Goal: Task Accomplishment & Management: Manage account settings

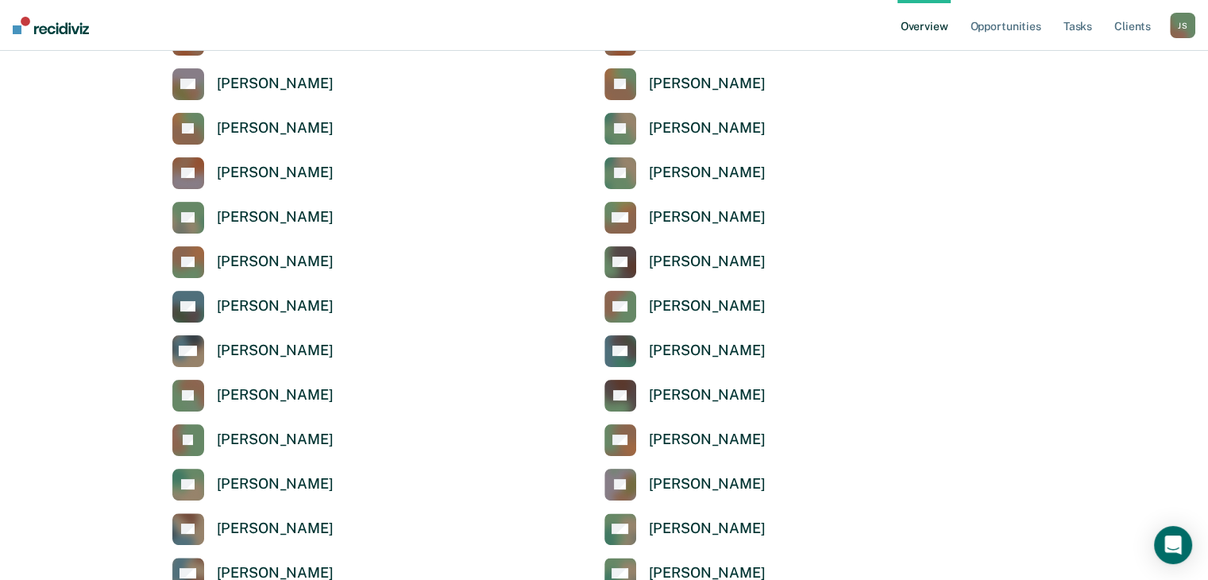
scroll to position [292, 0]
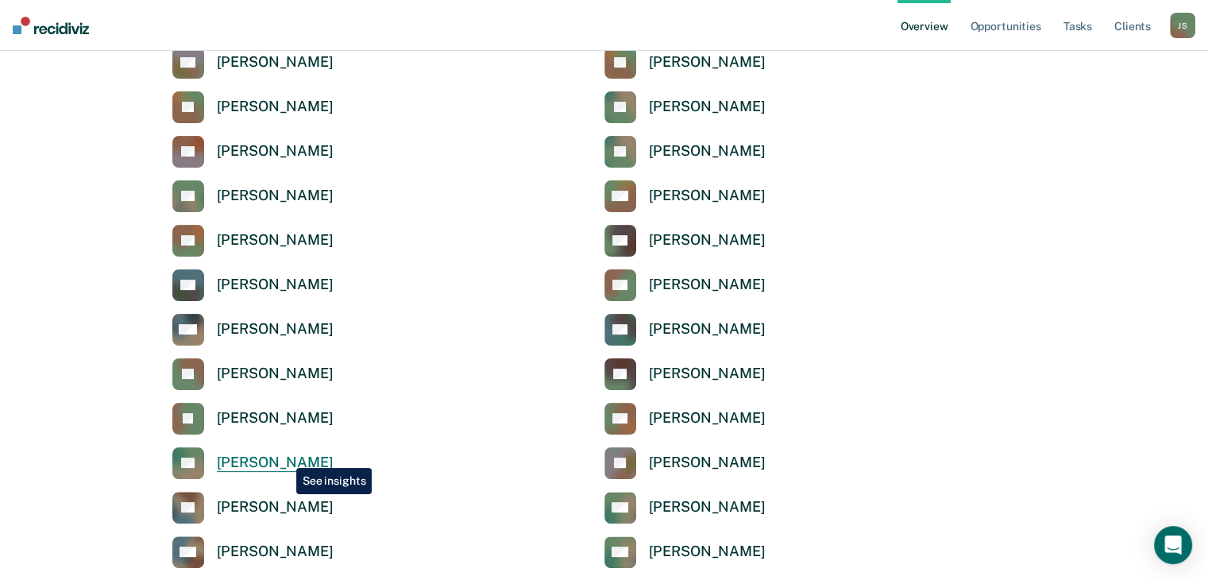
click at [284, 456] on div "[PERSON_NAME]" at bounding box center [275, 462] width 117 height 18
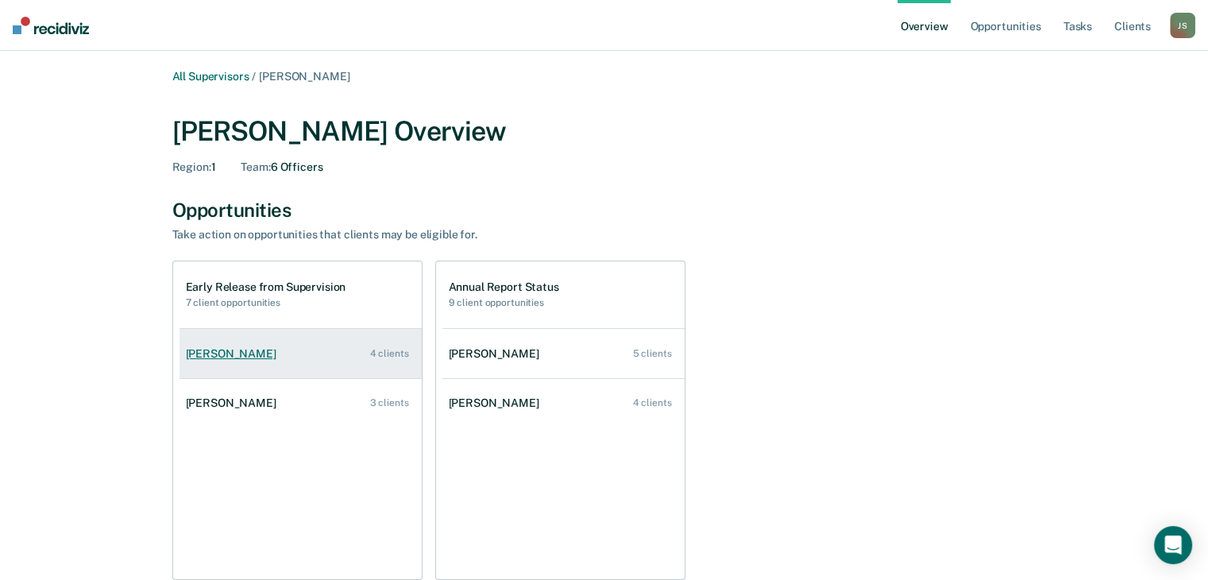
click at [254, 353] on div "Devonta Nelson" at bounding box center [234, 354] width 97 height 14
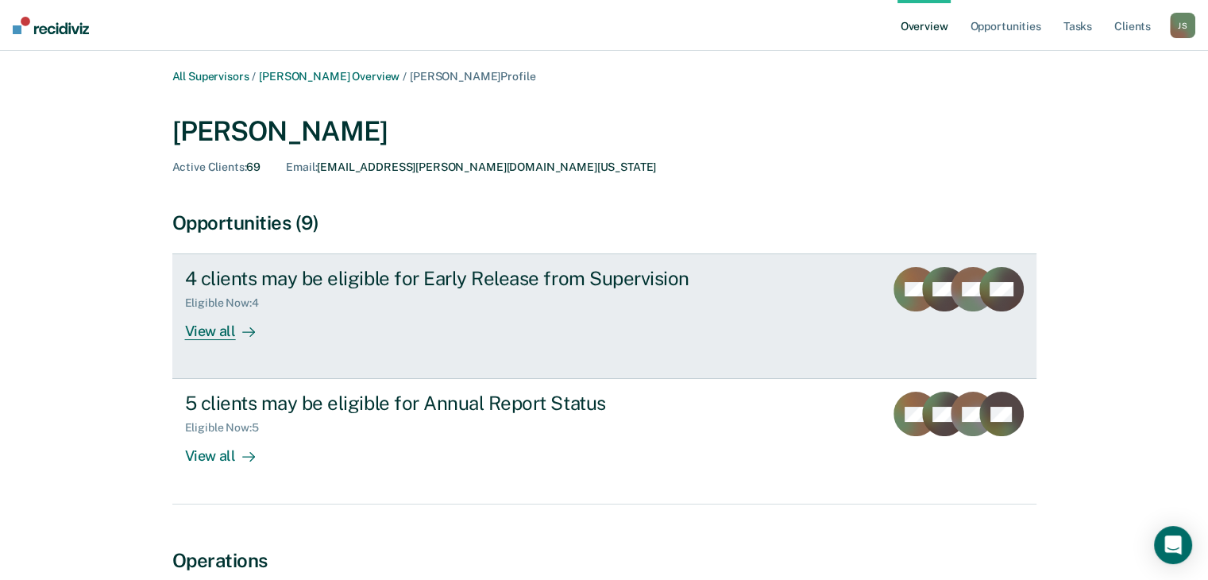
click at [203, 330] on div "View all" at bounding box center [229, 325] width 89 height 31
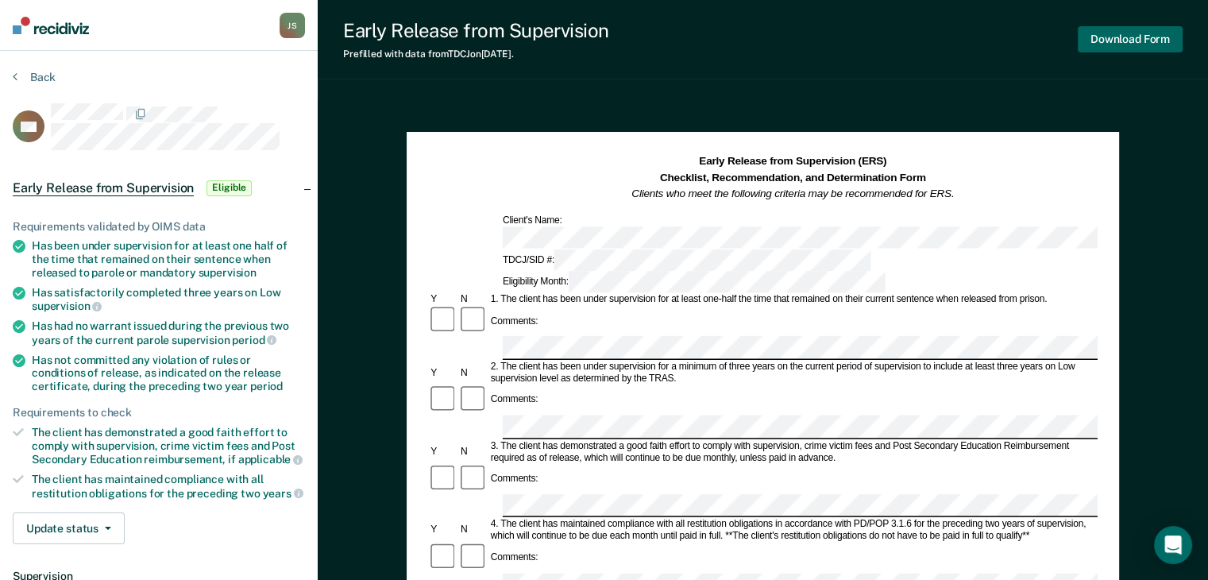
click at [1126, 34] on button "Download Form" at bounding box center [1130, 39] width 105 height 26
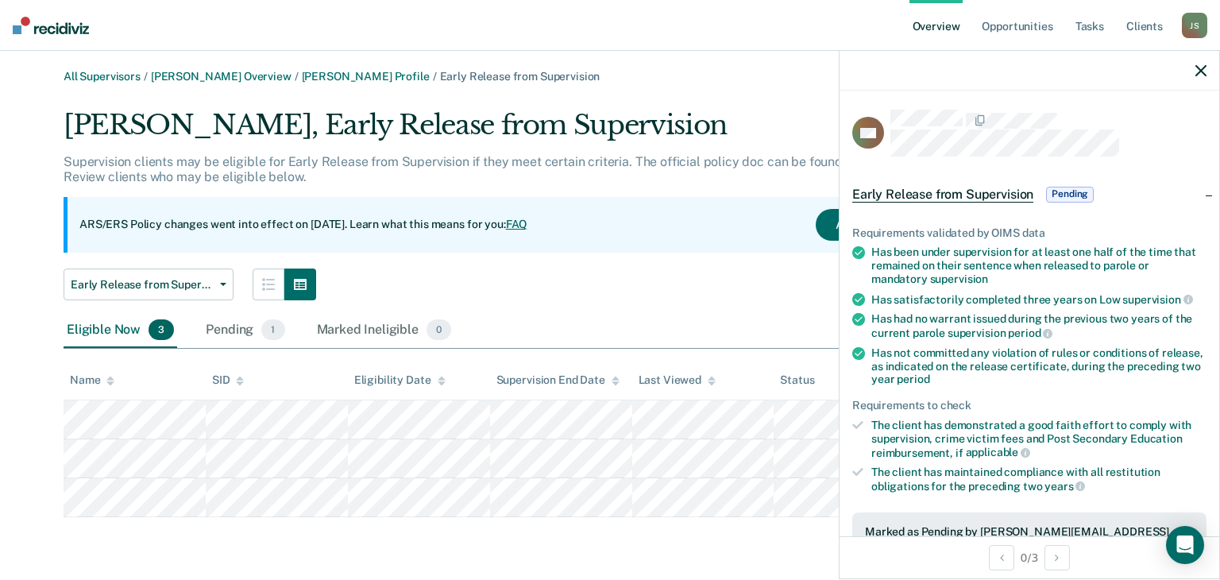
click at [1194, 61] on div at bounding box center [1029, 71] width 380 height 40
click at [1204, 76] on icon "button" at bounding box center [1200, 70] width 11 height 11
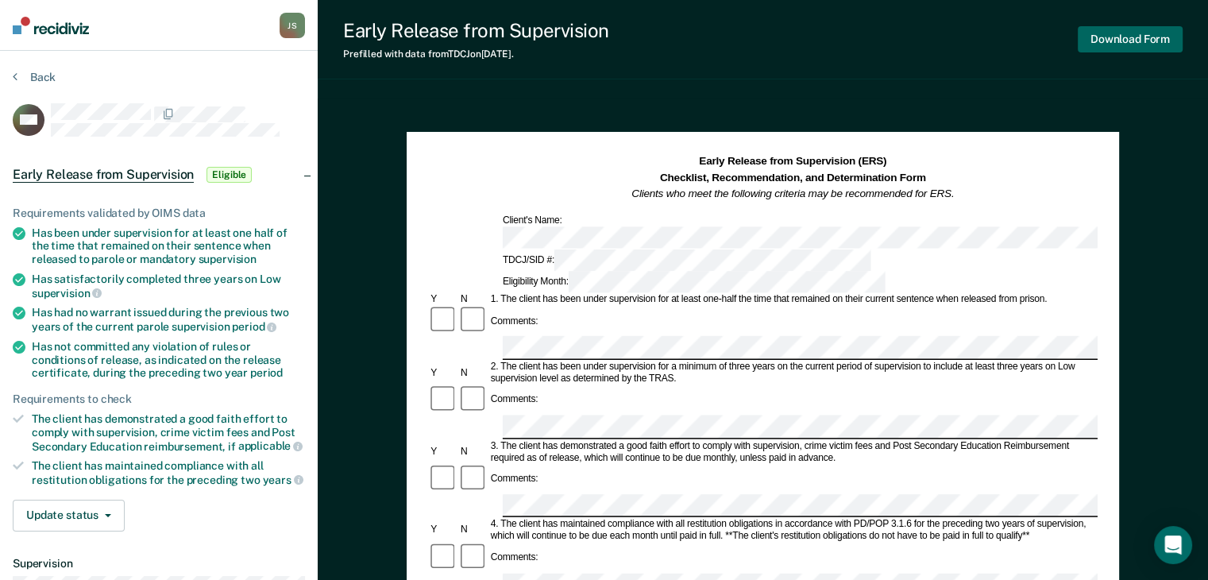
click at [1144, 42] on button "Download Form" at bounding box center [1130, 39] width 105 height 26
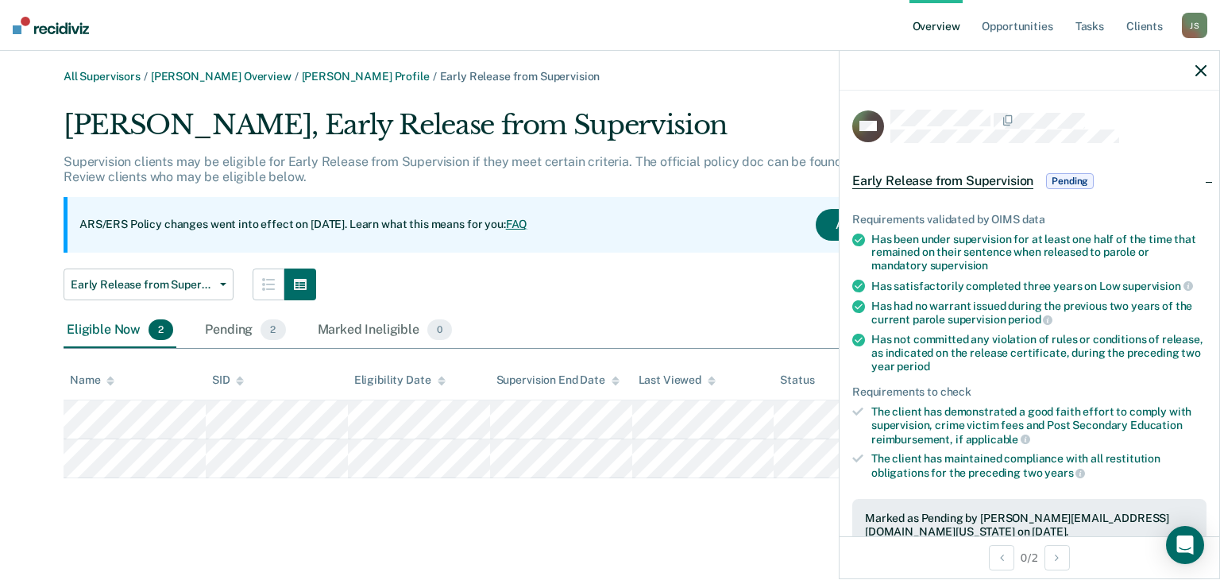
click at [1199, 75] on icon "button" at bounding box center [1200, 70] width 11 height 11
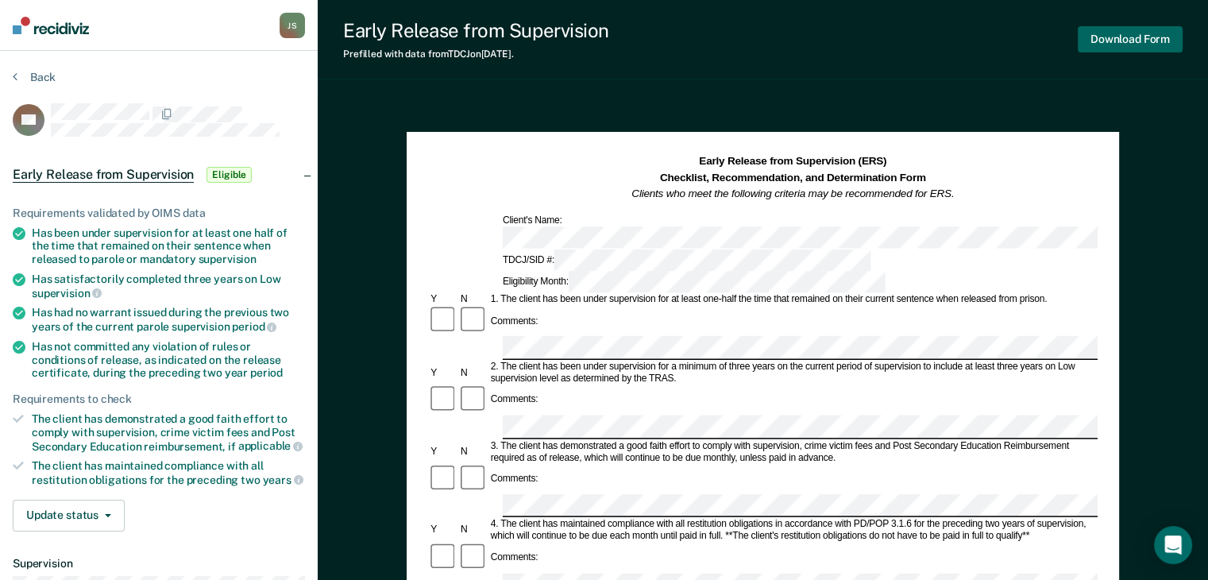
click at [1118, 26] on button "Download Form" at bounding box center [1130, 39] width 105 height 26
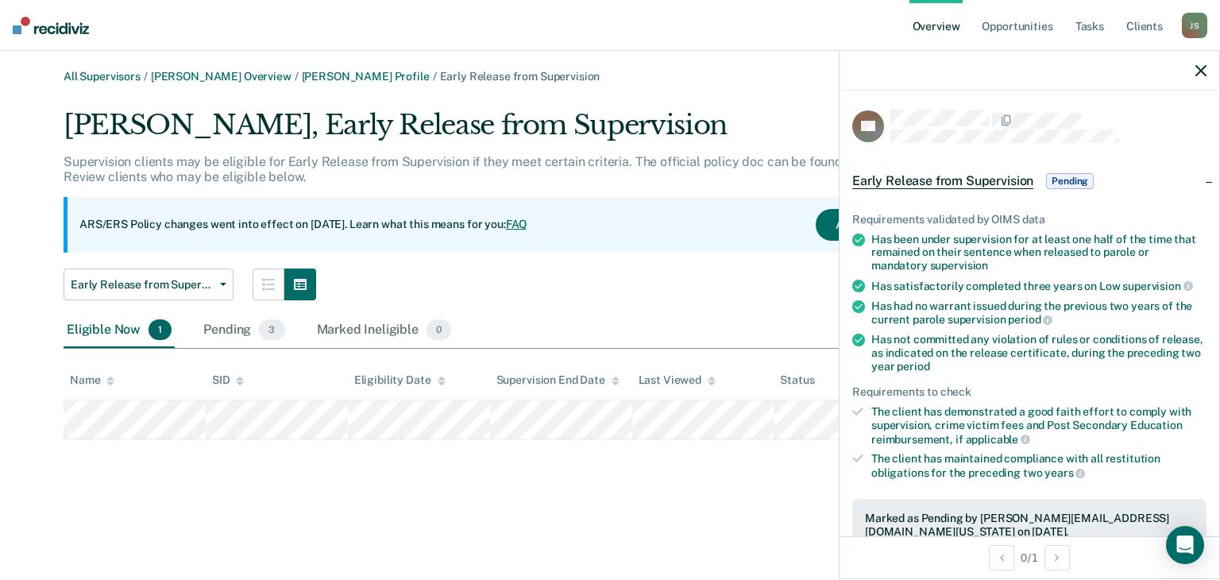
click at [682, 192] on div "Supervision clients may be eligible for Early Release from Supervision if they …" at bounding box center [521, 175] width 915 height 43
click at [1210, 75] on div at bounding box center [1029, 71] width 380 height 40
click at [1198, 69] on icon "button" at bounding box center [1200, 70] width 11 height 11
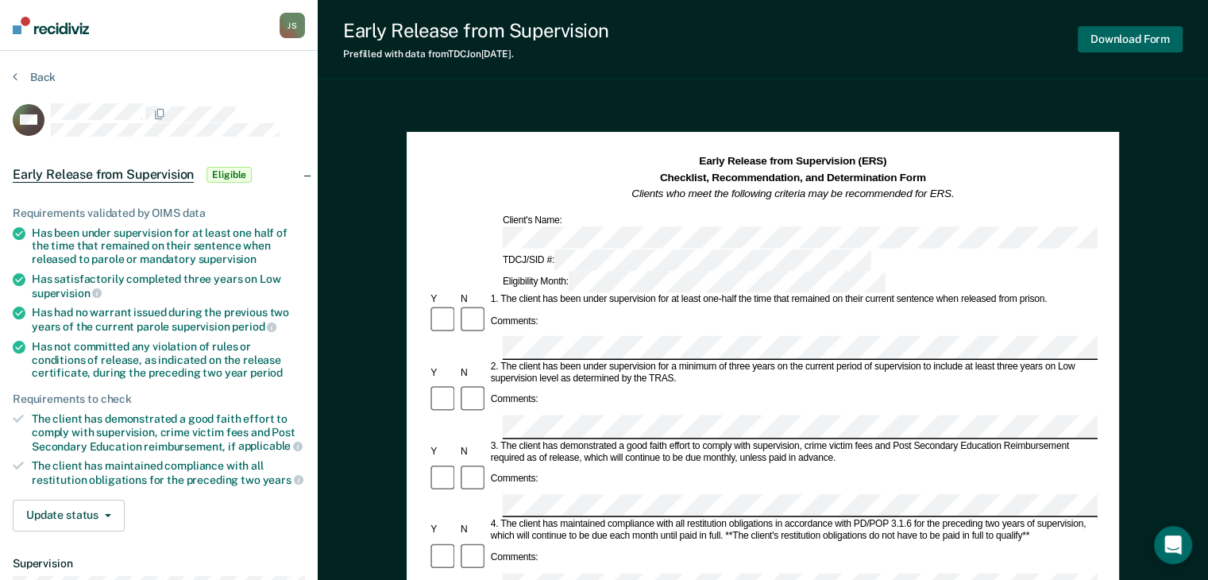
click at [1136, 37] on button "Download Form" at bounding box center [1130, 39] width 105 height 26
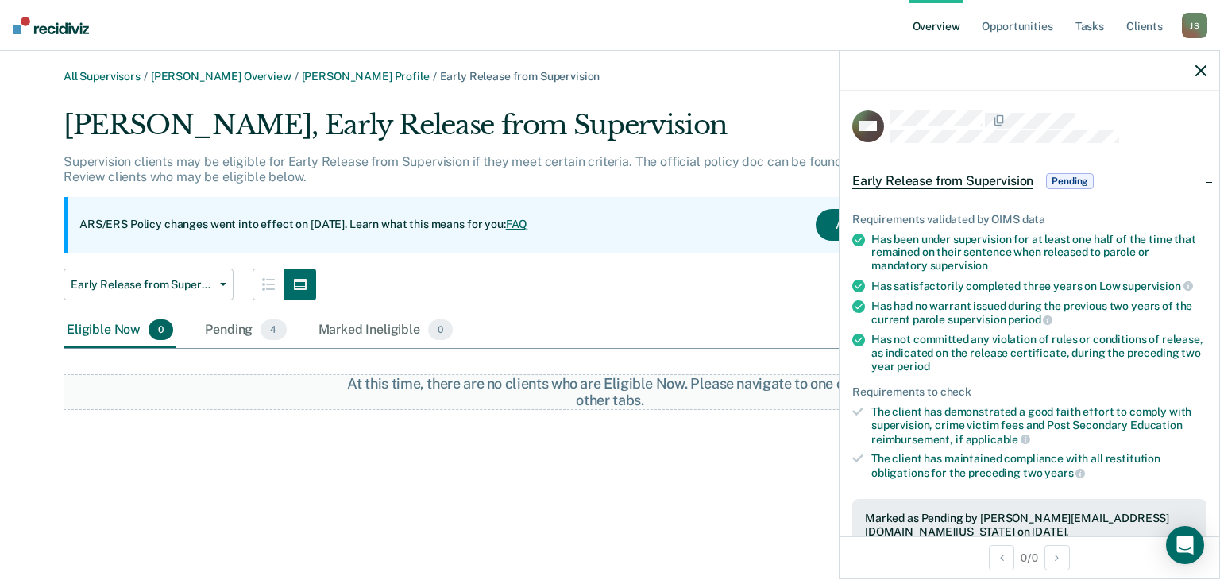
click at [1201, 68] on icon "button" at bounding box center [1200, 70] width 11 height 11
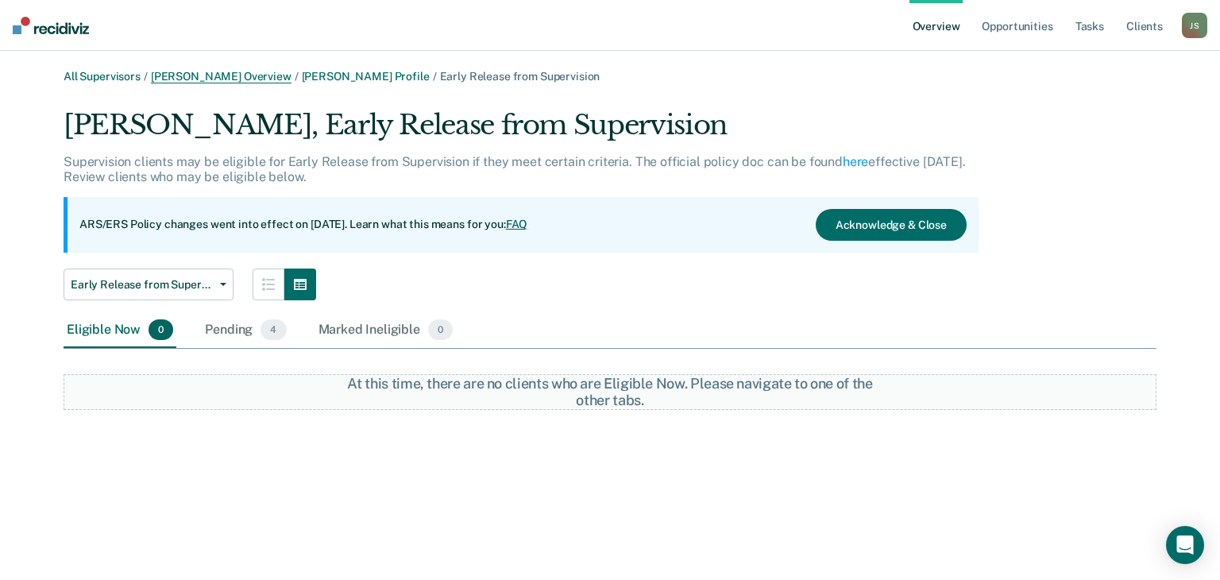
click at [241, 82] on link "Brittany Larue Overview" at bounding box center [221, 77] width 141 height 14
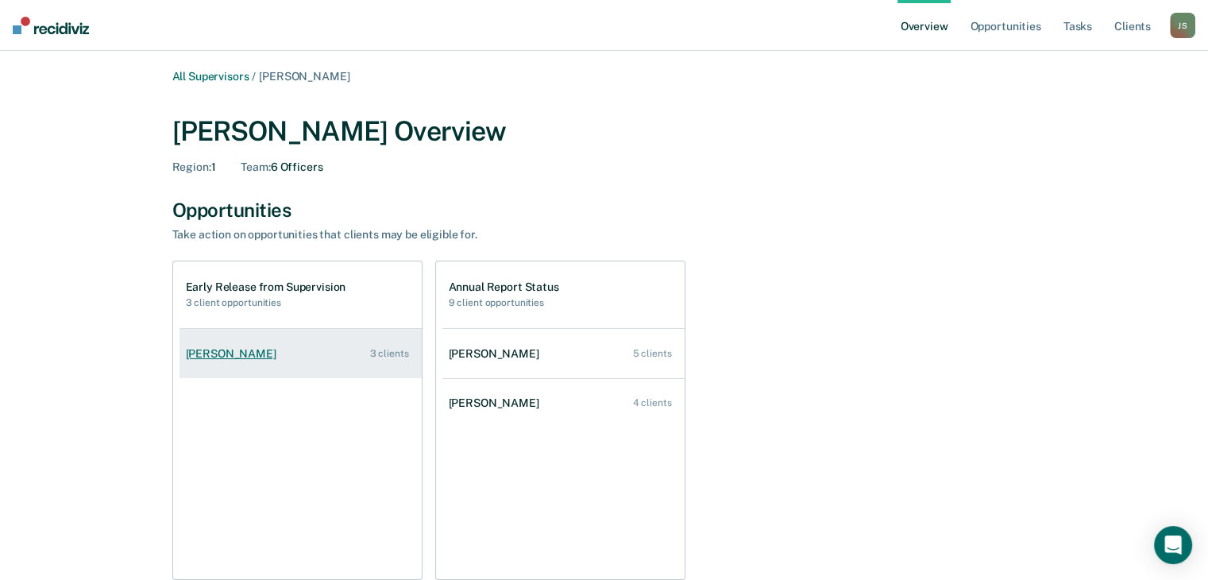
click at [358, 358] on link "Michelle Klingle-Dyker 3 clients" at bounding box center [300, 353] width 242 height 45
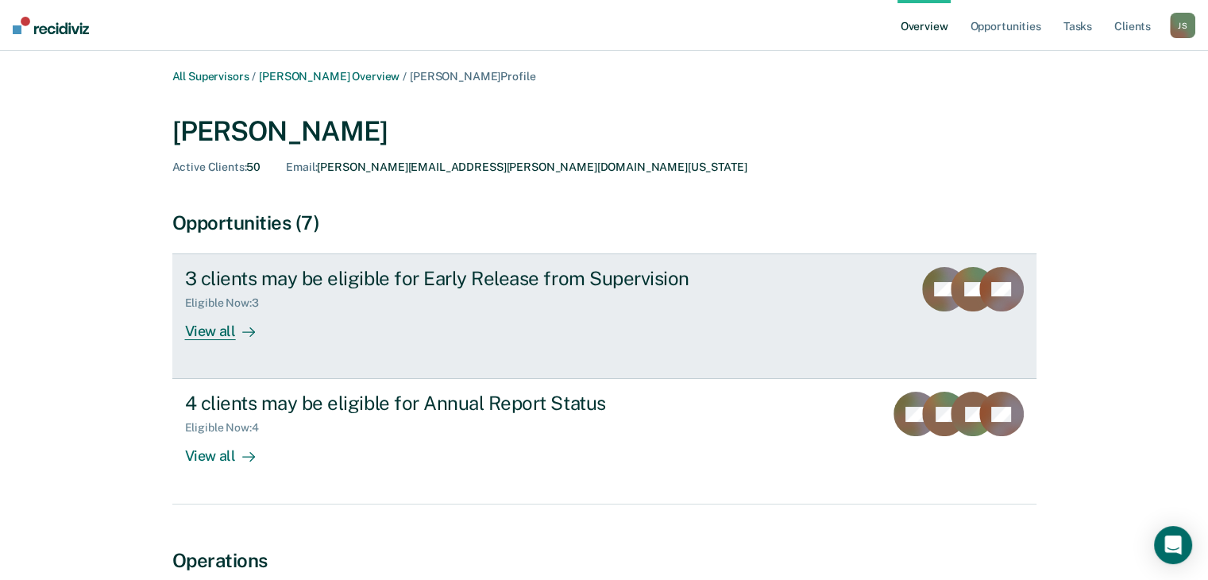
click at [222, 323] on div "View all" at bounding box center [229, 325] width 89 height 31
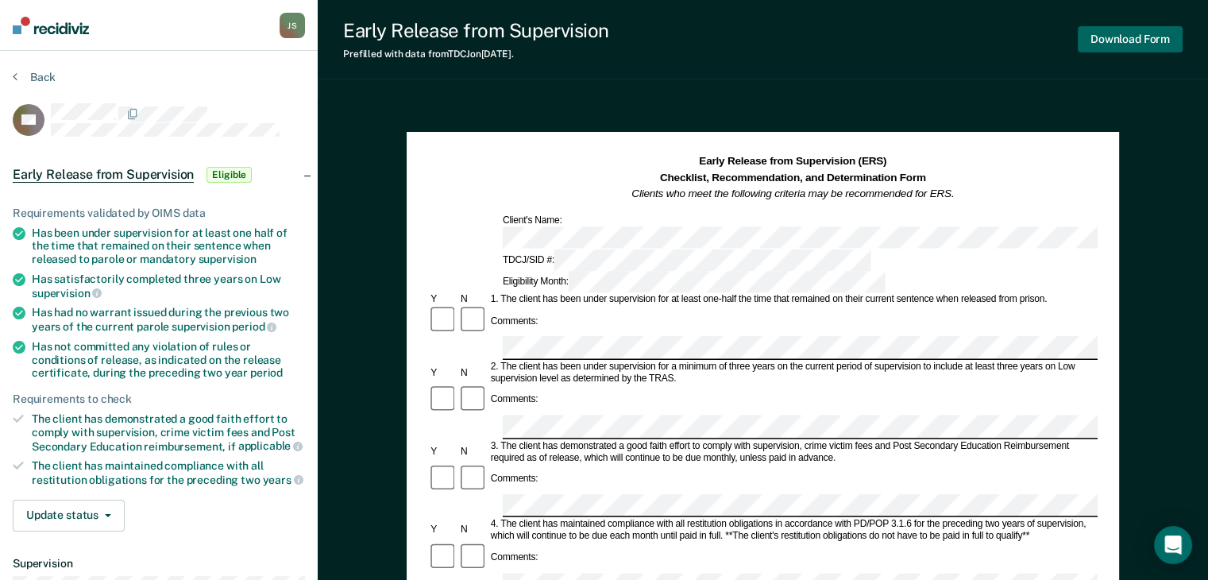
click at [1138, 38] on button "Download Form" at bounding box center [1130, 39] width 105 height 26
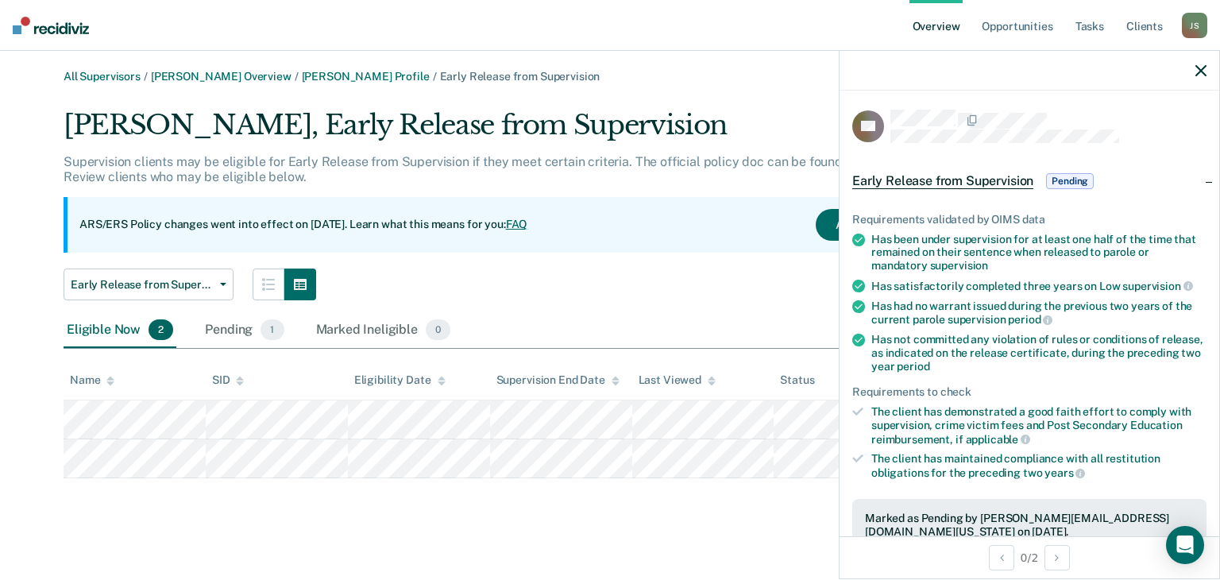
click at [1215, 68] on div at bounding box center [1029, 71] width 380 height 40
click at [1202, 79] on div at bounding box center [1029, 71] width 380 height 40
click at [1198, 69] on icon "button" at bounding box center [1200, 70] width 11 height 11
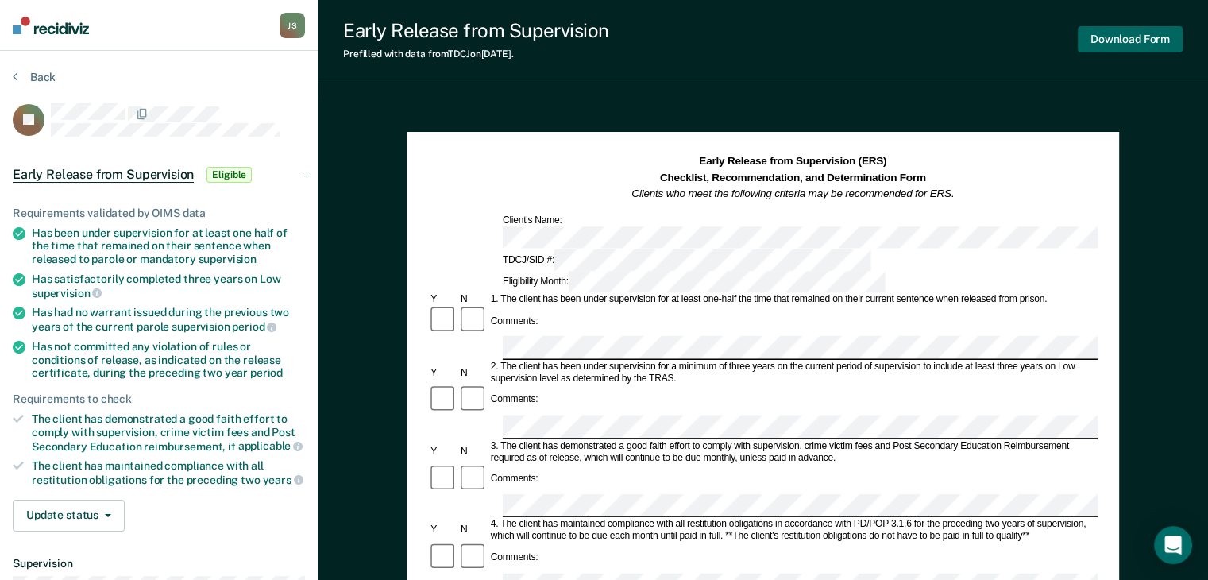
click at [1164, 29] on button "Download Form" at bounding box center [1130, 39] width 105 height 26
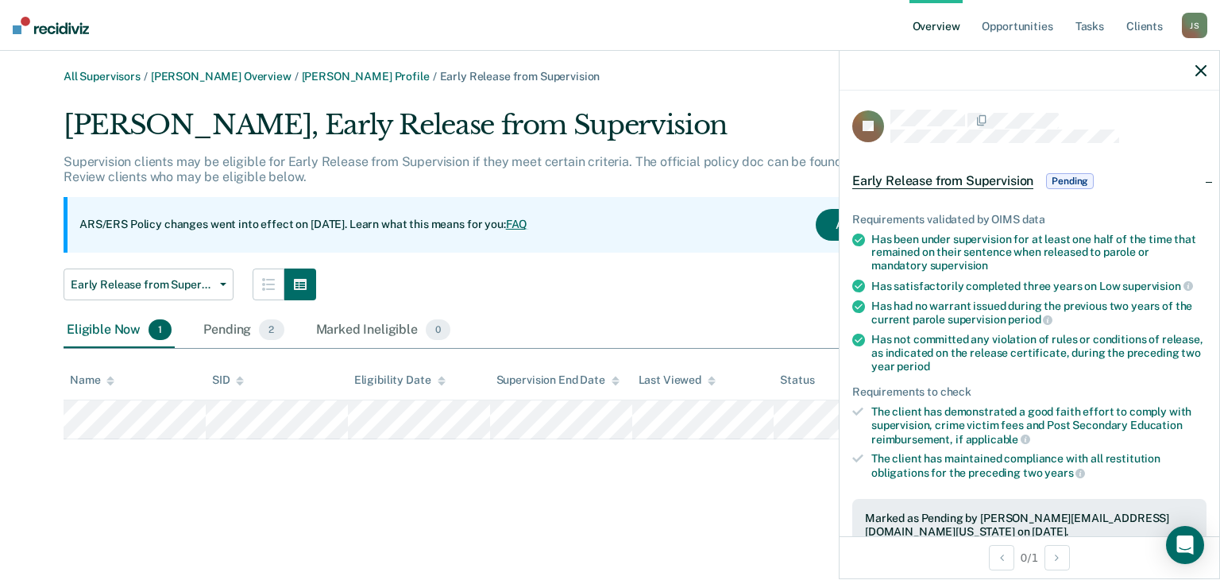
click at [794, 464] on div "All Supervisors / Brittany Larue Overview / Michelle Klingle-Dyker Profile / Ea…" at bounding box center [610, 299] width 1182 height 459
click at [1201, 64] on button "button" at bounding box center [1200, 71] width 11 height 14
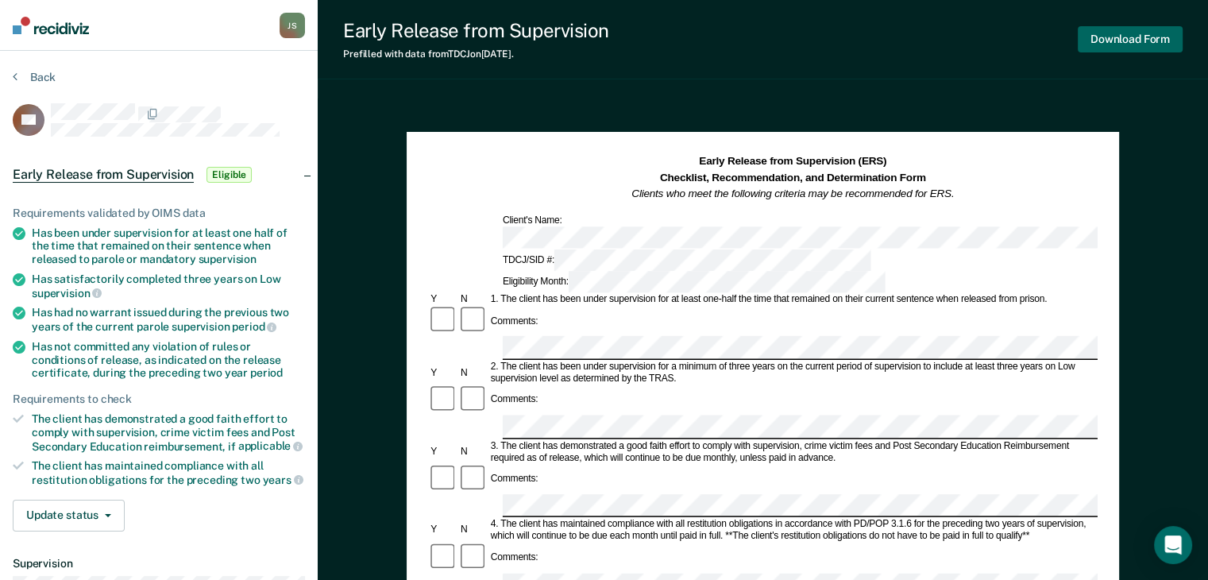
click at [1152, 38] on button "Download Form" at bounding box center [1130, 39] width 105 height 26
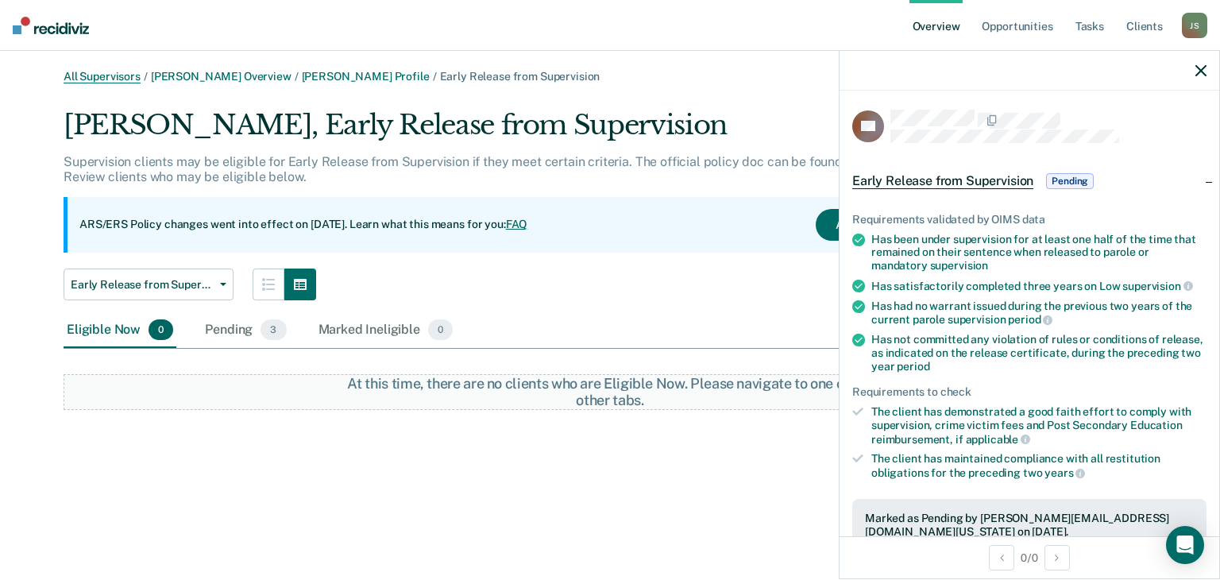
click at [129, 77] on link "All Supervisors" at bounding box center [102, 77] width 77 height 14
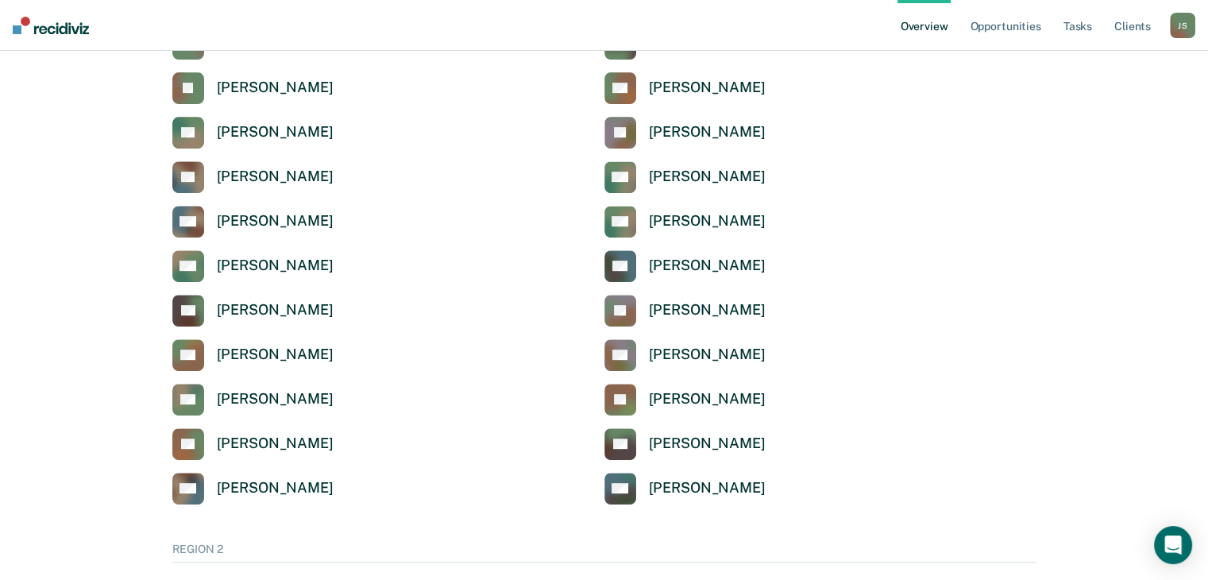
scroll to position [644, 0]
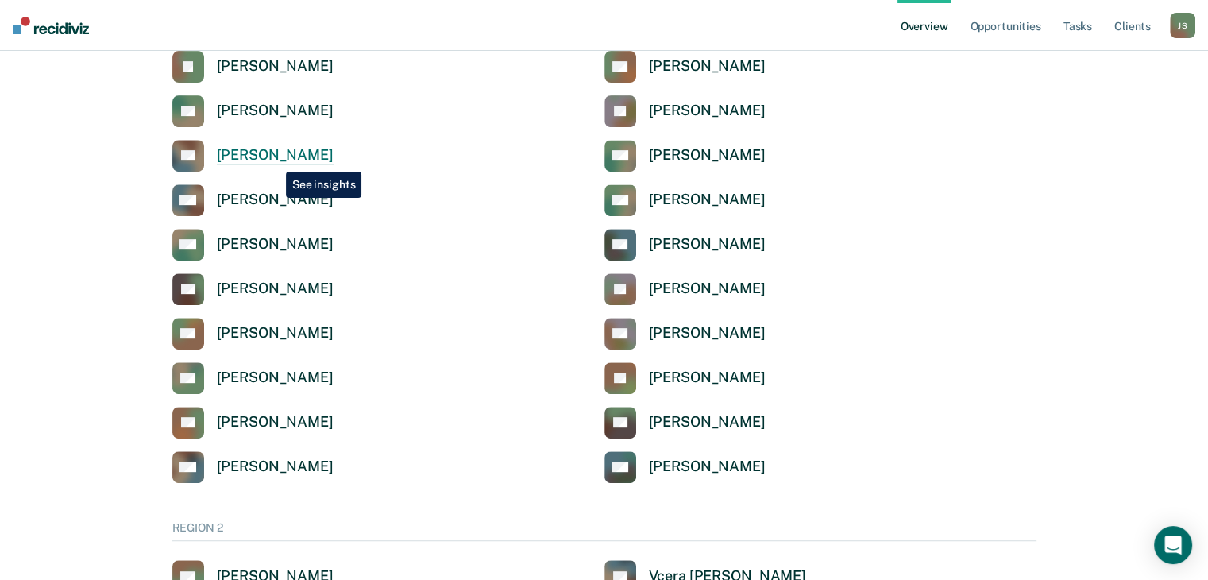
click at [274, 160] on div "[PERSON_NAME]" at bounding box center [275, 155] width 117 height 18
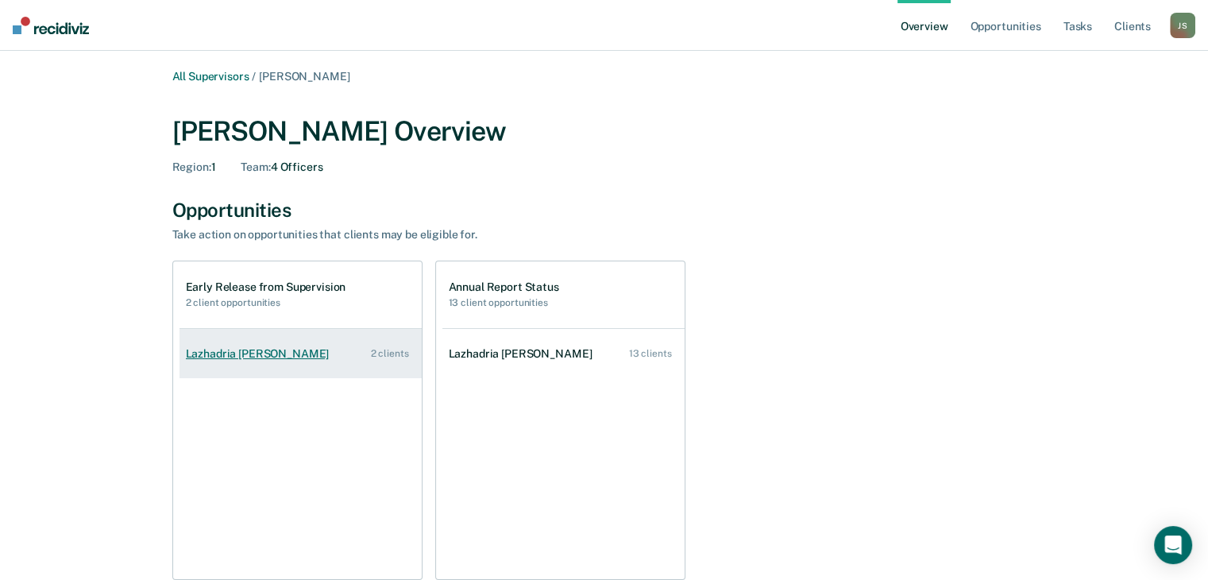
click at [254, 347] on div "Lazhadria Elizondo" at bounding box center [261, 354] width 150 height 14
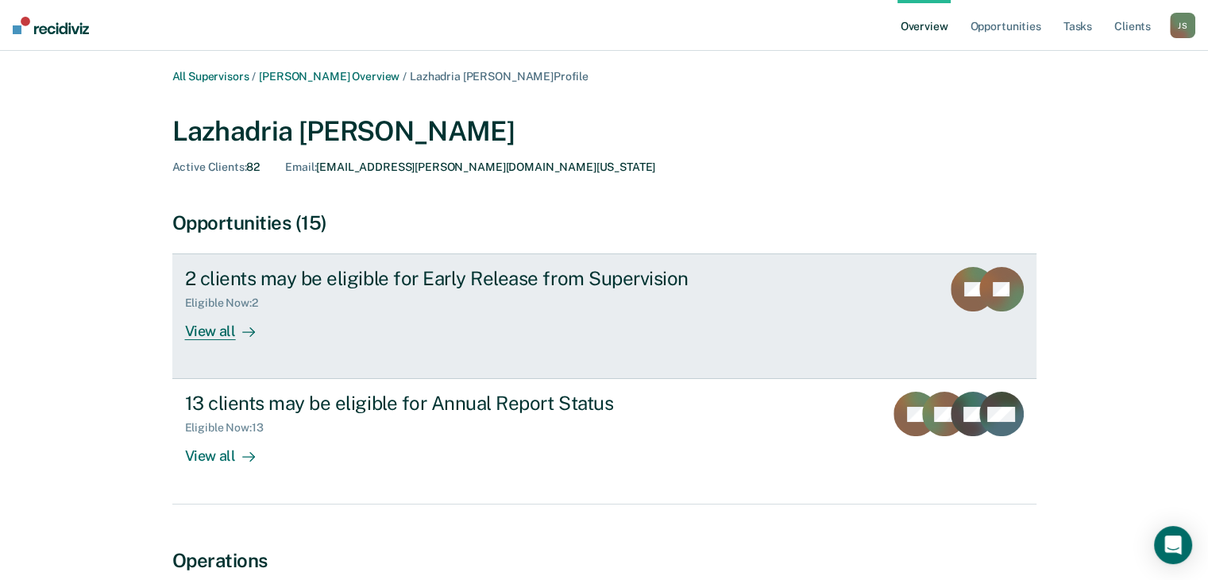
click at [213, 338] on div "View all" at bounding box center [229, 325] width 89 height 31
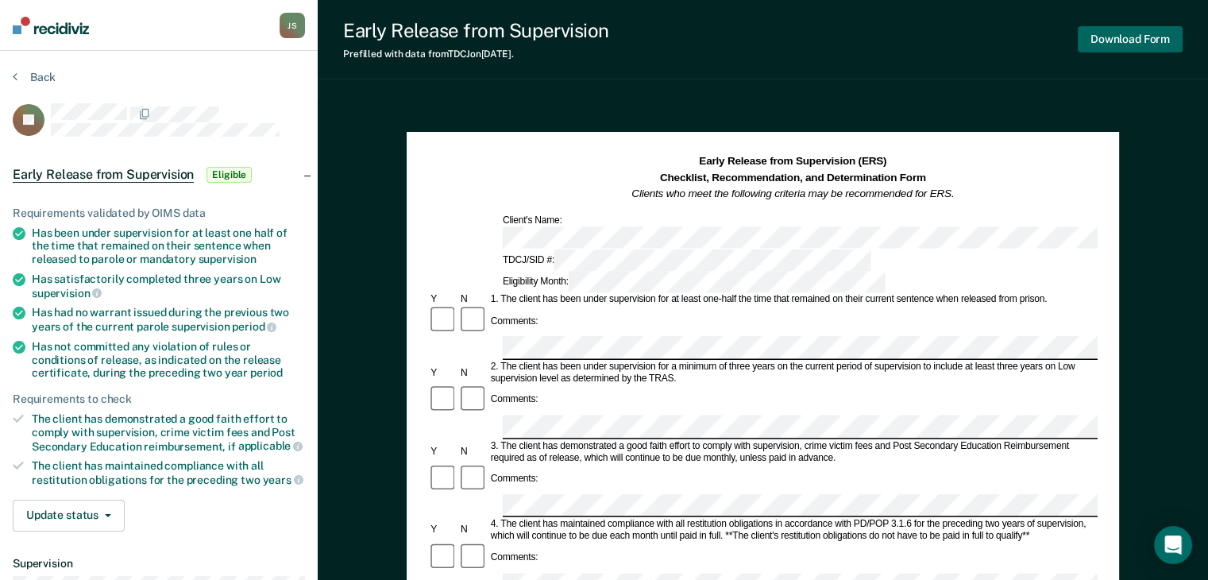
click at [1148, 33] on button "Download Form" at bounding box center [1130, 39] width 105 height 26
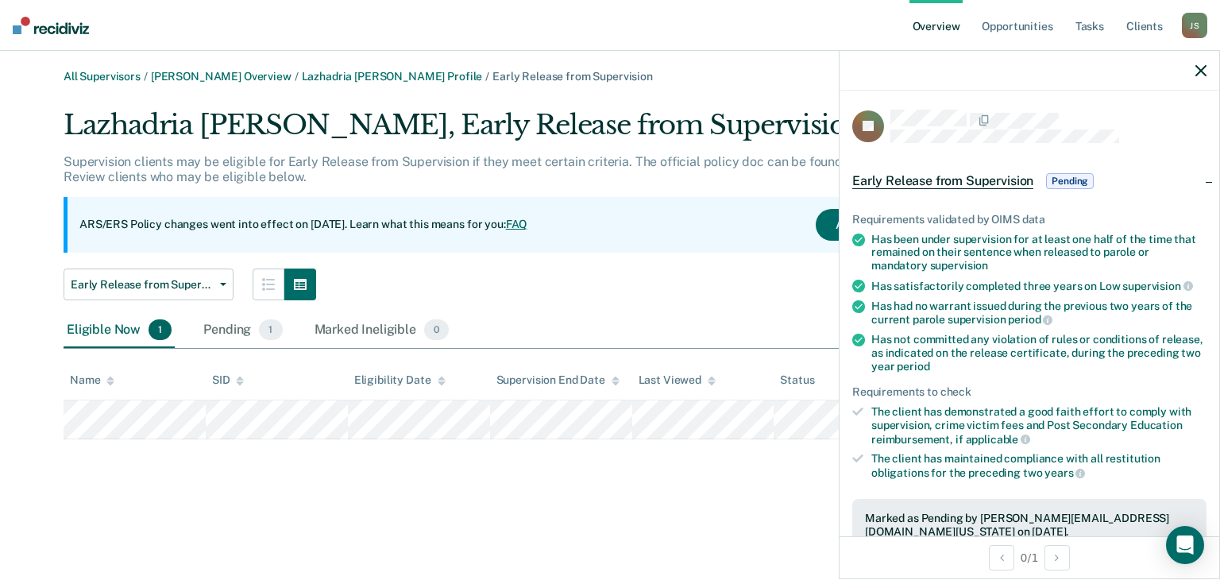
click at [1206, 74] on div at bounding box center [1029, 71] width 380 height 40
click at [1203, 71] on icon "button" at bounding box center [1200, 70] width 11 height 11
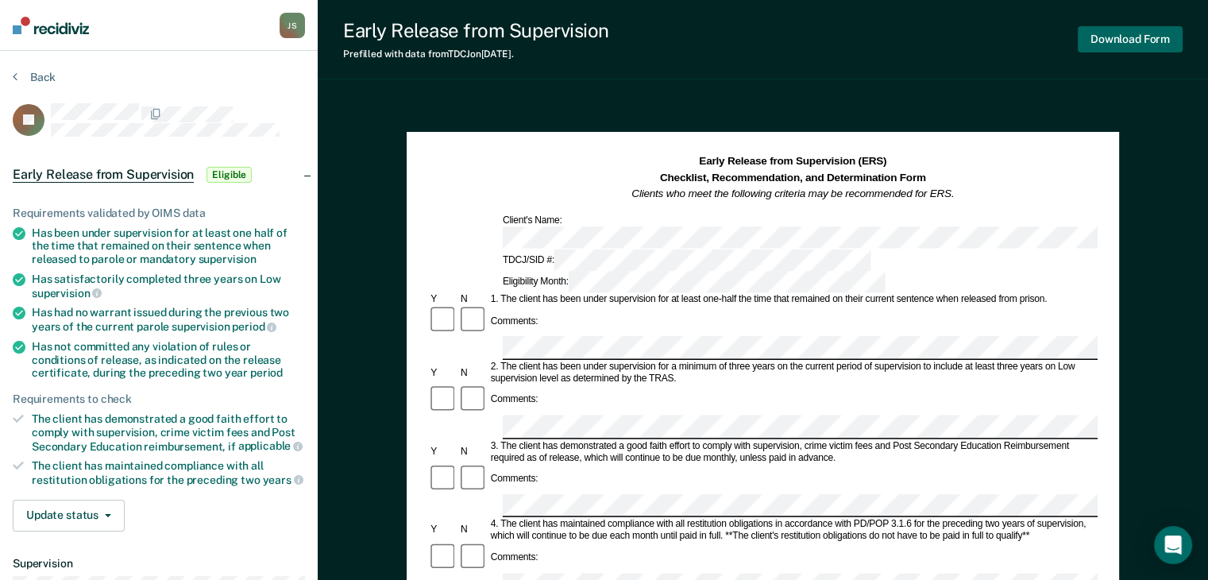
click at [1148, 33] on button "Download Form" at bounding box center [1130, 39] width 105 height 26
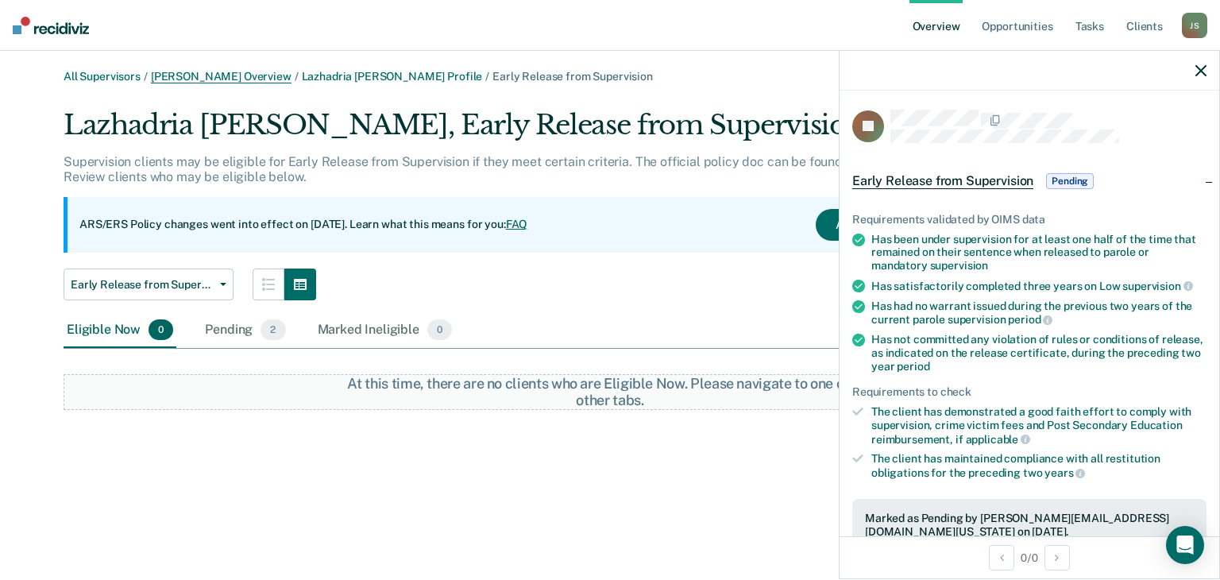
click at [203, 77] on link "Ashley Loftis Overview" at bounding box center [221, 77] width 141 height 14
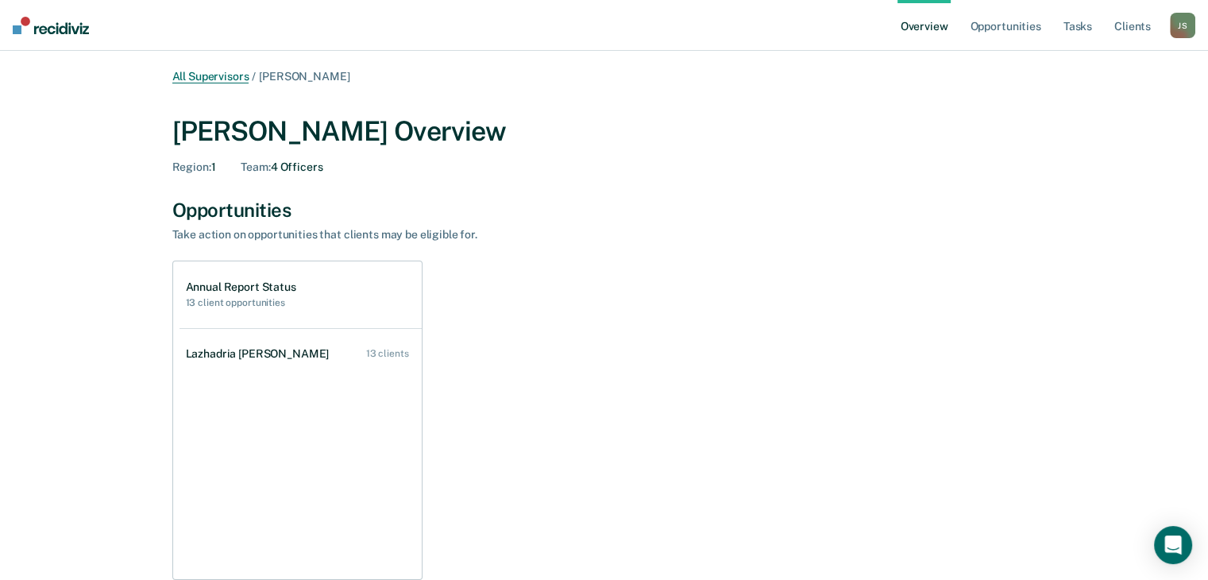
click at [228, 77] on link "All Supervisors" at bounding box center [210, 77] width 77 height 14
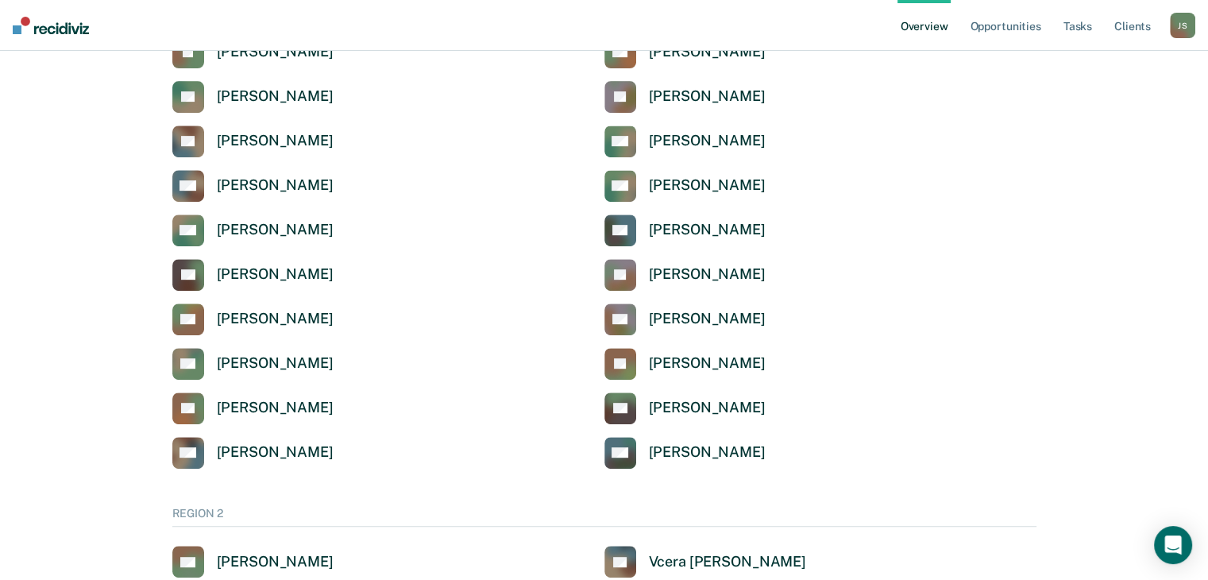
scroll to position [708, 0]
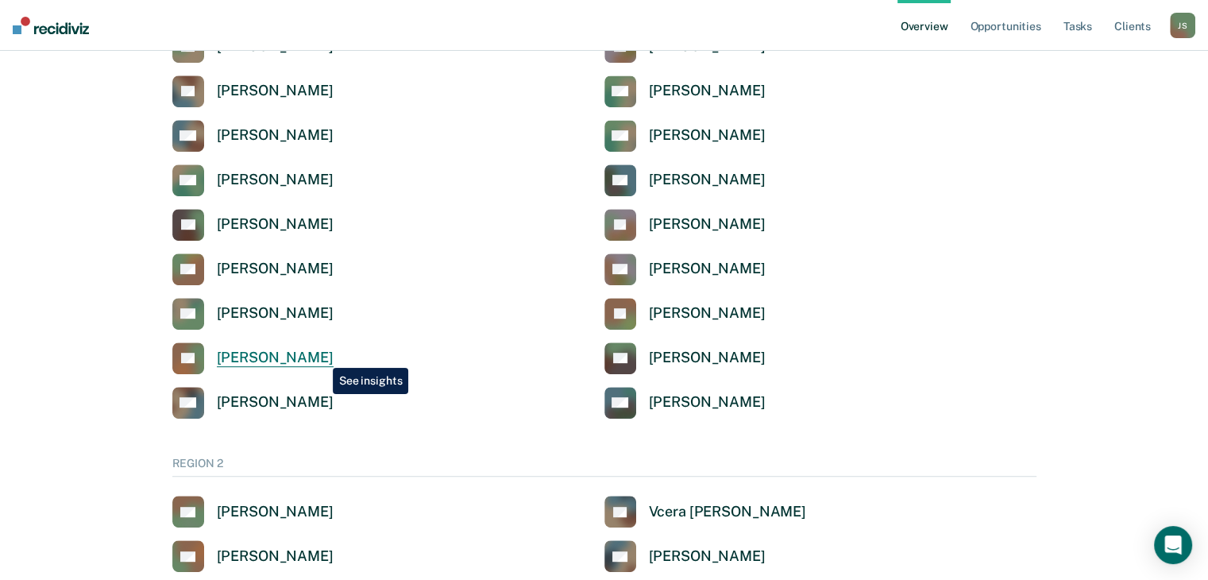
click at [321, 356] on div "[PERSON_NAME]" at bounding box center [275, 358] width 117 height 18
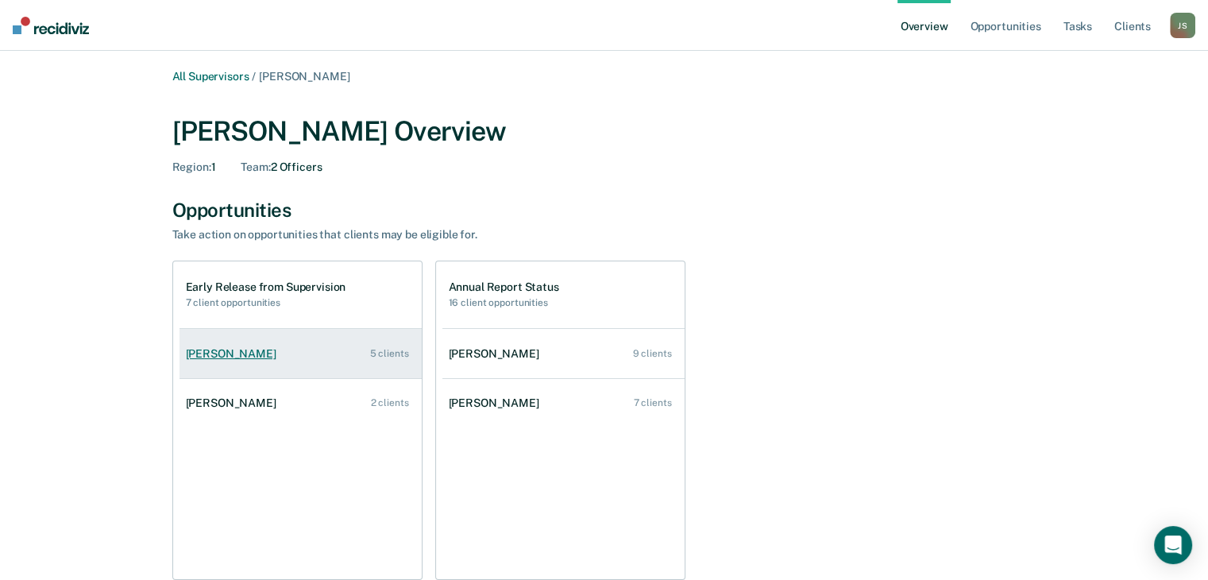
click at [353, 350] on link "Michele Freeney 5 clients" at bounding box center [300, 353] width 242 height 45
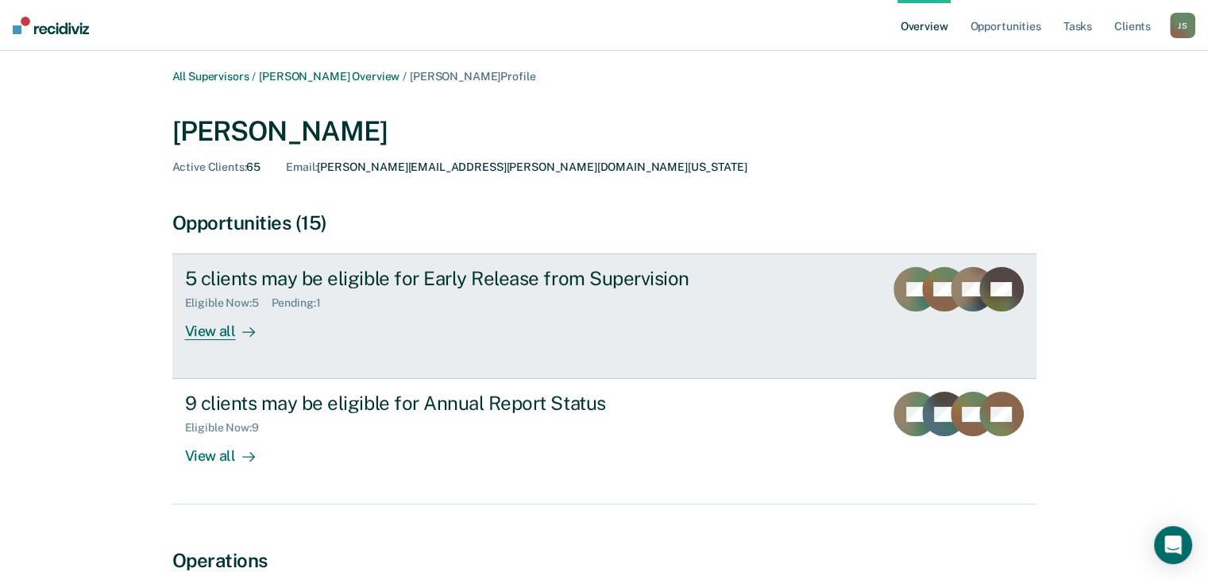
click at [214, 334] on div "View all" at bounding box center [229, 325] width 89 height 31
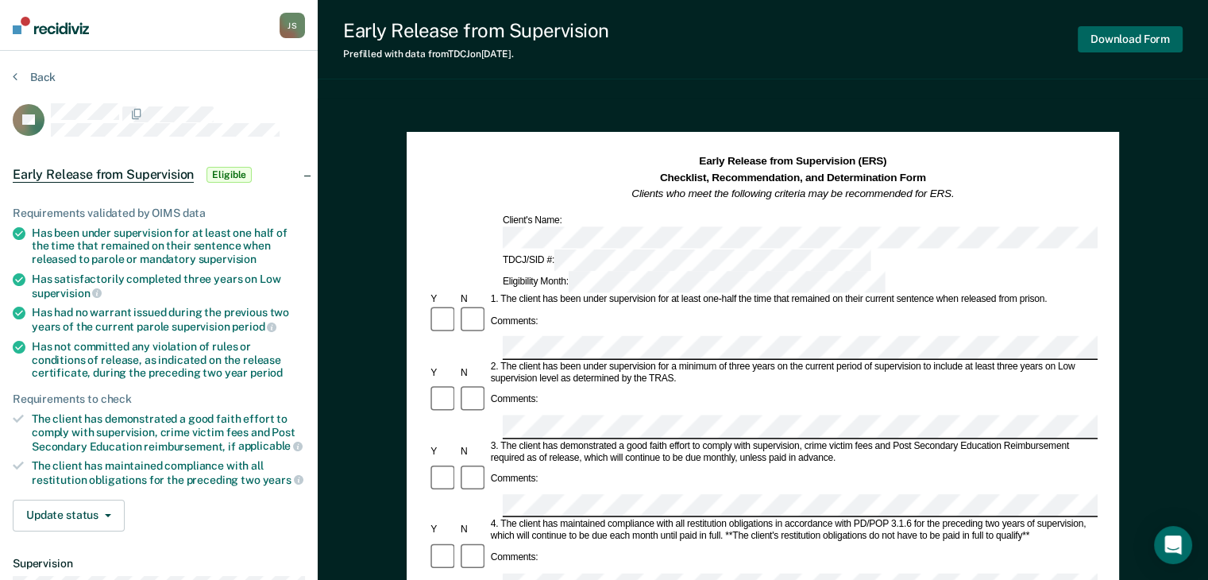
click at [1126, 32] on button "Download Form" at bounding box center [1130, 39] width 105 height 26
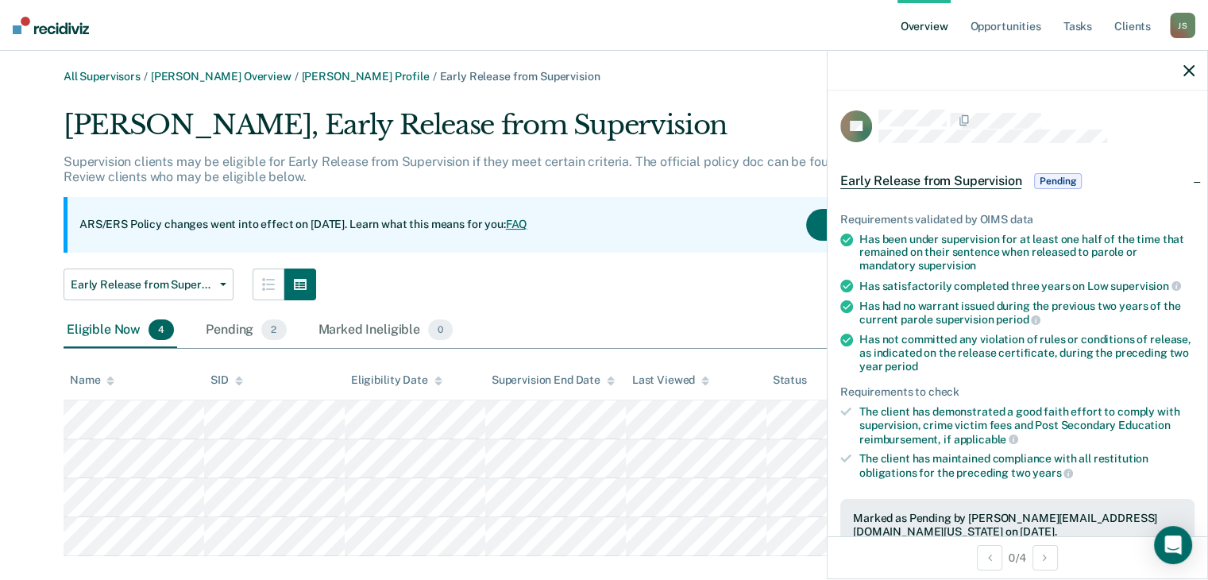
click at [1191, 68] on icon "button" at bounding box center [1188, 70] width 11 height 11
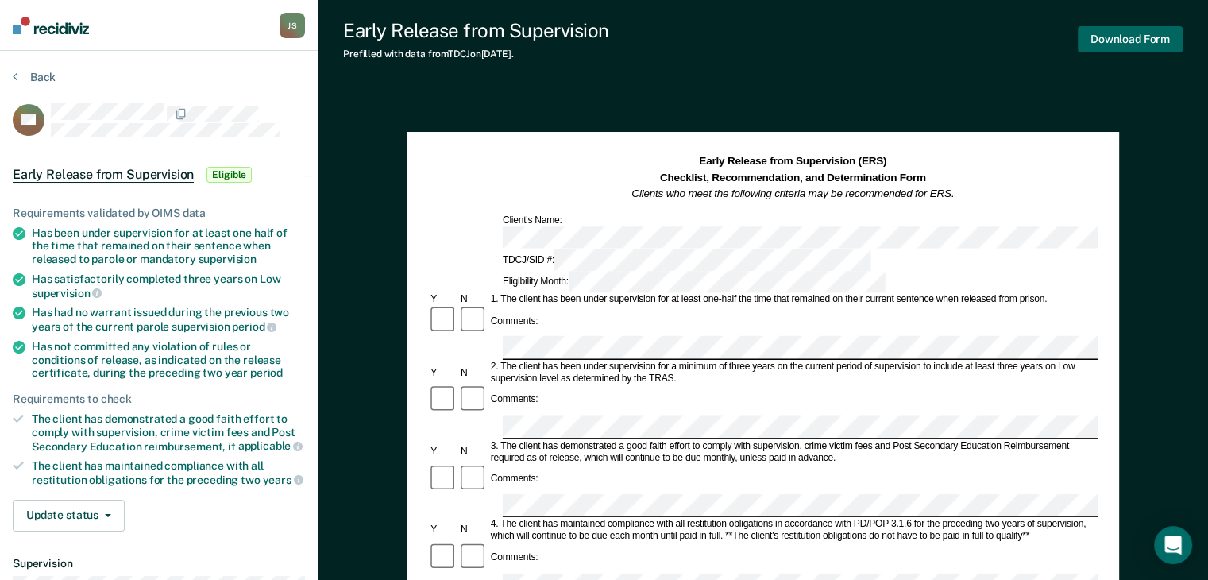
click at [1144, 37] on button "Download Form" at bounding box center [1130, 39] width 105 height 26
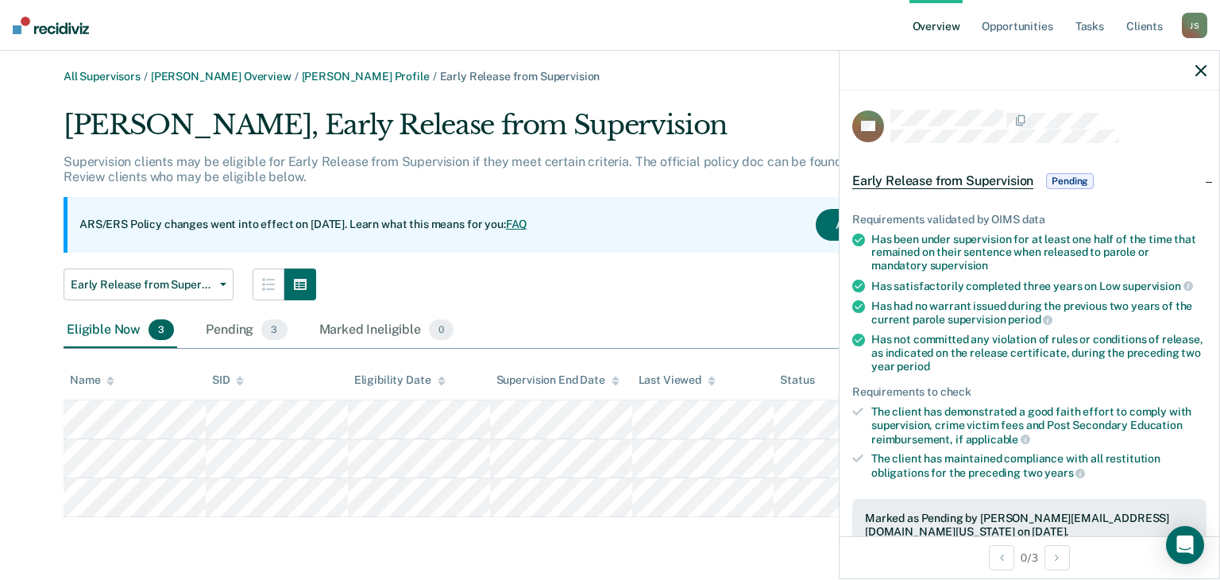
click at [1204, 65] on icon "button" at bounding box center [1200, 70] width 11 height 11
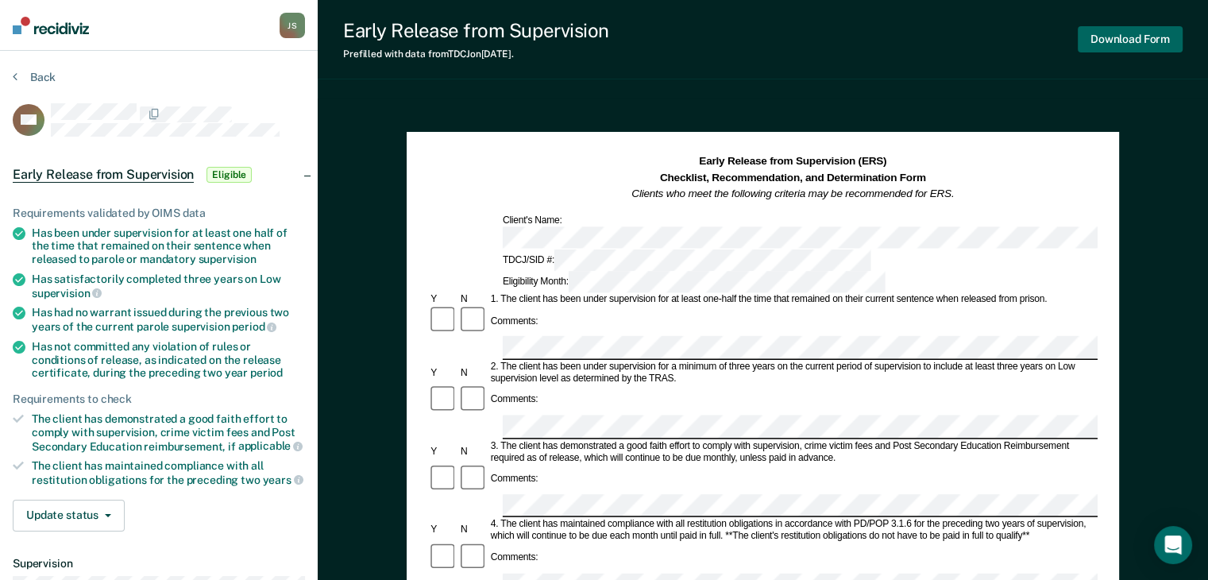
click at [1137, 41] on button "Download Form" at bounding box center [1130, 39] width 105 height 26
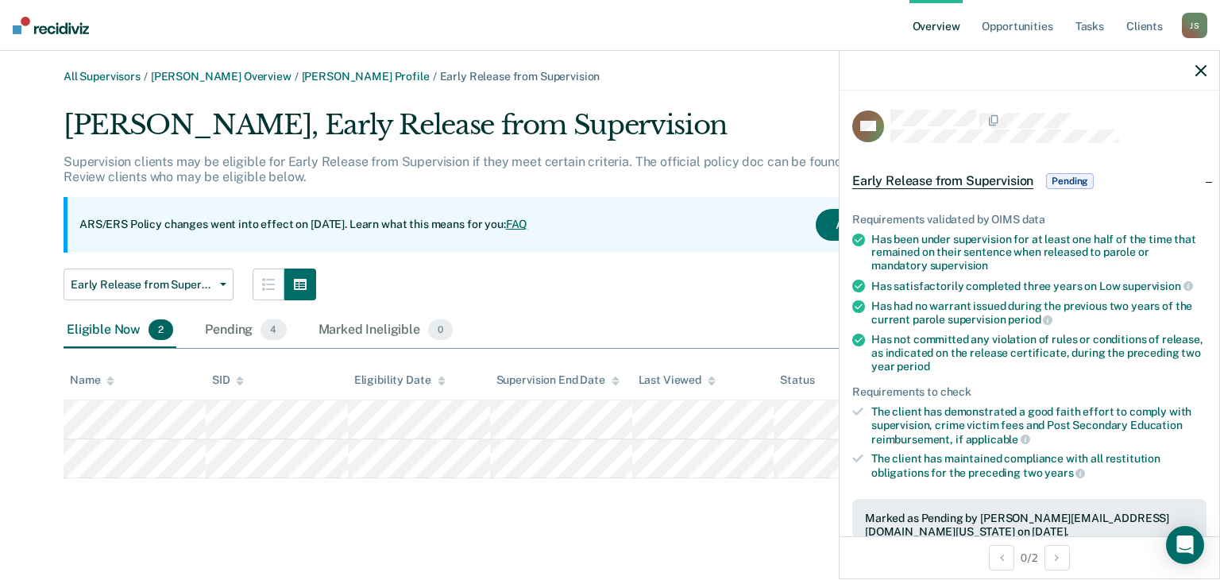
click at [781, 328] on div "Eligible Now 2 Pending 4 Marked Ineligible 0" at bounding box center [610, 331] width 1093 height 36
click at [1199, 74] on icon "button" at bounding box center [1200, 70] width 11 height 11
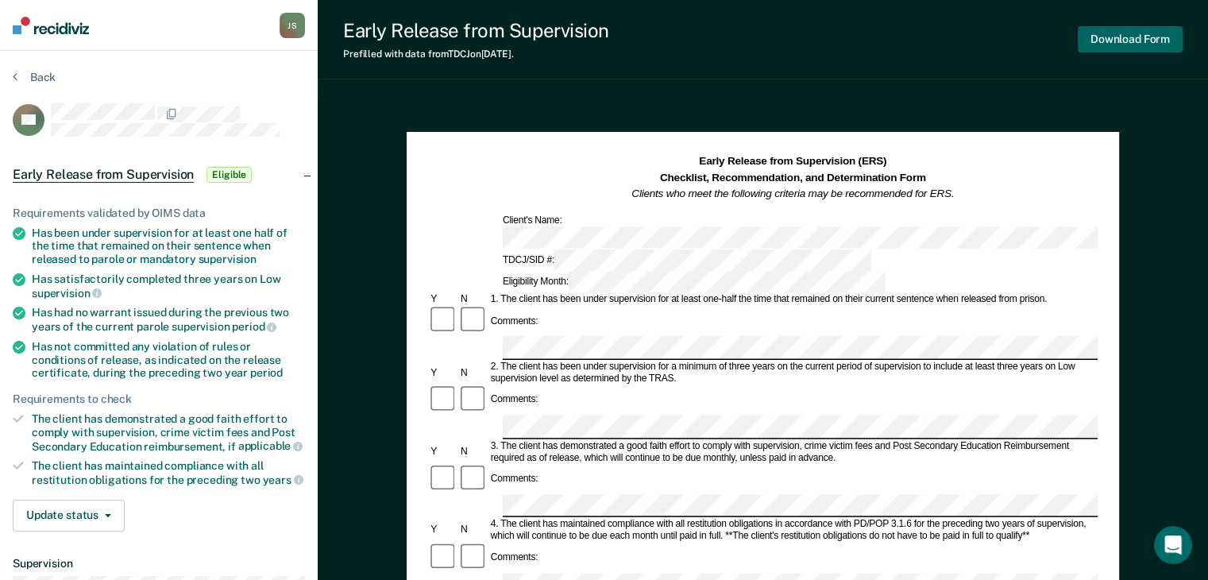
click at [1137, 29] on button "Download Form" at bounding box center [1130, 39] width 105 height 26
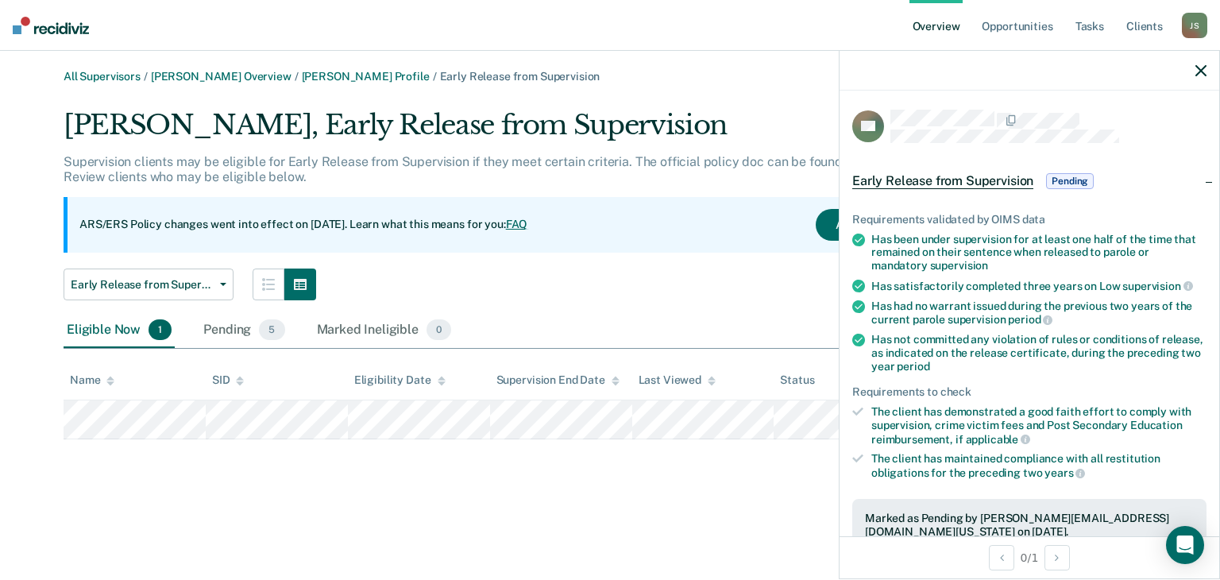
click at [655, 299] on div "Early Release from Supervision Annual Report Status Early Release from Supervis…" at bounding box center [521, 284] width 915 height 32
click at [1202, 70] on icon "button" at bounding box center [1200, 70] width 11 height 11
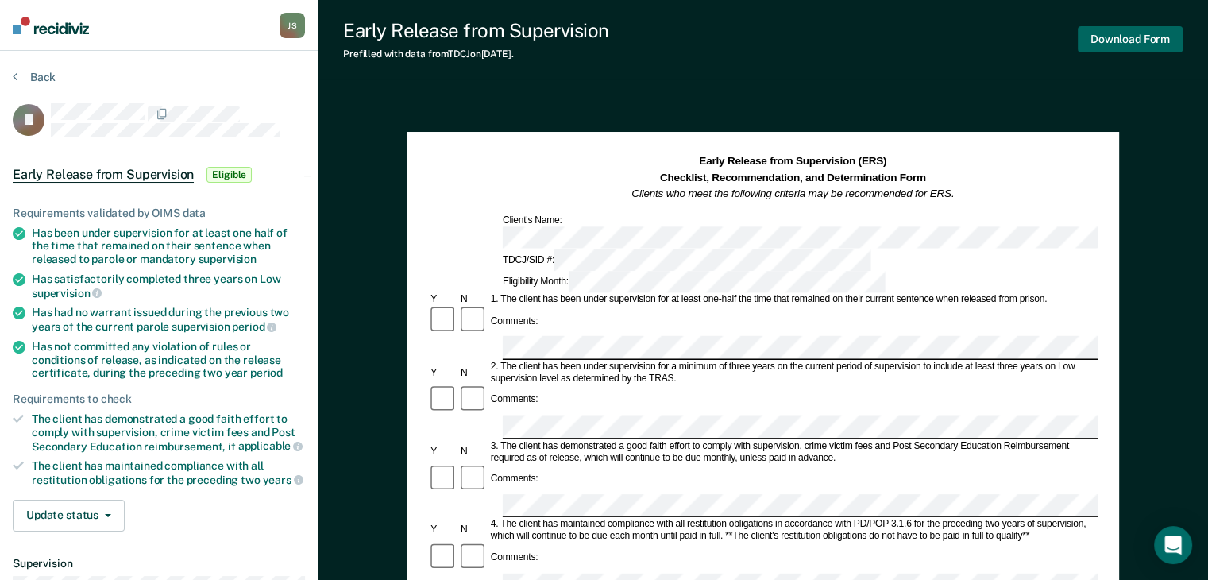
click at [1131, 42] on button "Download Form" at bounding box center [1130, 39] width 105 height 26
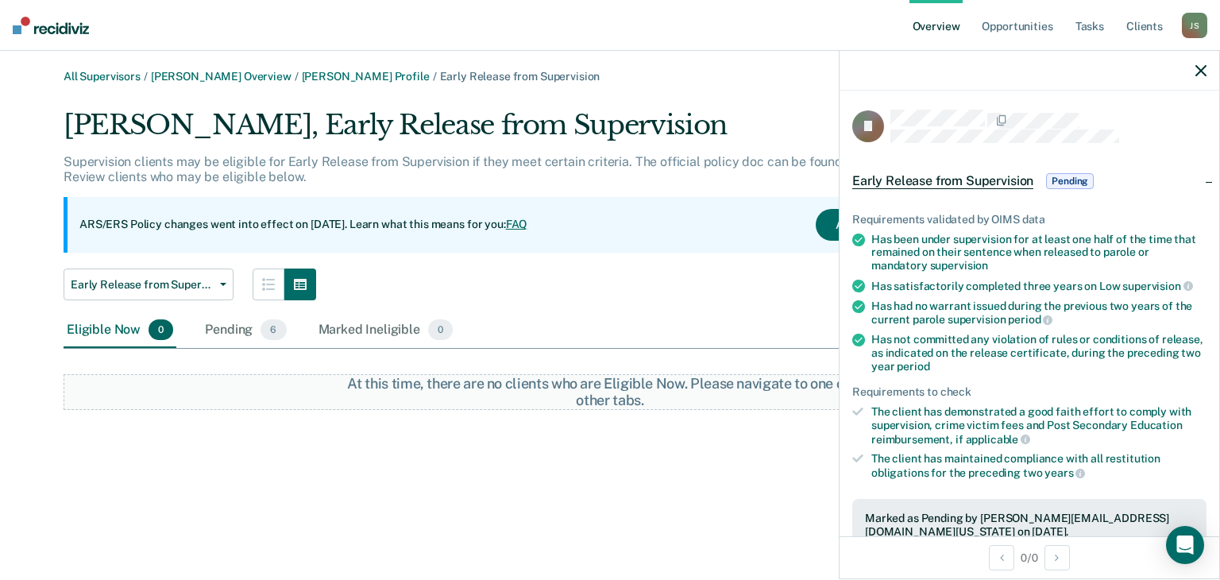
click at [585, 299] on div "Early Release from Supervision Annual Report Status Early Release from Supervis…" at bounding box center [521, 284] width 915 height 32
click at [267, 76] on link "Camelia Townsend Overview" at bounding box center [221, 77] width 141 height 14
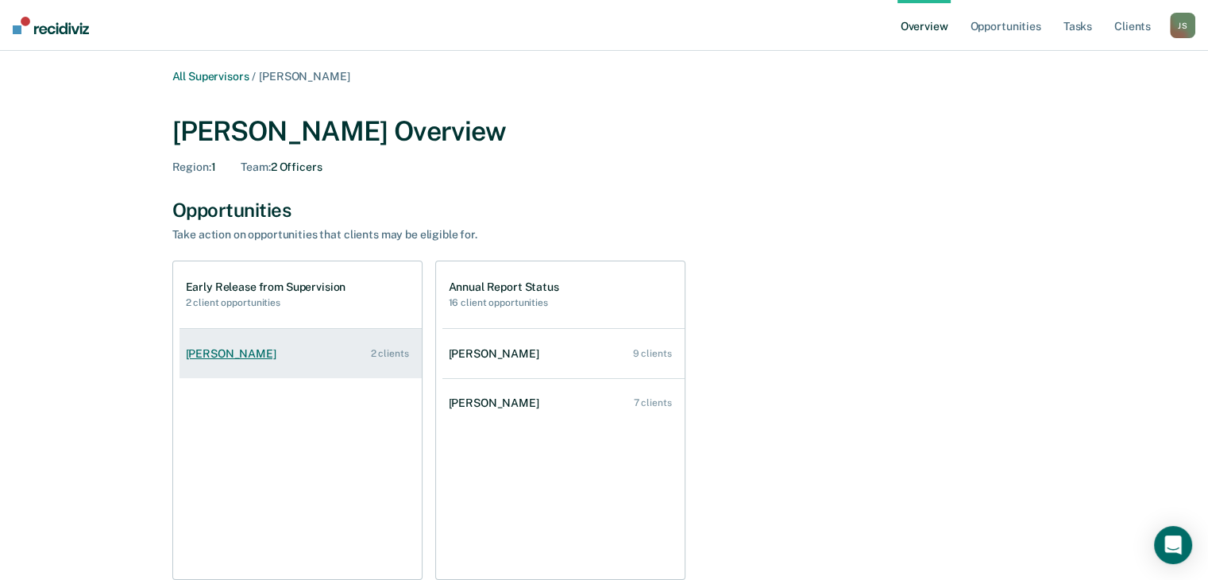
click at [363, 348] on link "Lisa Milner 2 clients" at bounding box center [300, 353] width 242 height 45
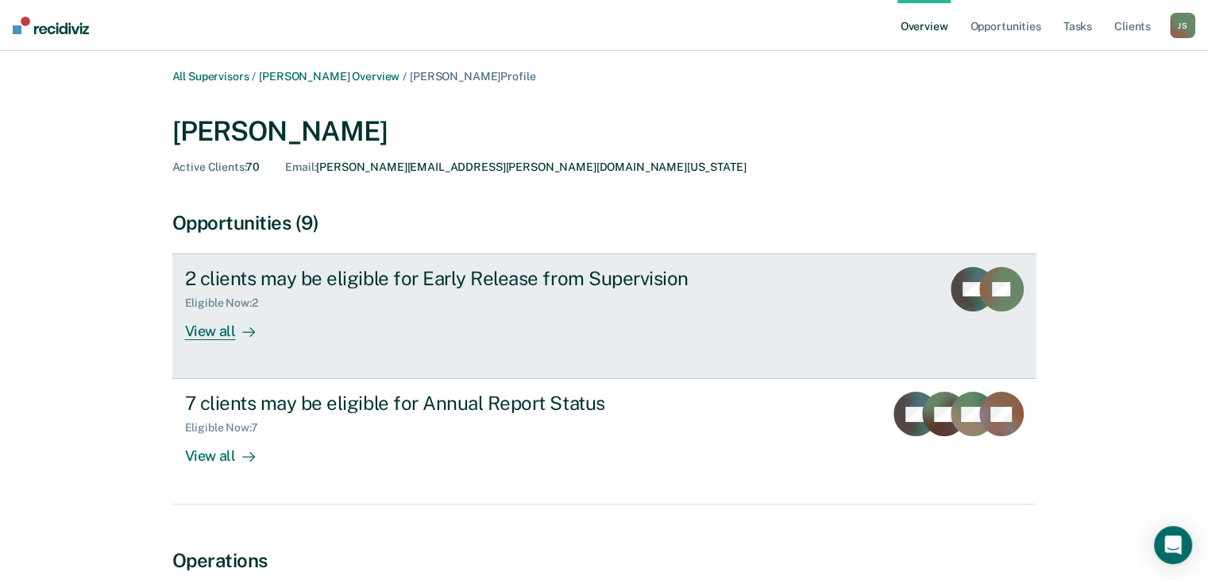
click at [445, 341] on link "2 clients may be eligible for Early Release from Supervision Eligible Now : 2 V…" at bounding box center [604, 315] width 864 height 125
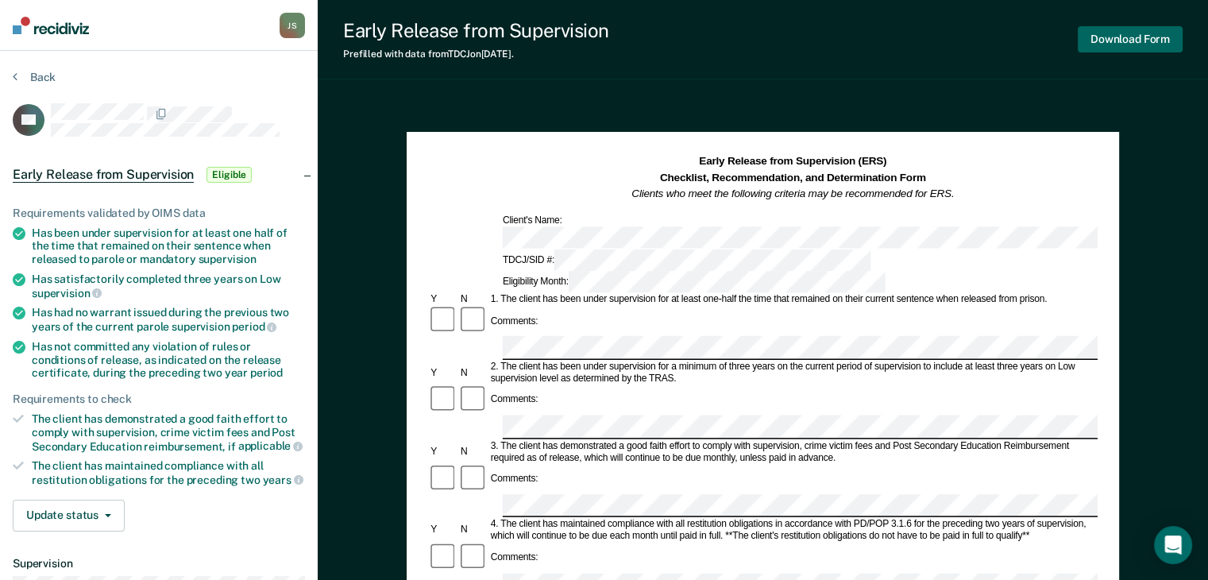
click at [1139, 47] on button "Download Form" at bounding box center [1130, 39] width 105 height 26
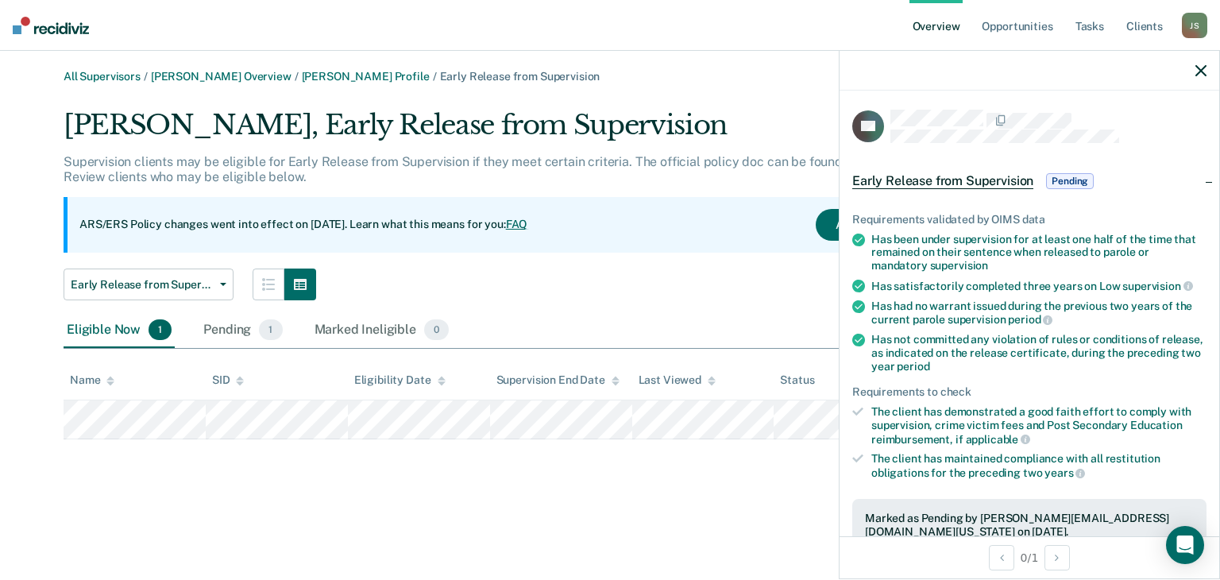
click at [1204, 76] on icon "button" at bounding box center [1200, 70] width 11 height 11
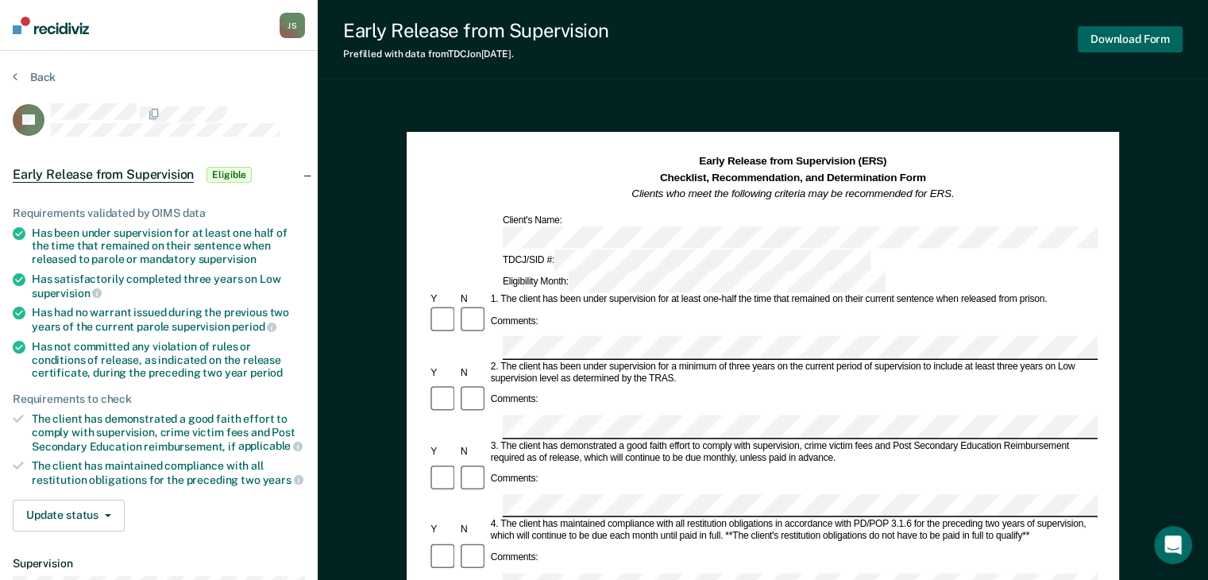
click at [1149, 39] on button "Download Form" at bounding box center [1130, 39] width 105 height 26
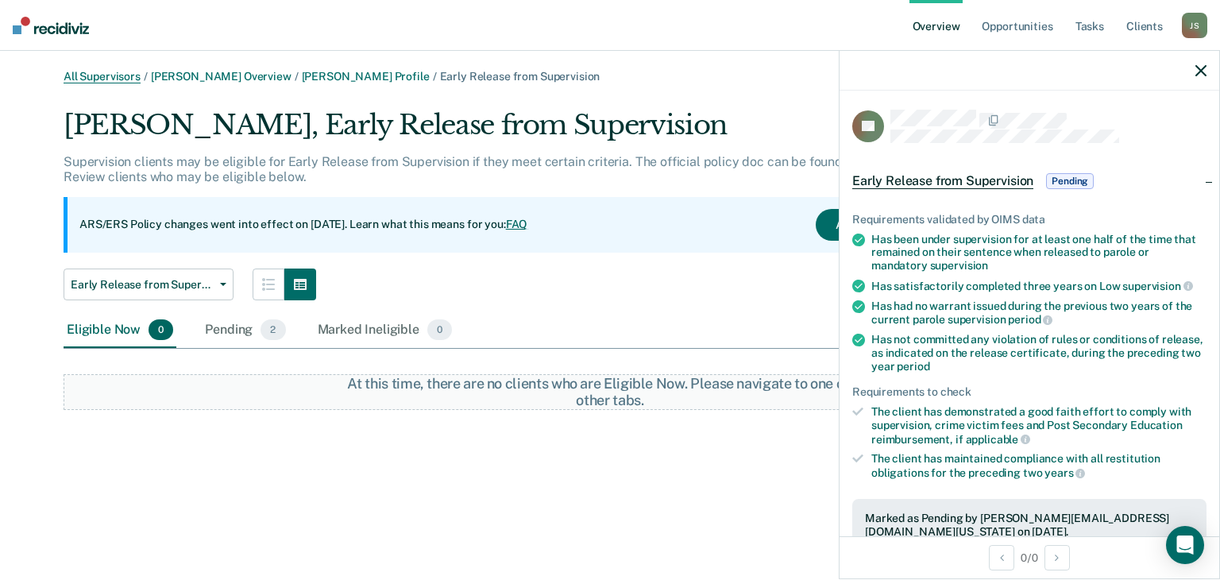
click at [124, 70] on link "All Supervisors" at bounding box center [102, 77] width 77 height 14
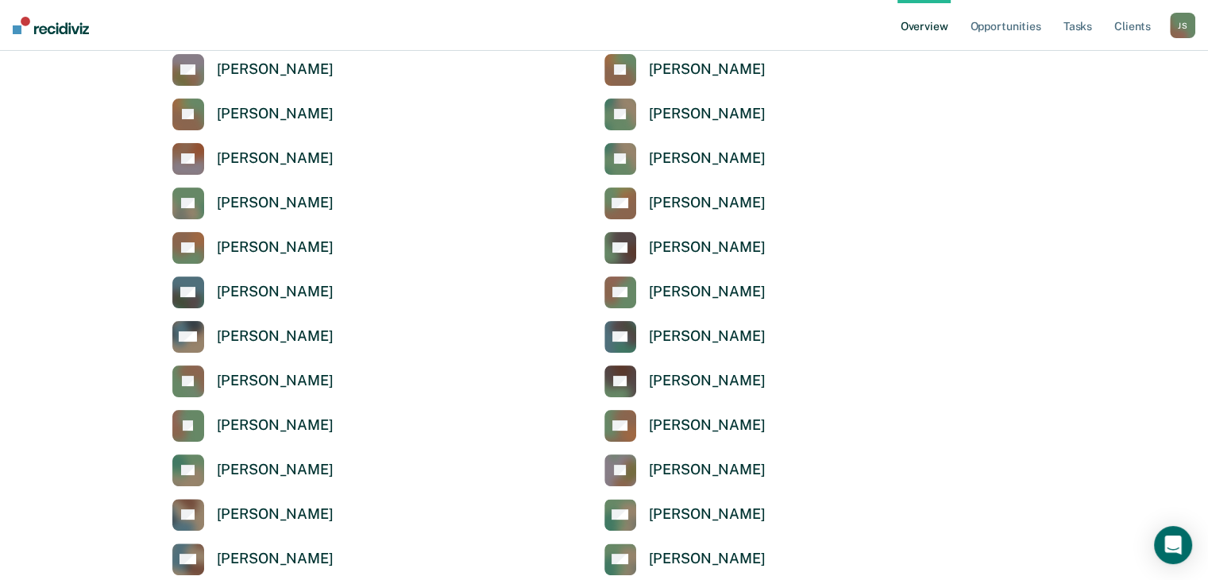
scroll to position [292, 0]
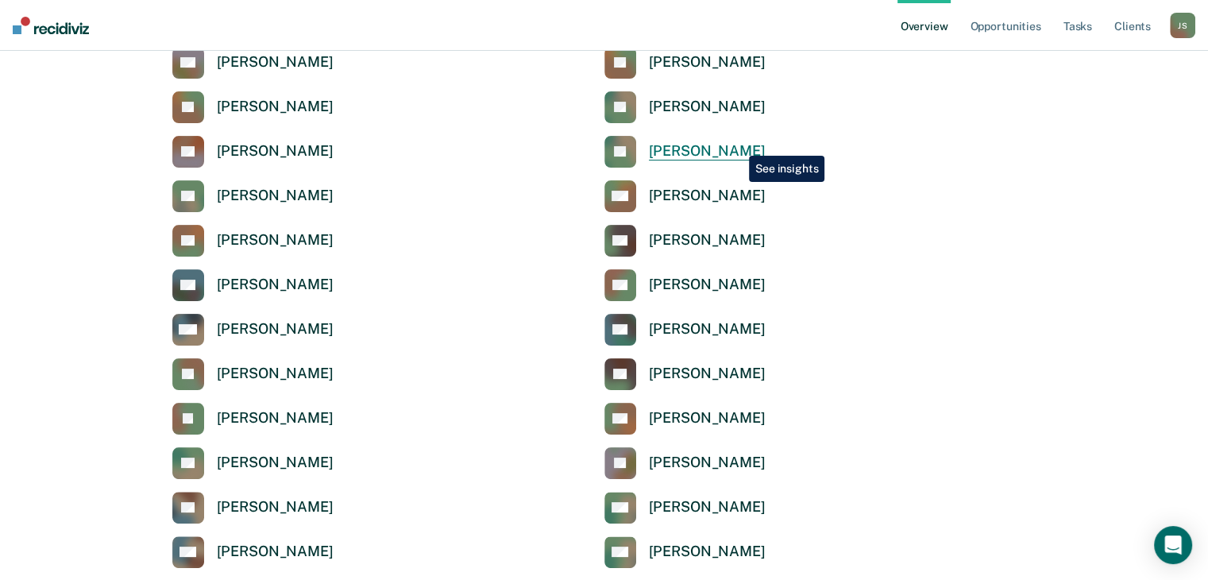
click at [737, 144] on div "[PERSON_NAME]" at bounding box center [707, 151] width 117 height 18
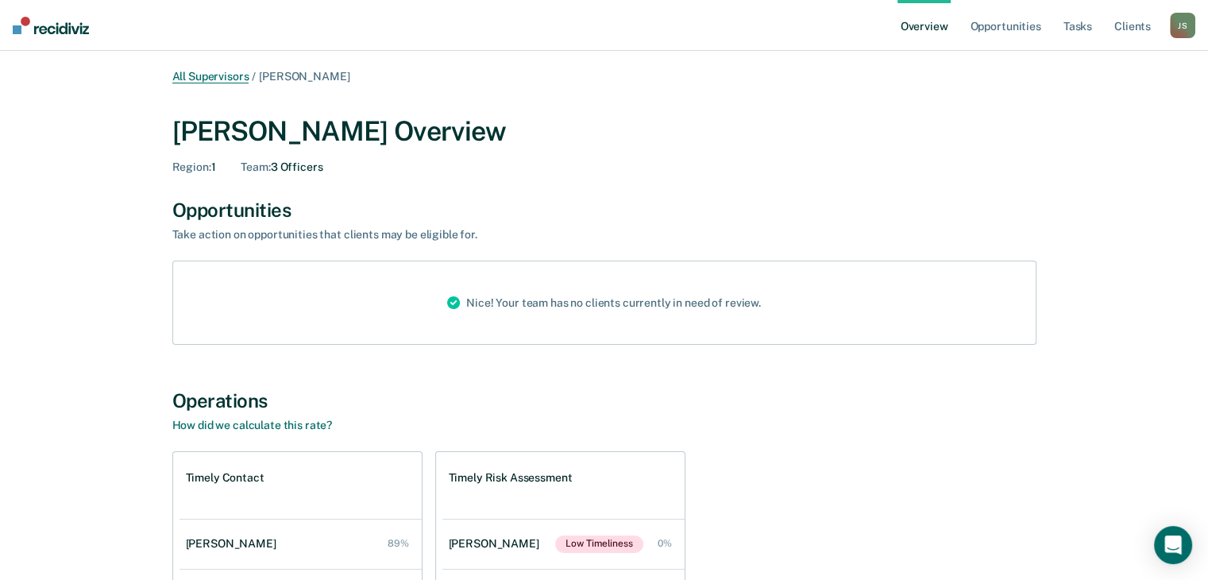
click at [228, 75] on link "All Supervisors" at bounding box center [210, 77] width 77 height 14
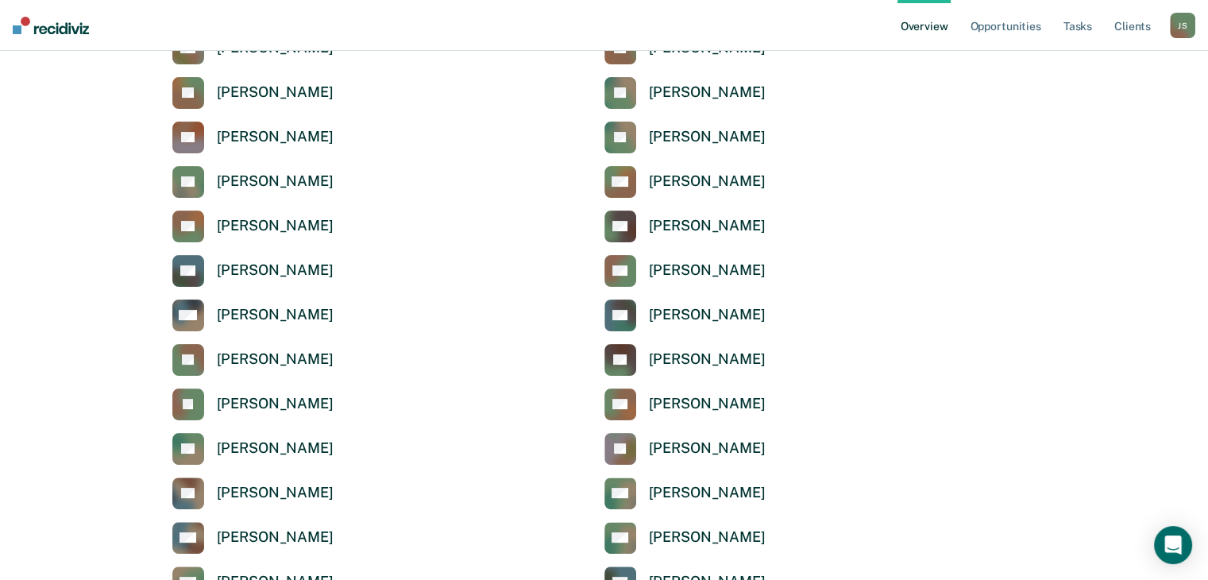
scroll to position [335, 0]
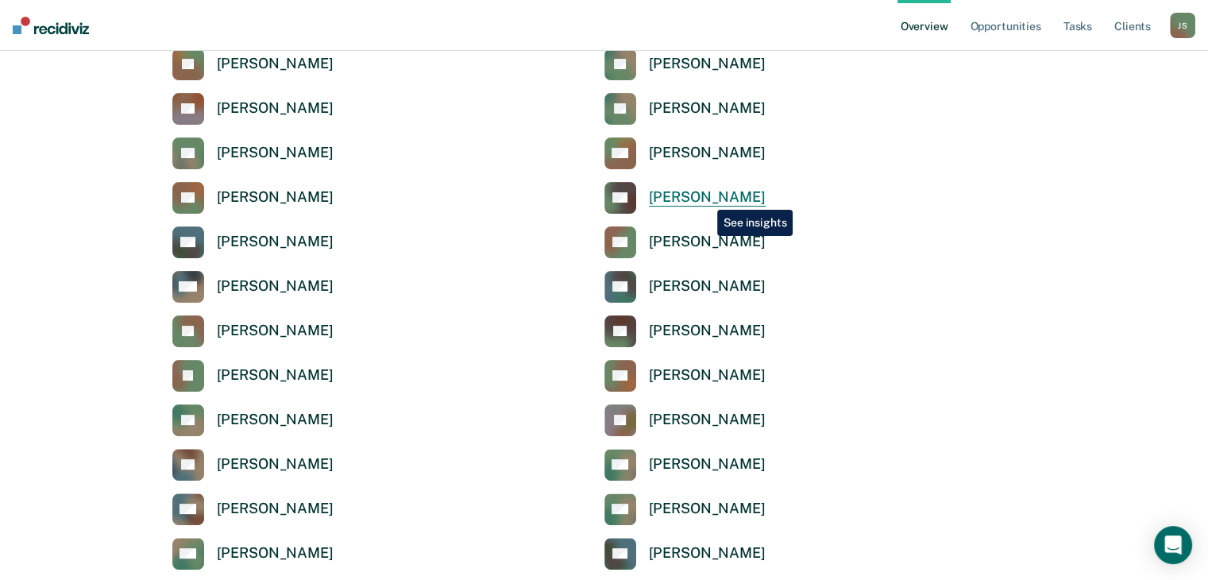
click at [705, 198] on div "[PERSON_NAME]" at bounding box center [707, 197] width 117 height 18
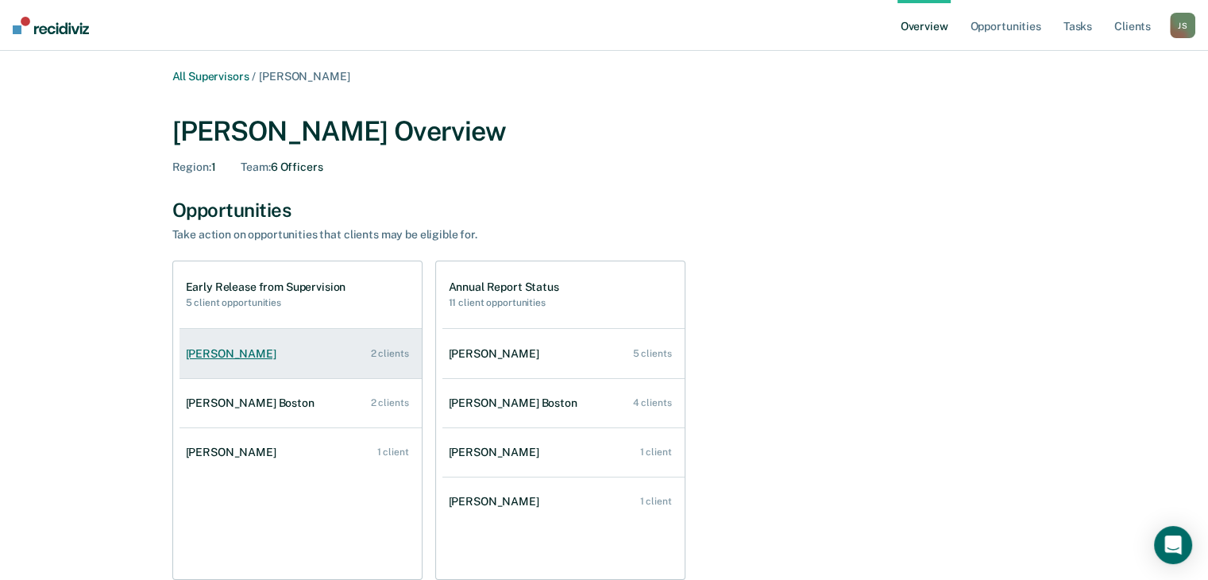
click at [276, 369] on link "Shacadria Davis 2 clients" at bounding box center [300, 353] width 242 height 45
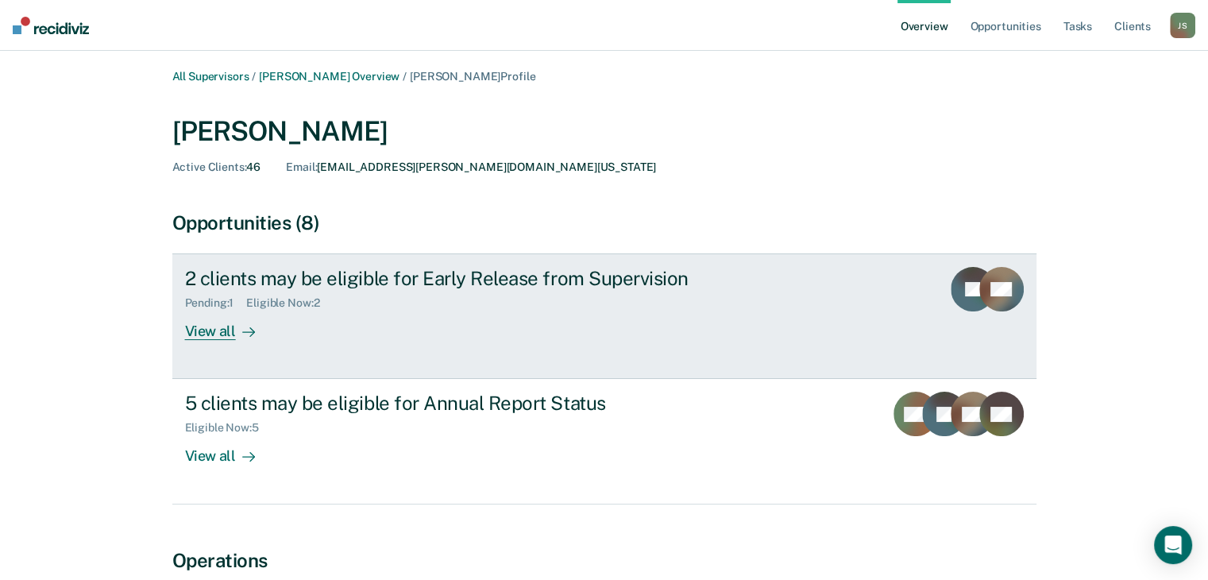
click at [299, 341] on link "2 clients may be eligible for Early Release from Supervision Pending : 1 Eligib…" at bounding box center [604, 315] width 864 height 125
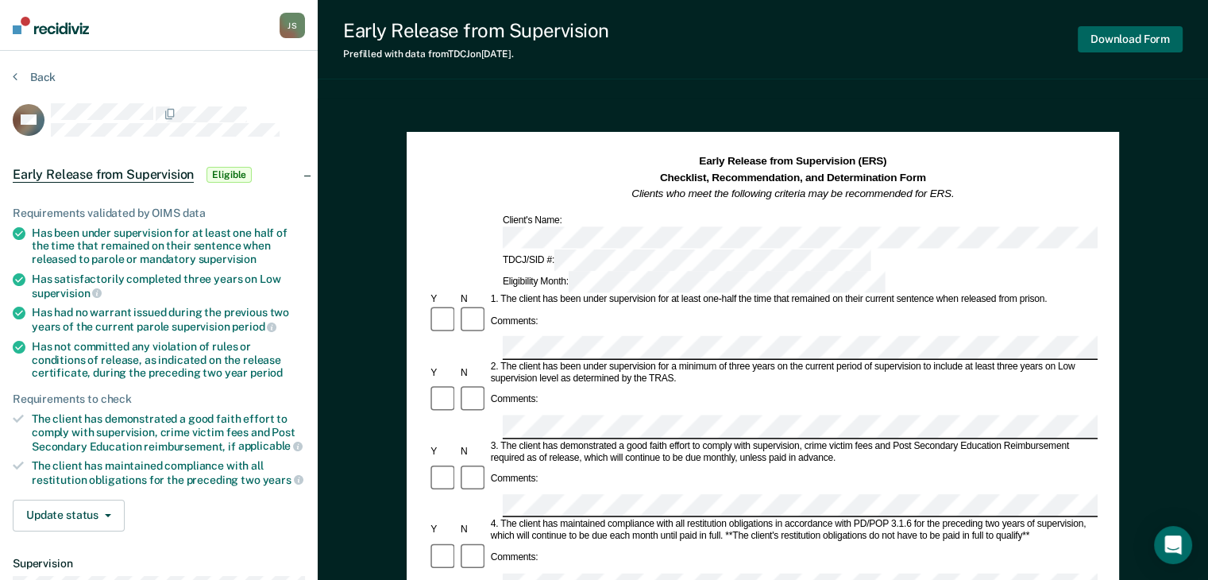
click at [1143, 37] on button "Download Form" at bounding box center [1130, 39] width 105 height 26
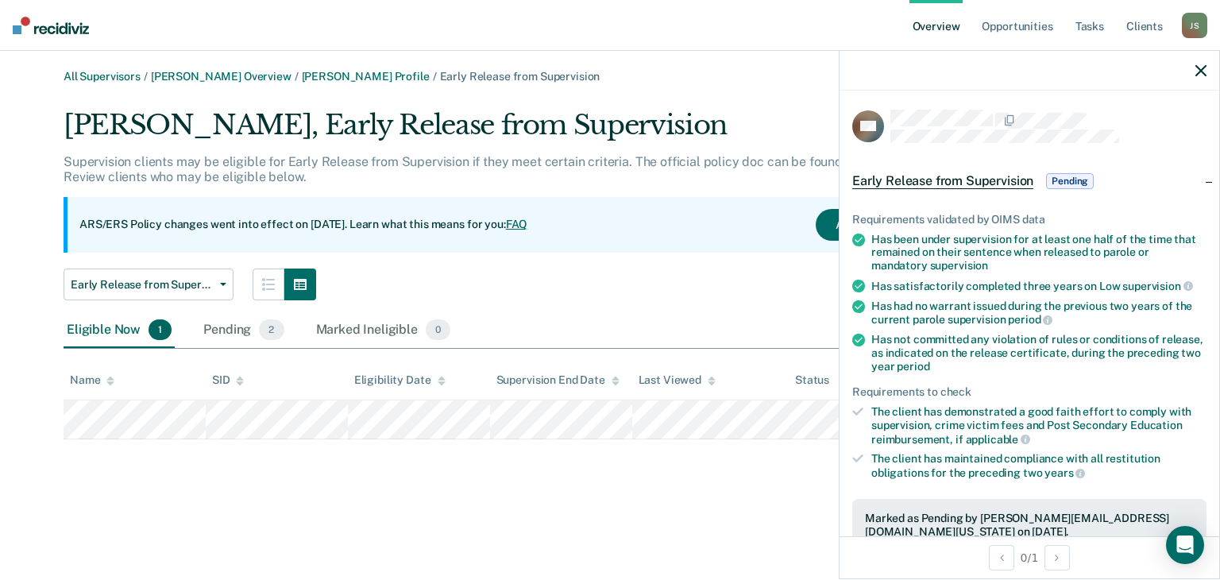
click at [1198, 79] on div at bounding box center [1029, 71] width 380 height 40
click at [1203, 68] on icon "button" at bounding box center [1200, 70] width 11 height 11
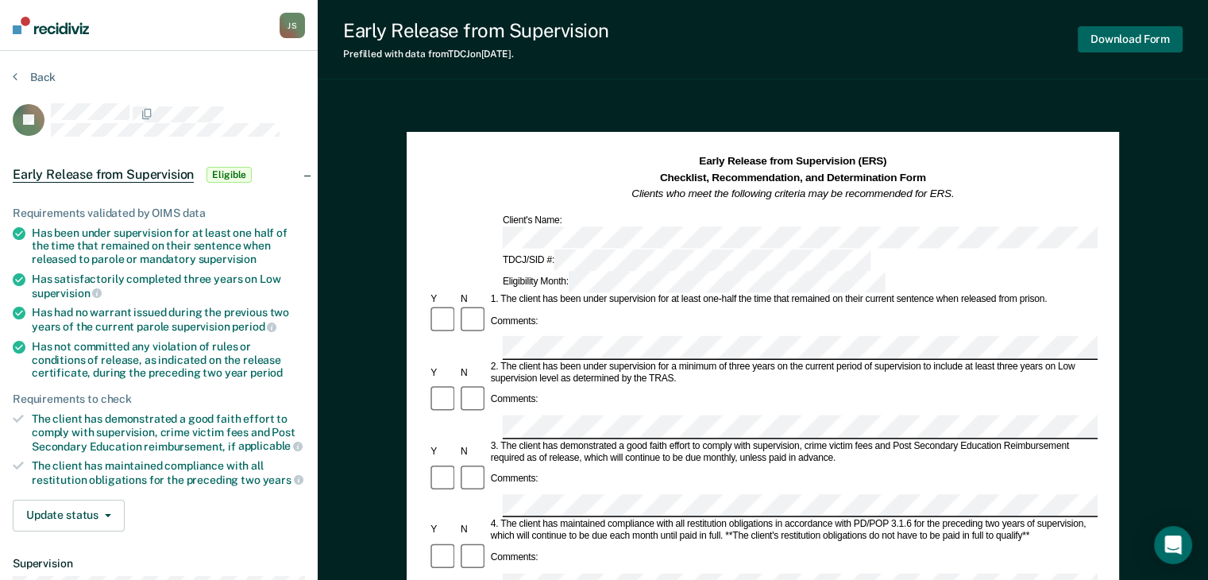
click at [1128, 35] on button "Download Form" at bounding box center [1130, 39] width 105 height 26
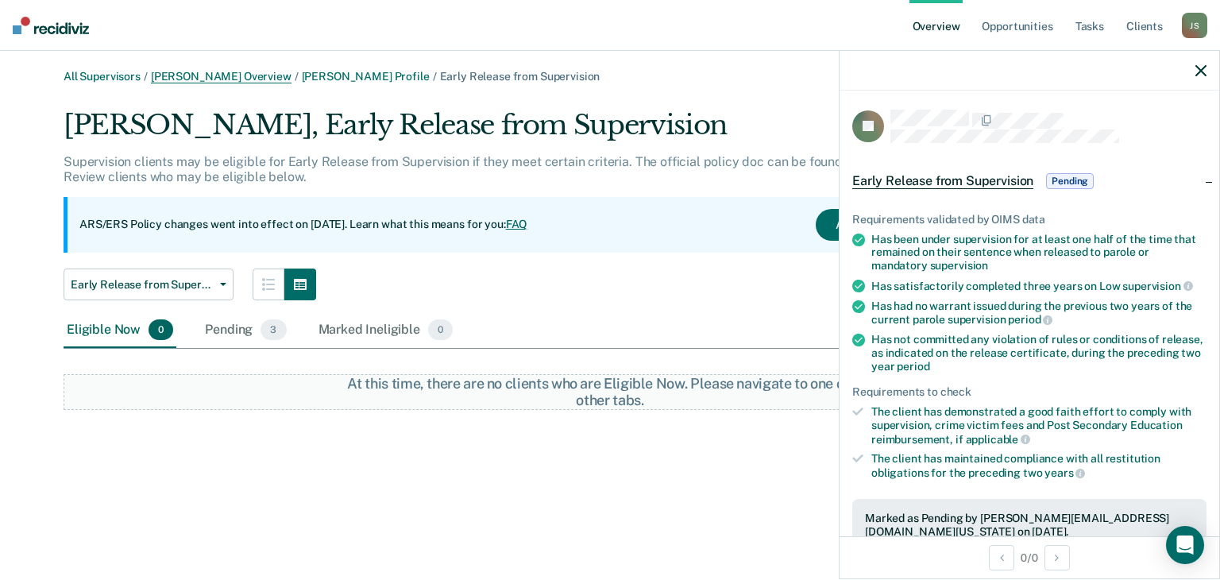
click at [231, 71] on link "Rogerick Gill Overview" at bounding box center [221, 77] width 141 height 14
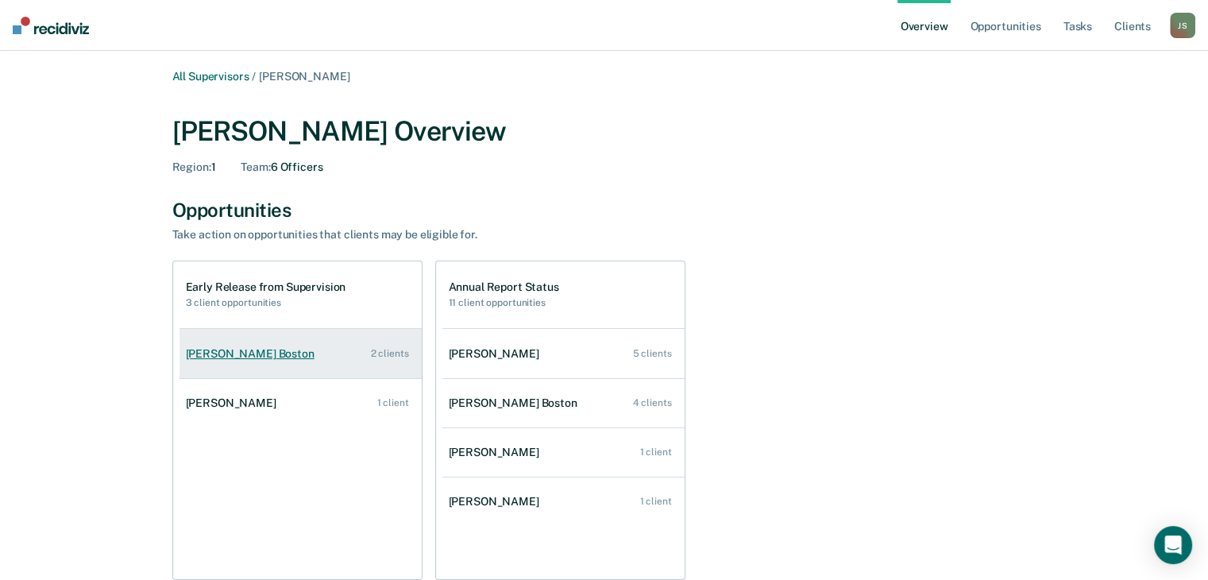
click at [304, 359] on link "Yolander Boston 2 clients" at bounding box center [300, 353] width 242 height 45
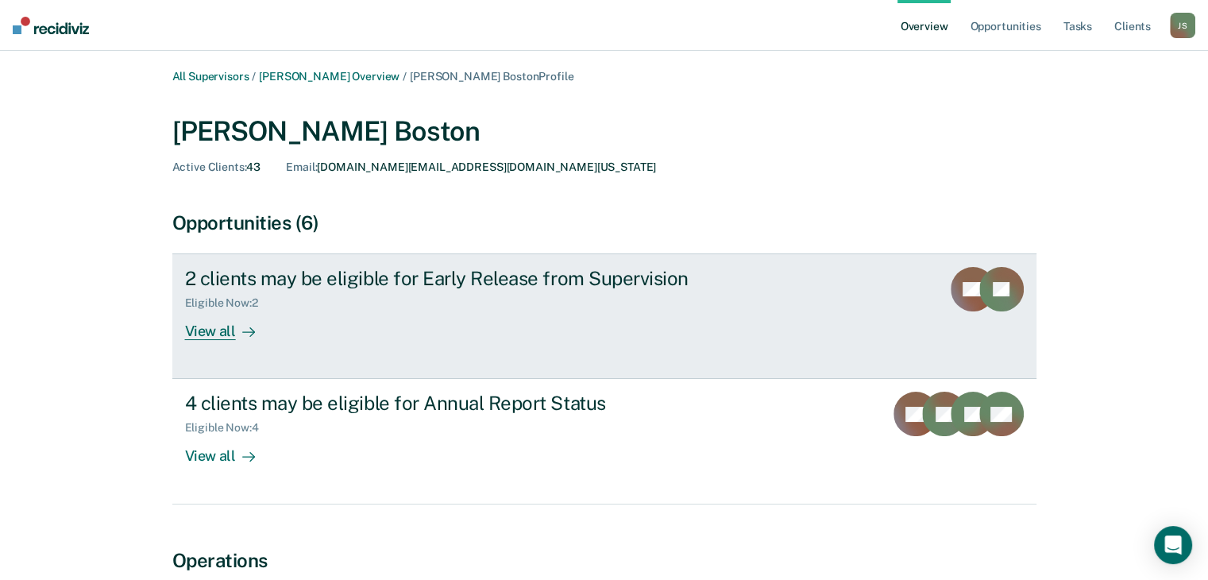
click at [262, 318] on div "View all" at bounding box center [229, 325] width 89 height 31
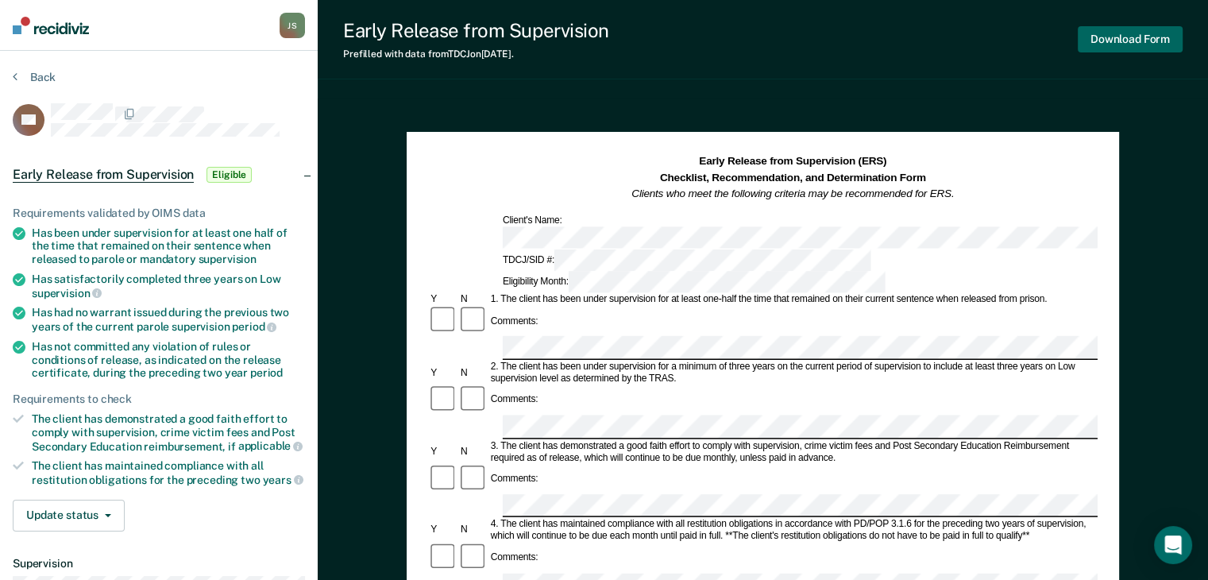
click at [1138, 43] on button "Download Form" at bounding box center [1130, 39] width 105 height 26
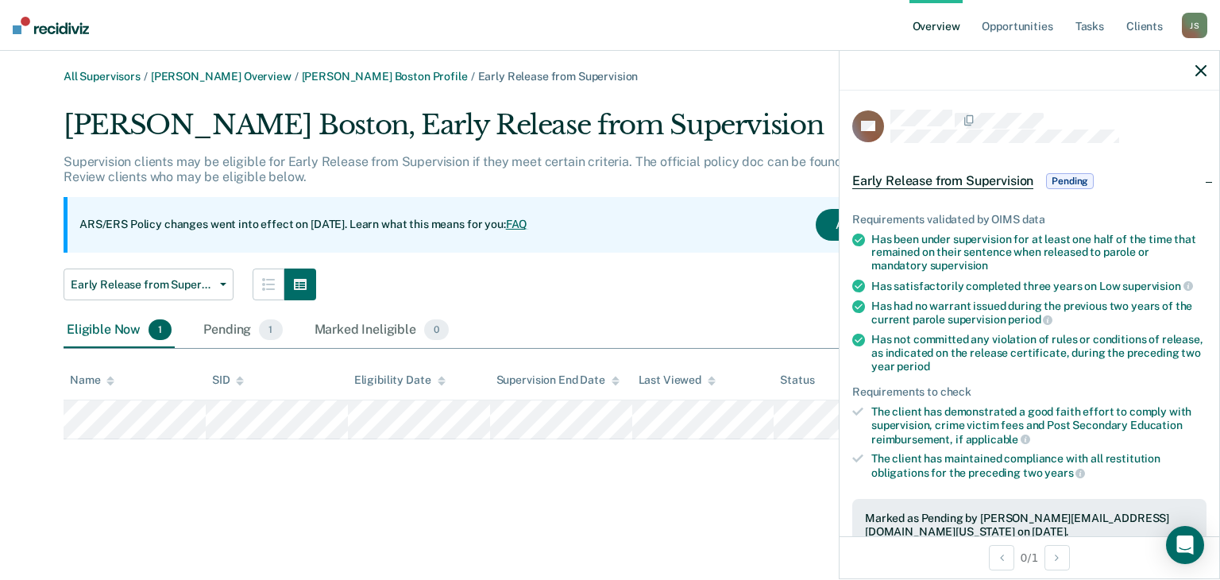
click at [1203, 71] on icon "button" at bounding box center [1200, 70] width 11 height 11
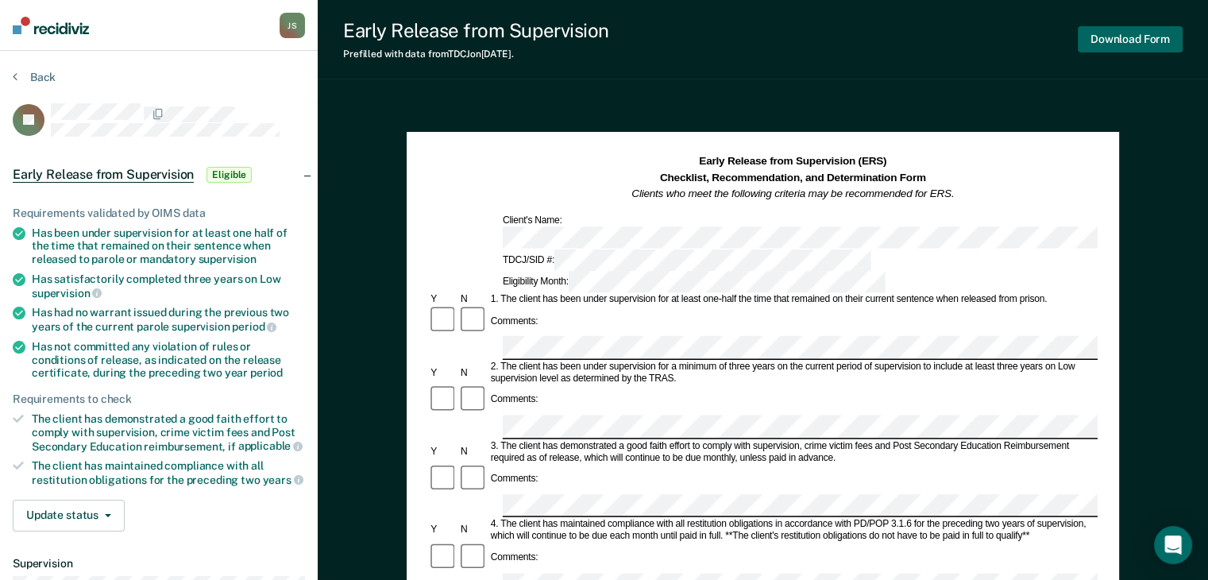
click at [1131, 33] on button "Download Form" at bounding box center [1130, 39] width 105 height 26
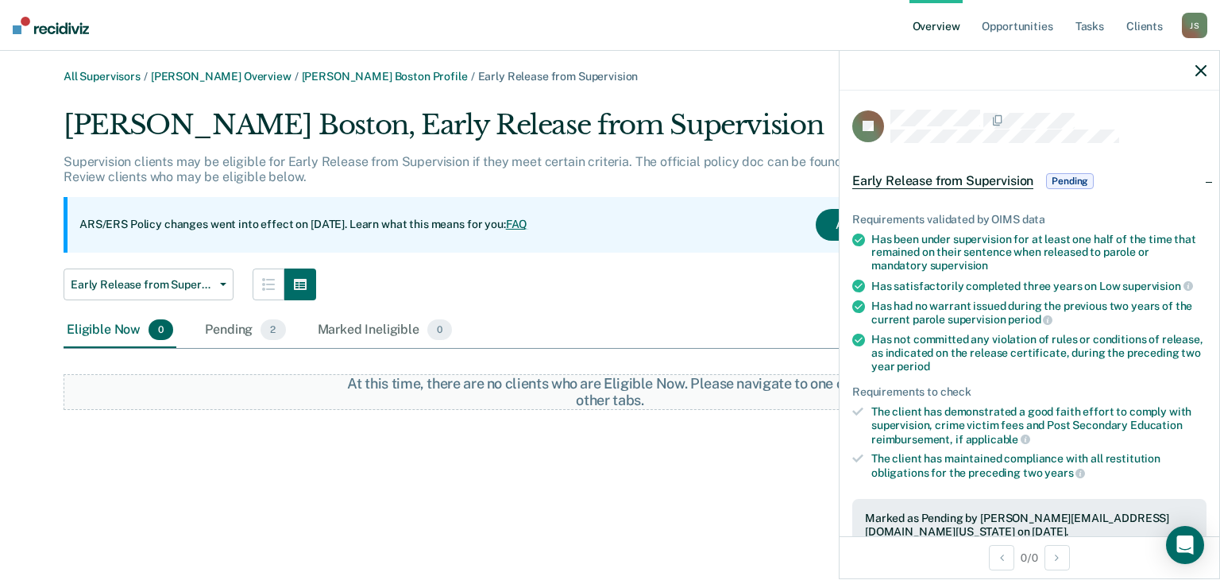
click at [1204, 69] on icon "button" at bounding box center [1200, 70] width 11 height 11
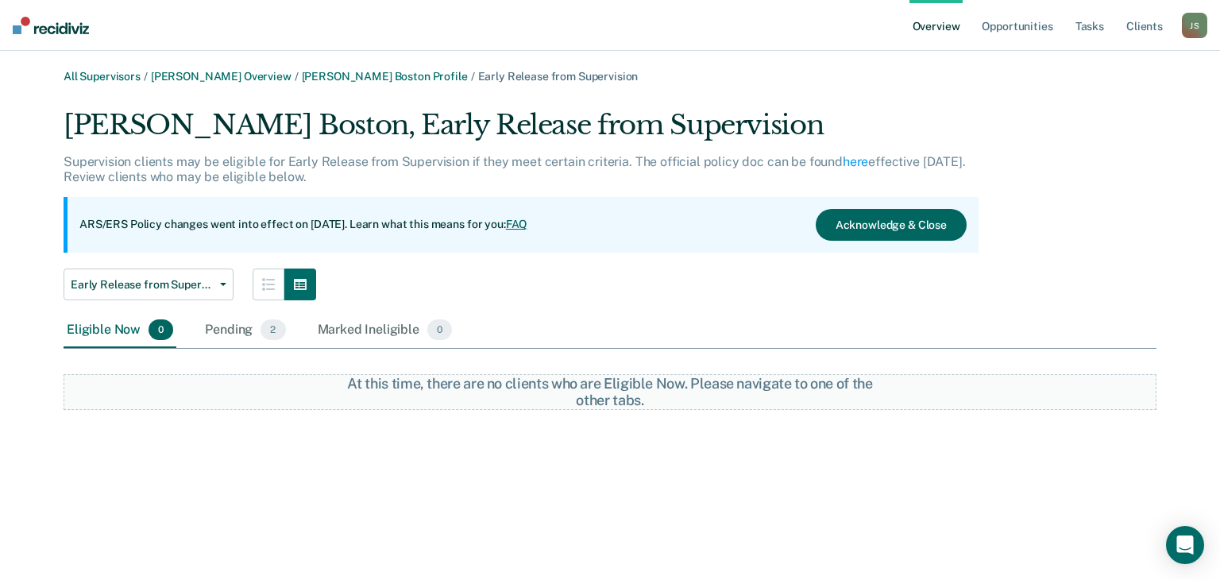
click at [915, 220] on button "Acknowledge & Close" at bounding box center [891, 225] width 151 height 32
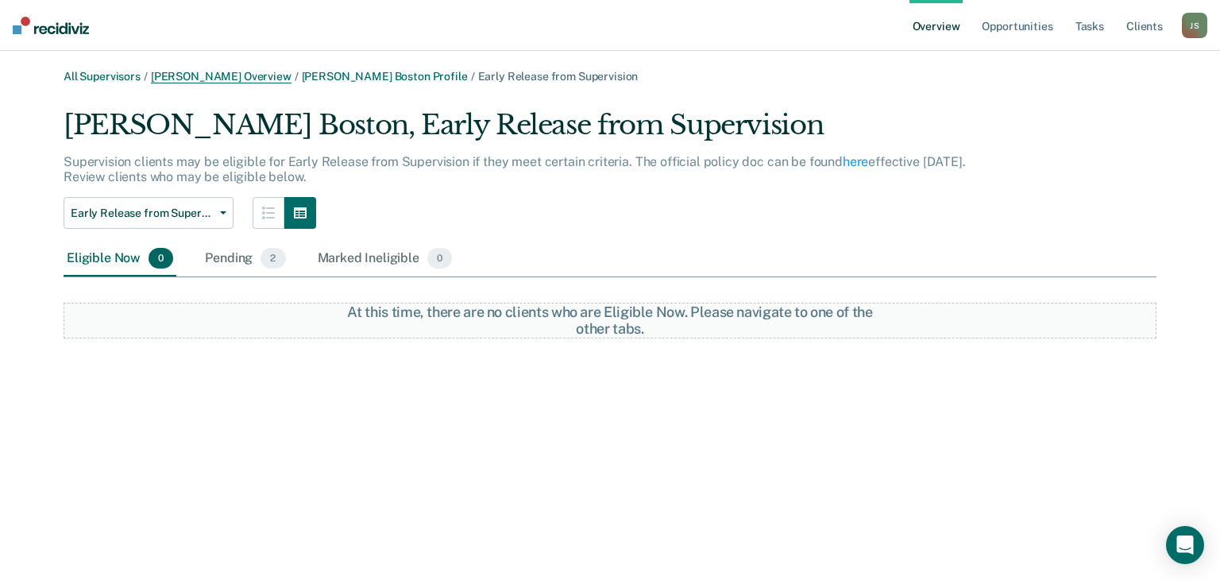
click at [196, 77] on link "Rogerick Gill Overview" at bounding box center [221, 77] width 141 height 14
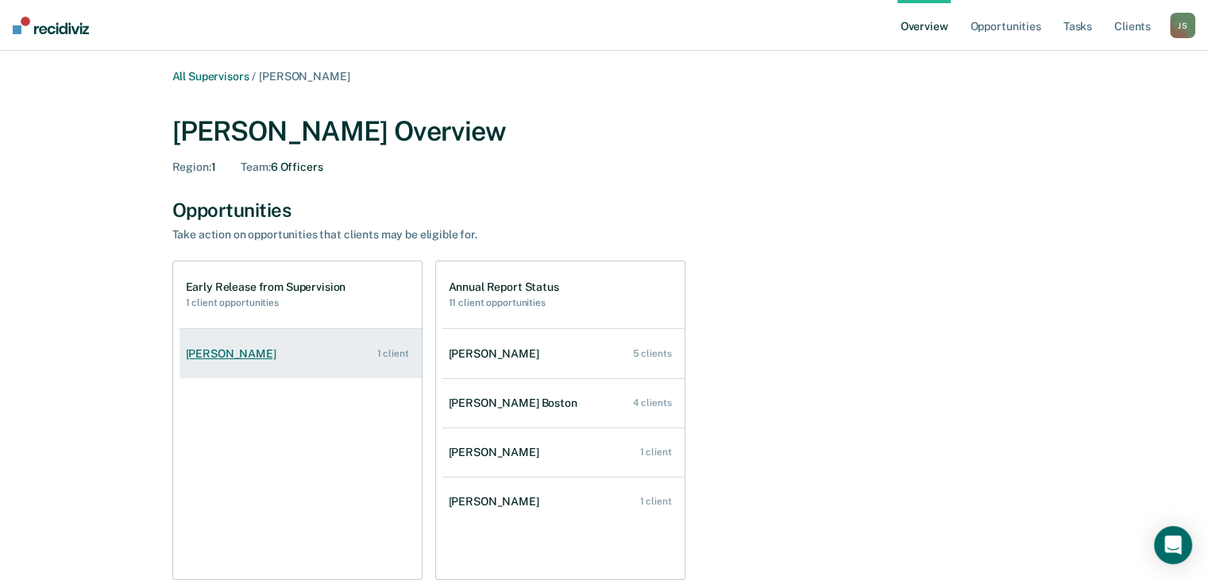
click at [358, 352] on link "Linda Evett 1 client" at bounding box center [300, 353] width 242 height 45
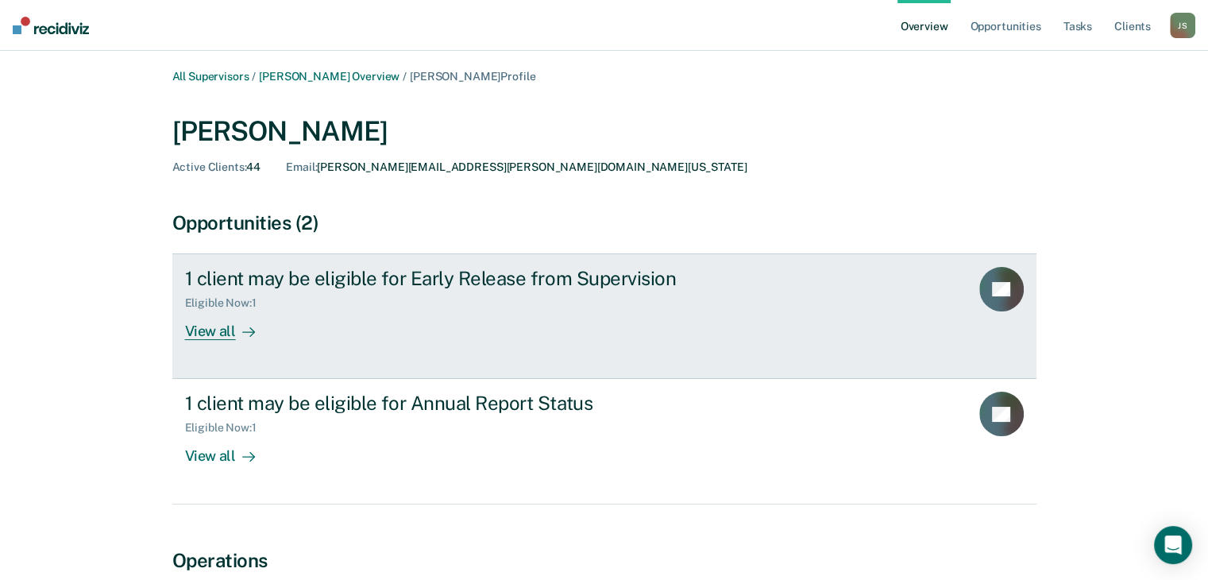
click at [762, 341] on link "1 client may be eligible for Early Release from Supervision Eligible Now : 1 Vi…" at bounding box center [604, 315] width 864 height 125
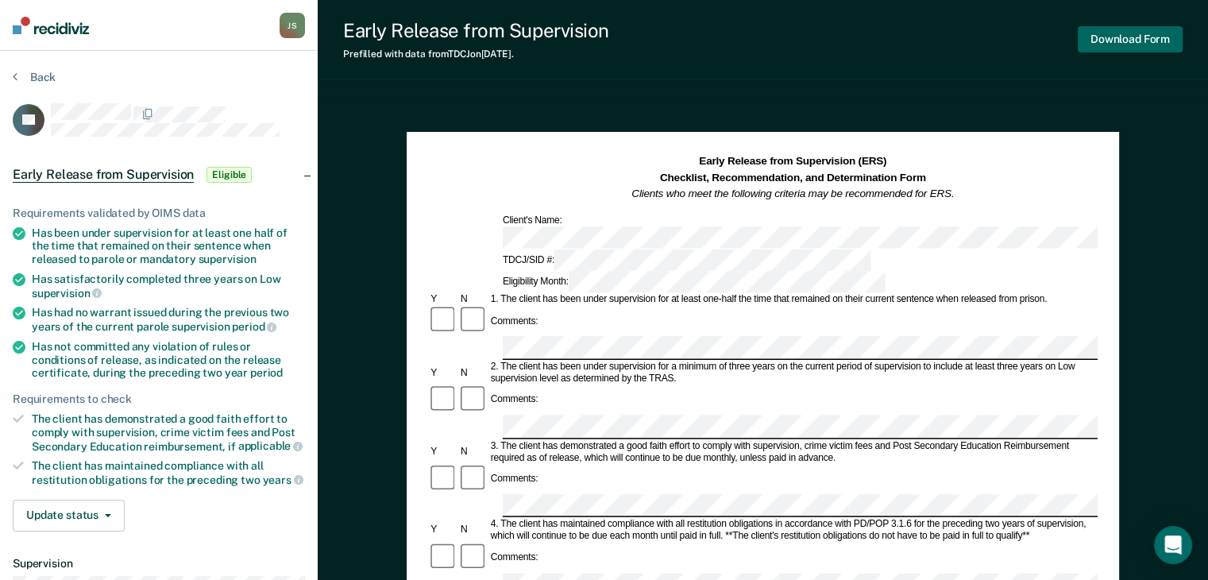
click at [1131, 48] on button "Download Form" at bounding box center [1130, 39] width 105 height 26
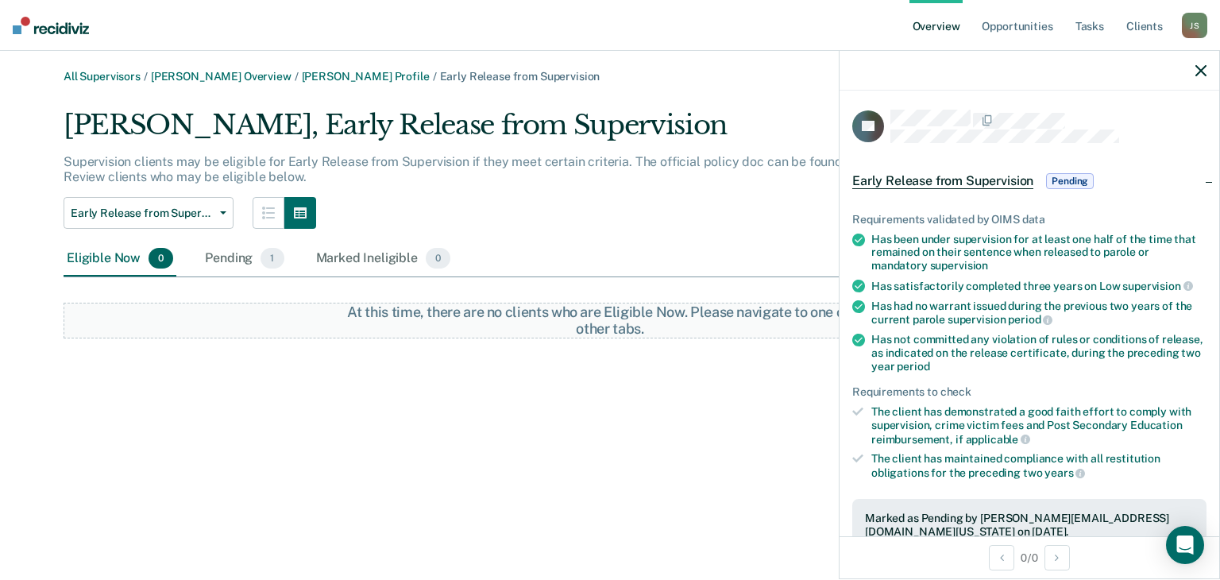
click at [685, 237] on div "Linda Evett, Early Release from Supervision Supervision clients may be eligible…" at bounding box center [610, 224] width 1093 height 230
click at [223, 80] on link "Rogerick Gill Overview" at bounding box center [221, 77] width 141 height 14
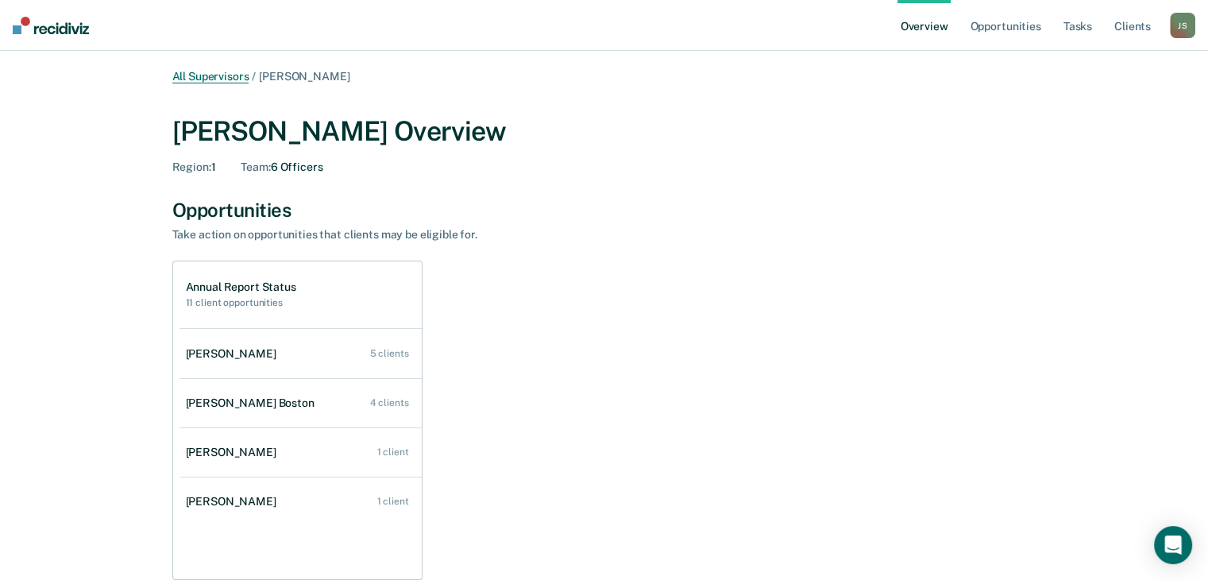
click at [197, 72] on link "All Supervisors" at bounding box center [210, 77] width 77 height 14
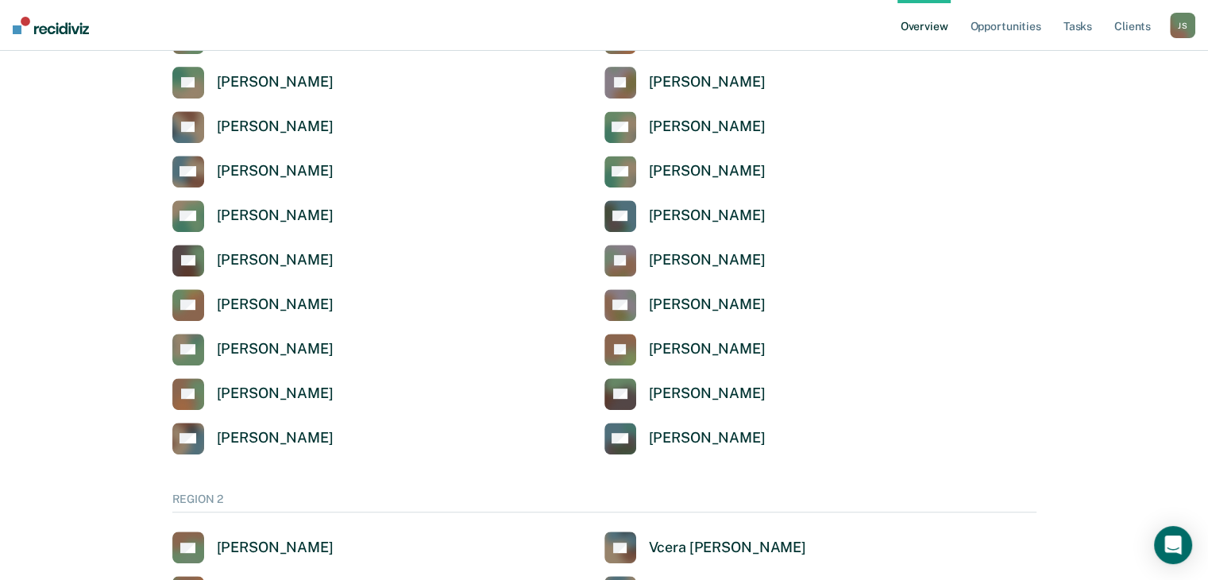
scroll to position [680, 0]
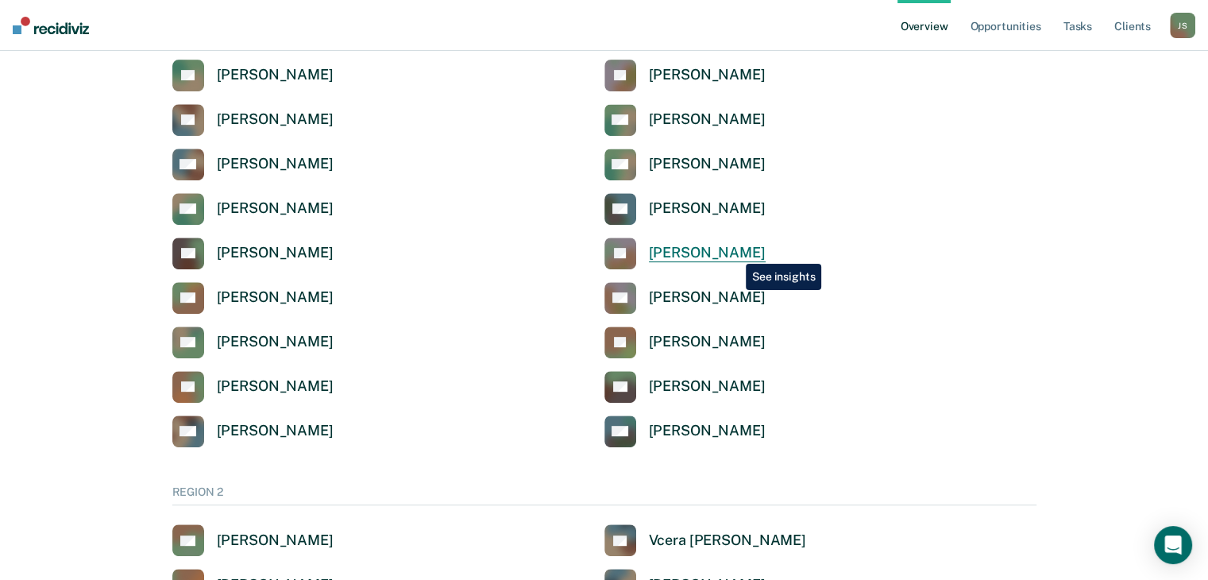
click at [734, 252] on div "[PERSON_NAME]" at bounding box center [707, 253] width 117 height 18
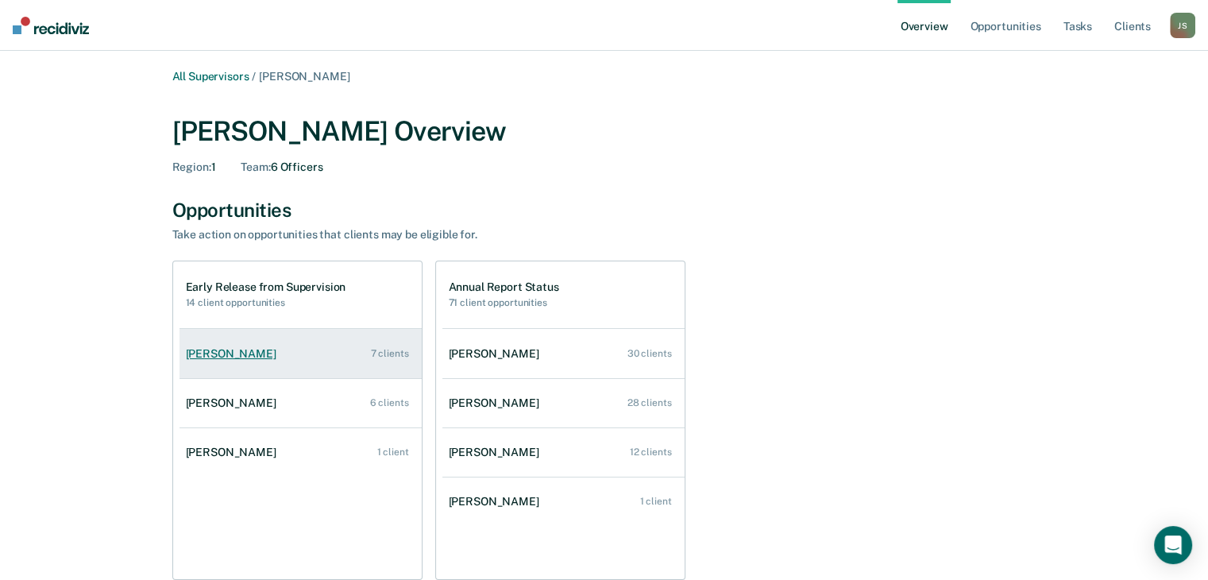
click at [319, 359] on link "Dakota Conway 7 clients" at bounding box center [300, 353] width 242 height 45
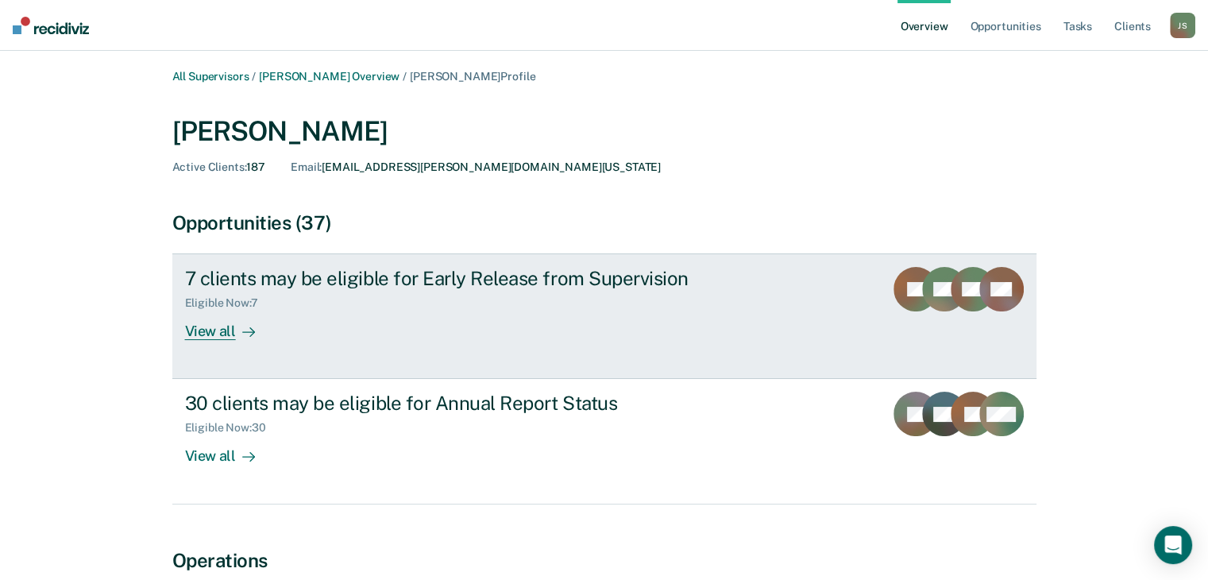
click at [433, 293] on div "Eligible Now : 7" at bounding box center [464, 300] width 558 height 20
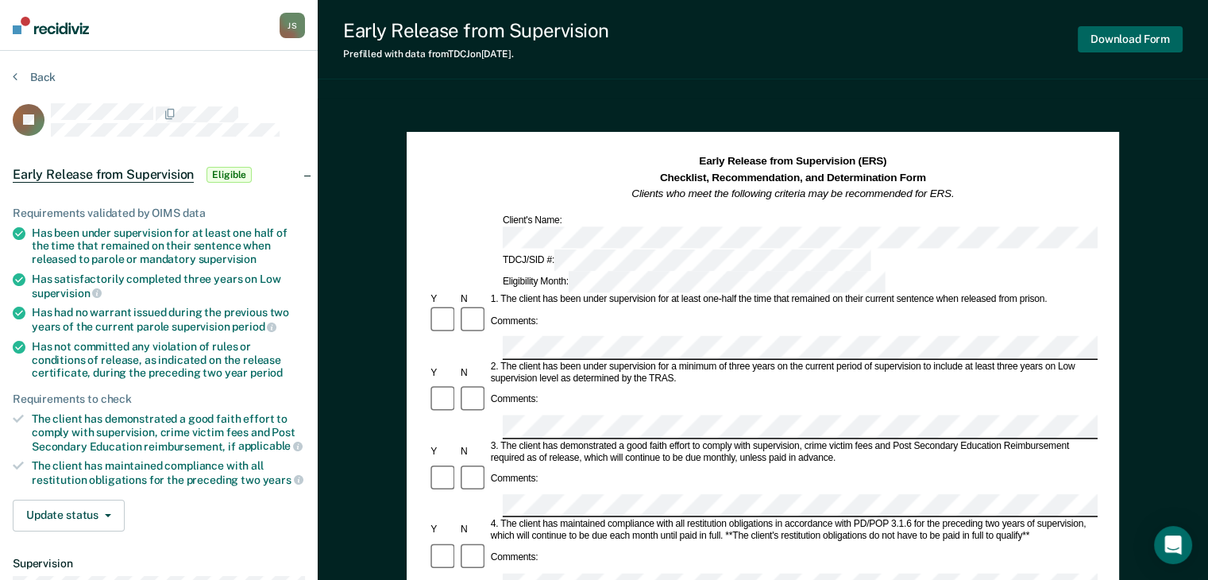
click at [1137, 31] on button "Download Form" at bounding box center [1130, 39] width 105 height 26
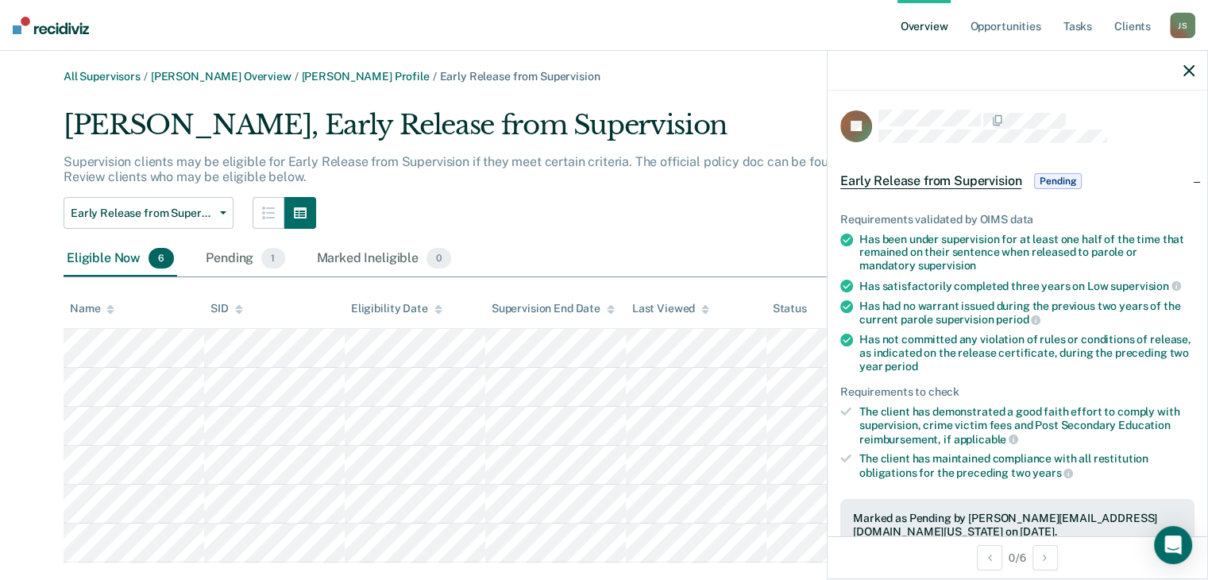
click at [1194, 70] on div at bounding box center [1018, 71] width 380 height 40
click at [1198, 72] on div at bounding box center [1018, 71] width 380 height 40
click at [1189, 71] on icon "button" at bounding box center [1188, 70] width 11 height 11
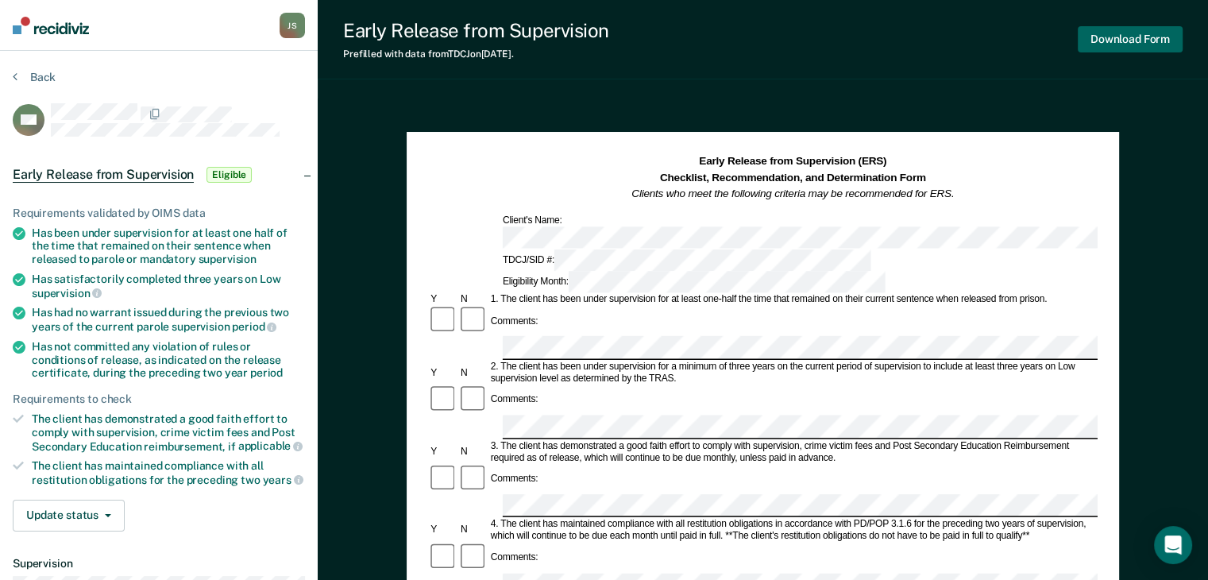
click at [1140, 33] on button "Download Form" at bounding box center [1130, 39] width 105 height 26
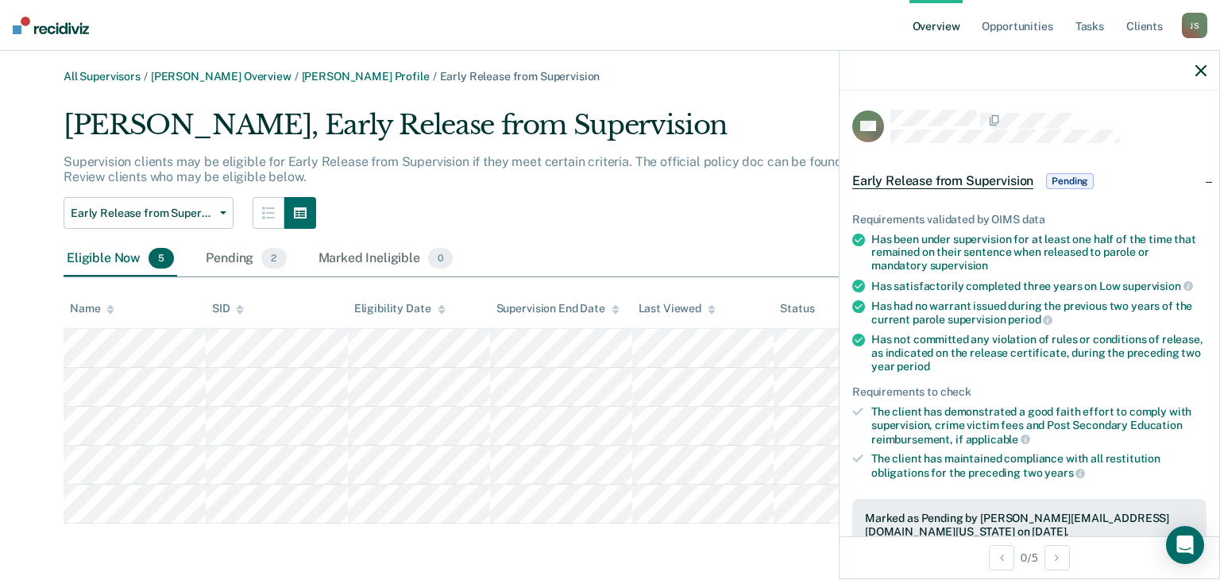
click at [1203, 73] on icon "button" at bounding box center [1200, 70] width 11 height 11
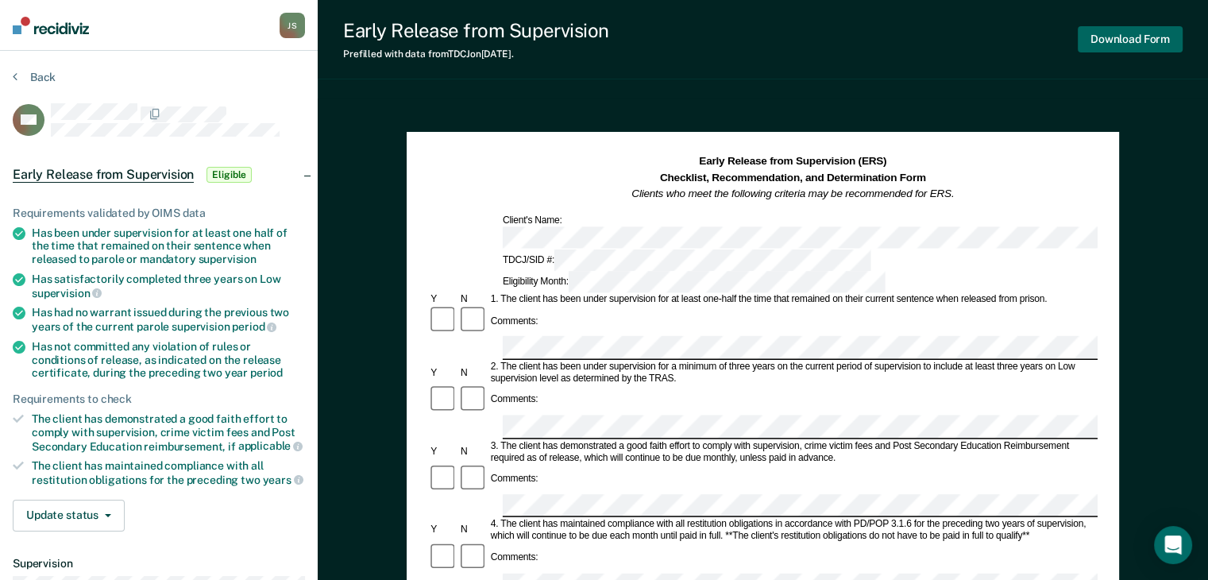
click at [1131, 37] on button "Download Form" at bounding box center [1130, 39] width 105 height 26
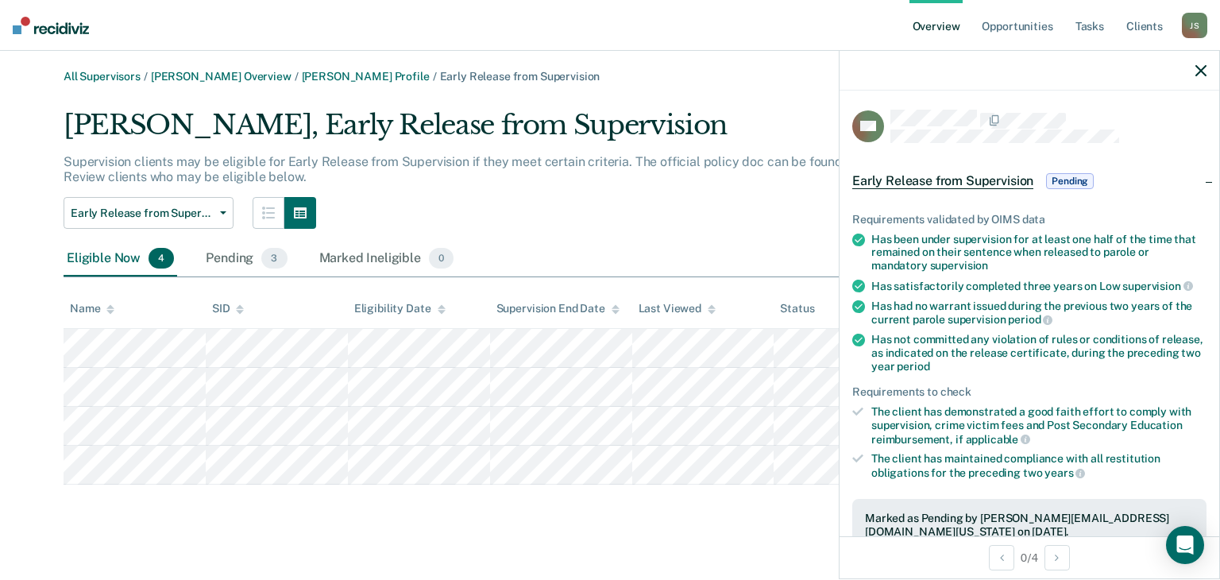
click at [1191, 73] on div at bounding box center [1029, 71] width 380 height 40
click at [1204, 71] on icon "button" at bounding box center [1200, 70] width 11 height 11
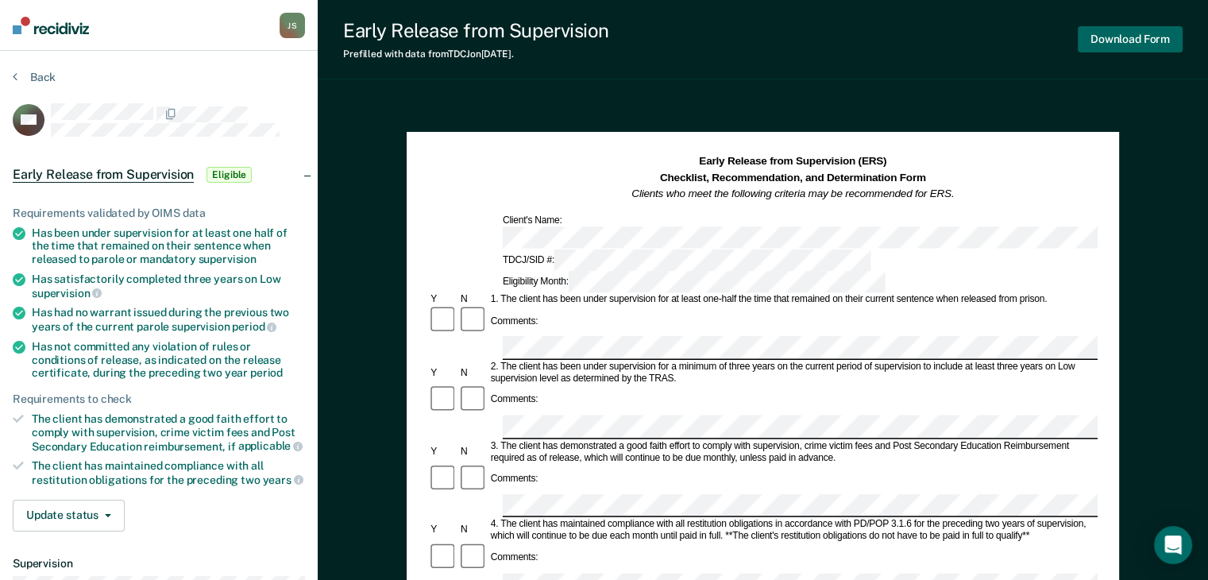
click at [1150, 36] on button "Download Form" at bounding box center [1130, 39] width 105 height 26
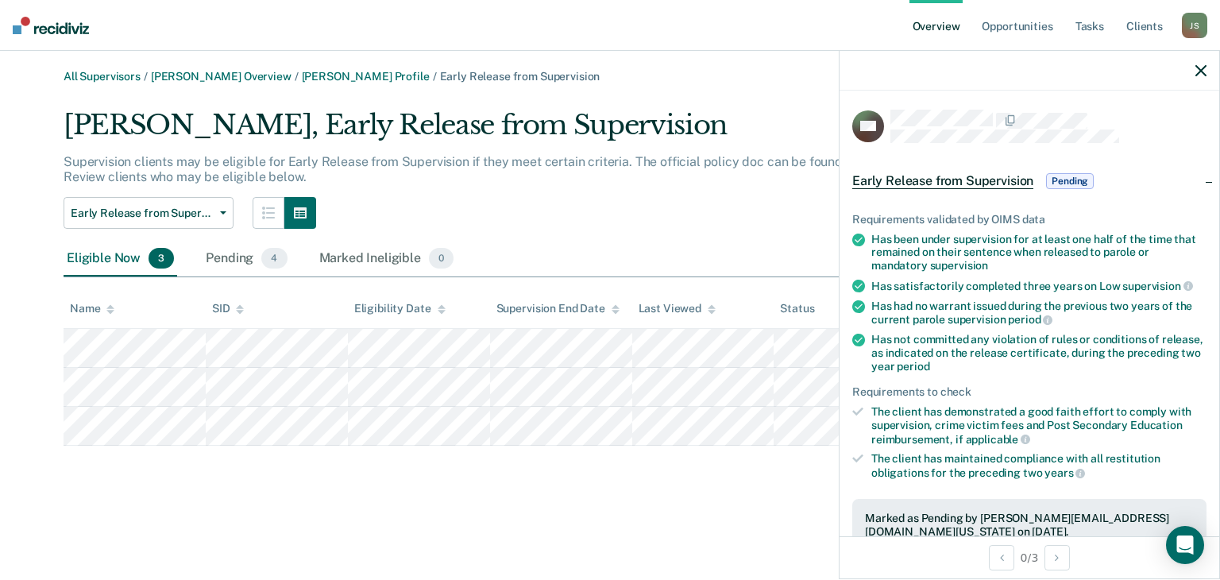
click at [1204, 70] on icon "button" at bounding box center [1200, 70] width 11 height 11
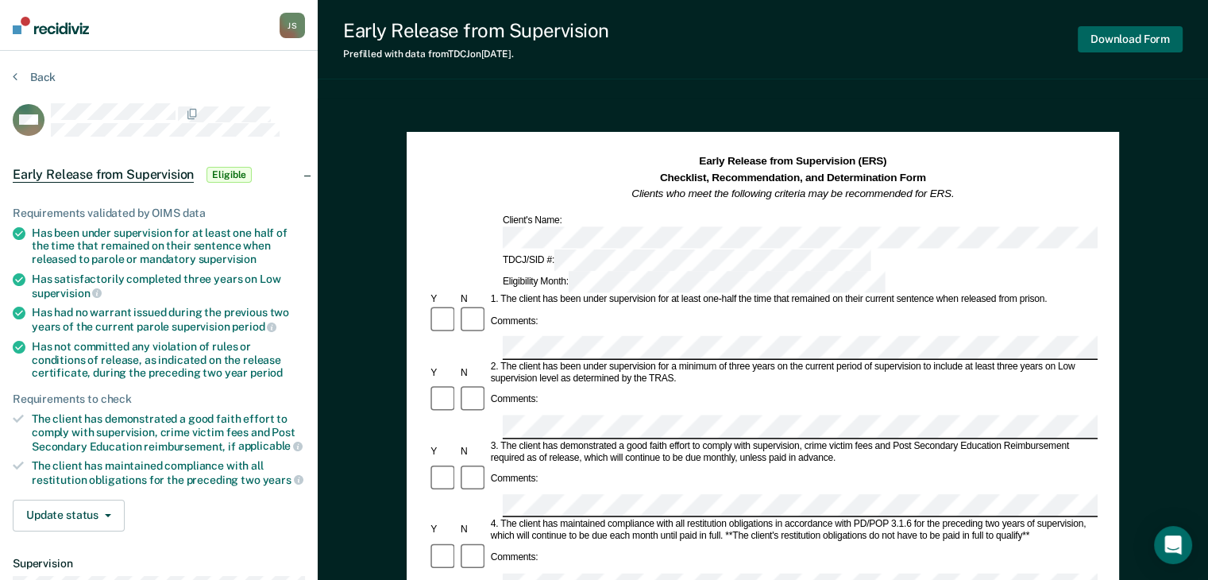
click at [1122, 41] on button "Download Form" at bounding box center [1130, 39] width 105 height 26
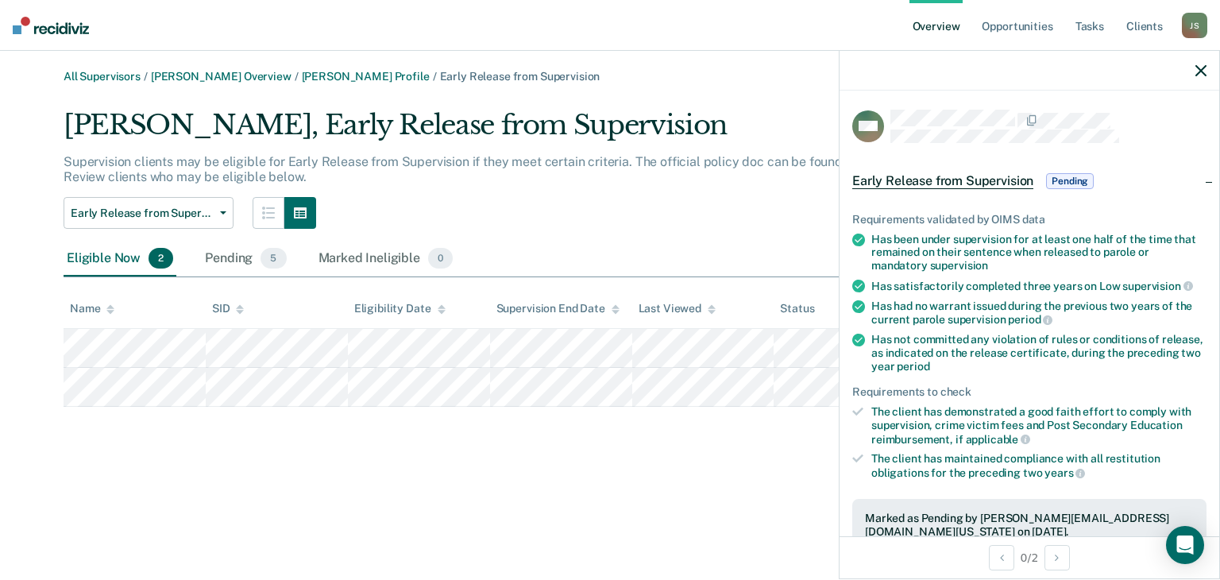
click at [1203, 68] on icon "button" at bounding box center [1200, 70] width 11 height 11
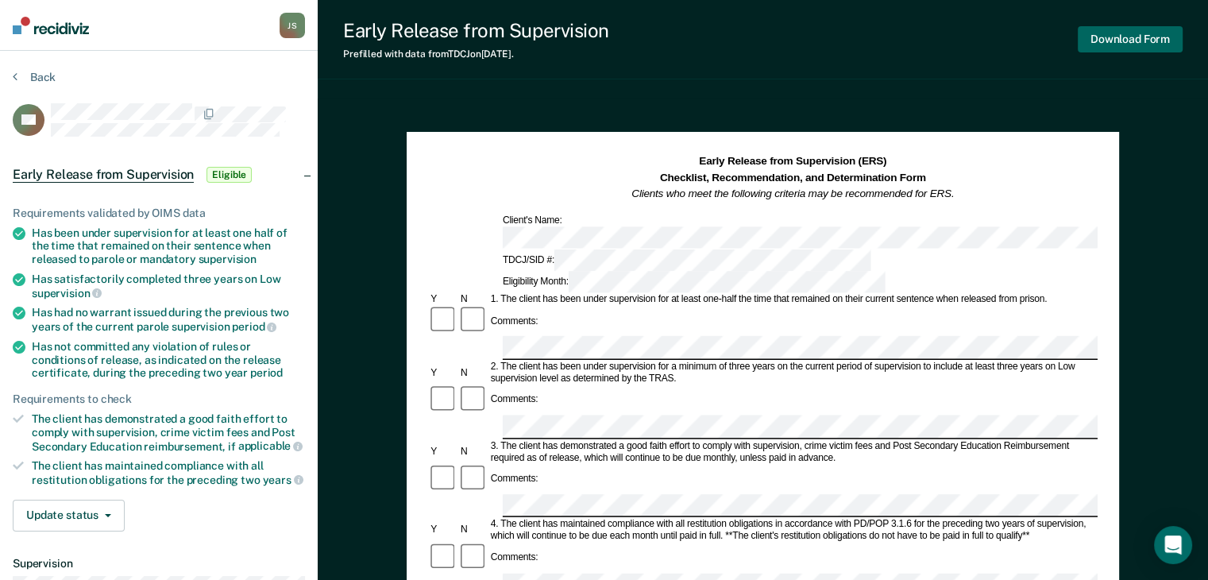
click at [1143, 29] on button "Download Form" at bounding box center [1130, 39] width 105 height 26
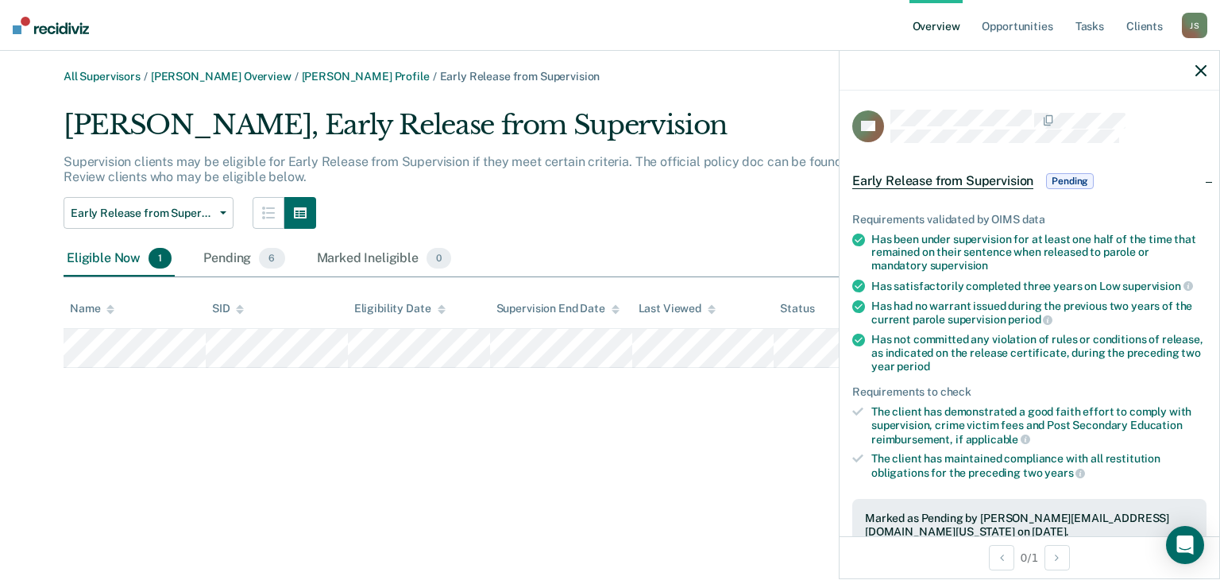
click at [1190, 68] on div at bounding box center [1029, 71] width 380 height 40
click at [1201, 68] on icon "button" at bounding box center [1200, 70] width 11 height 11
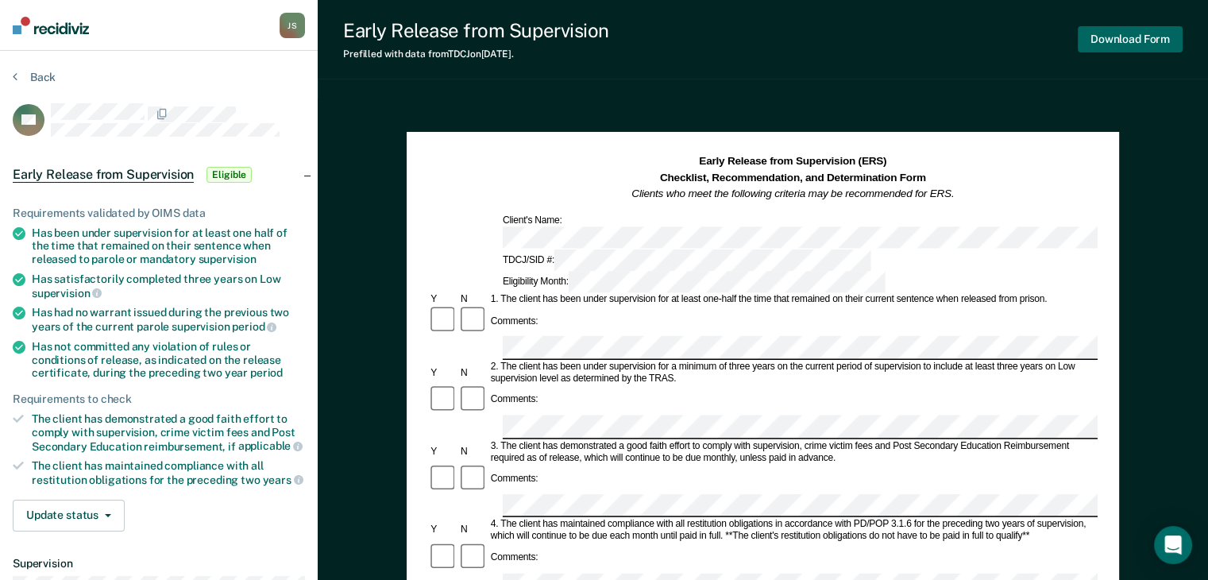
click at [1134, 39] on button "Download Form" at bounding box center [1130, 39] width 105 height 26
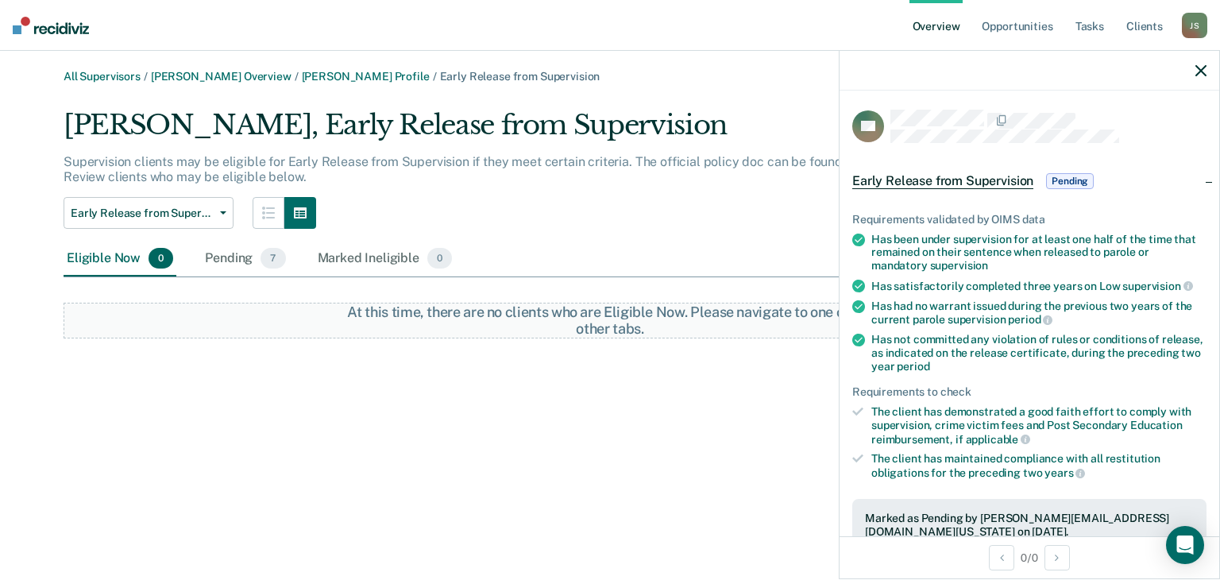
click at [1204, 70] on icon "button" at bounding box center [1200, 70] width 11 height 11
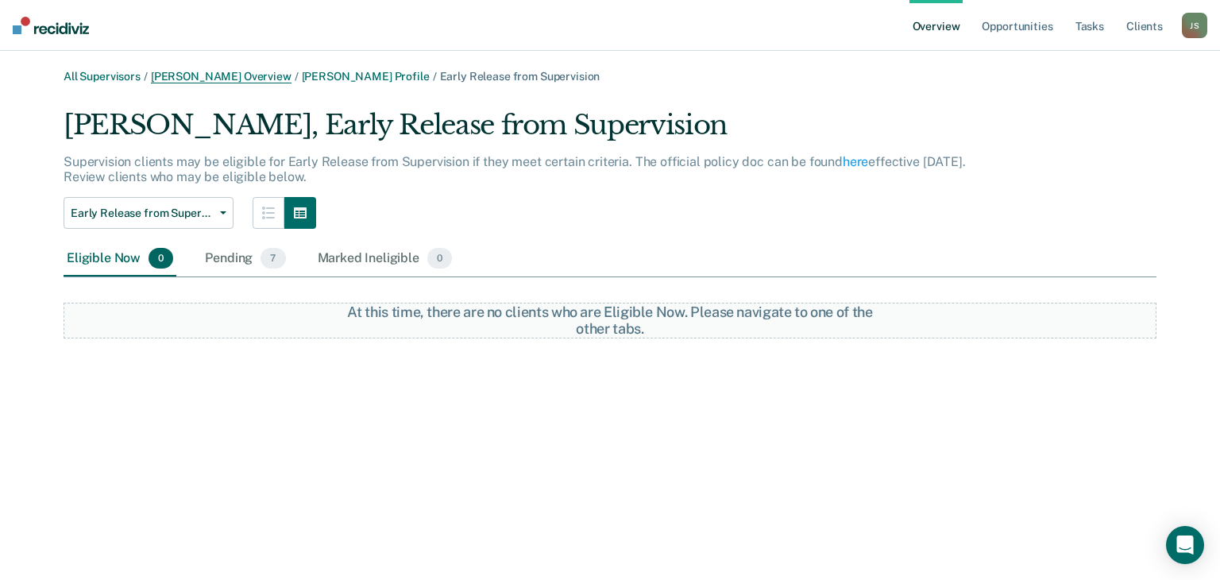
click at [215, 71] on link "[PERSON_NAME] Overview" at bounding box center [221, 77] width 141 height 14
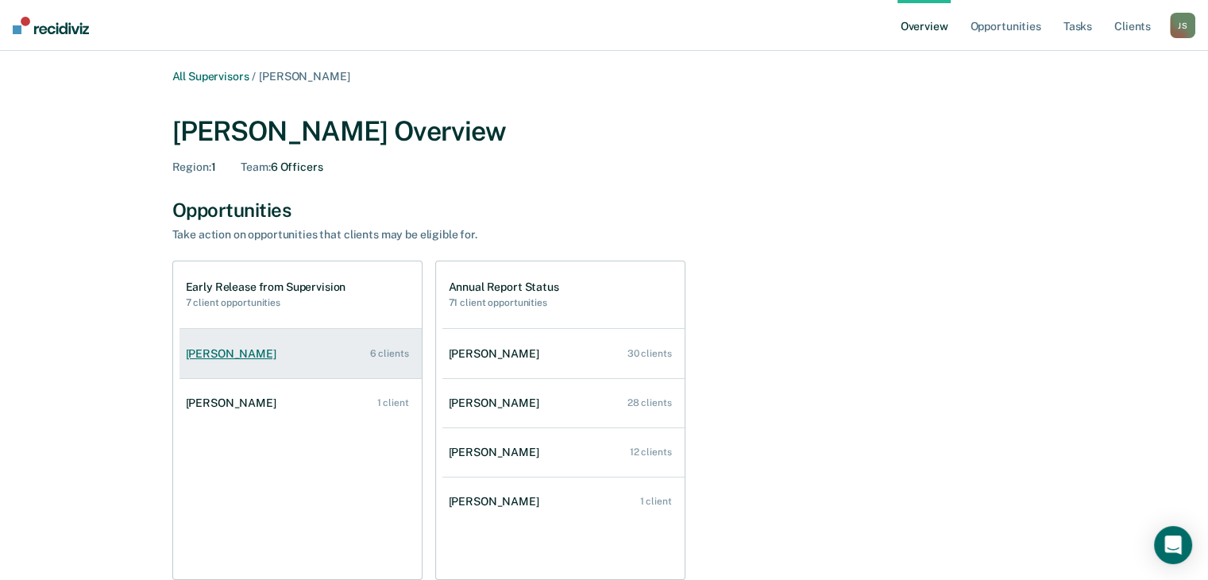
click at [334, 363] on link "[PERSON_NAME] 6 clients" at bounding box center [300, 353] width 242 height 45
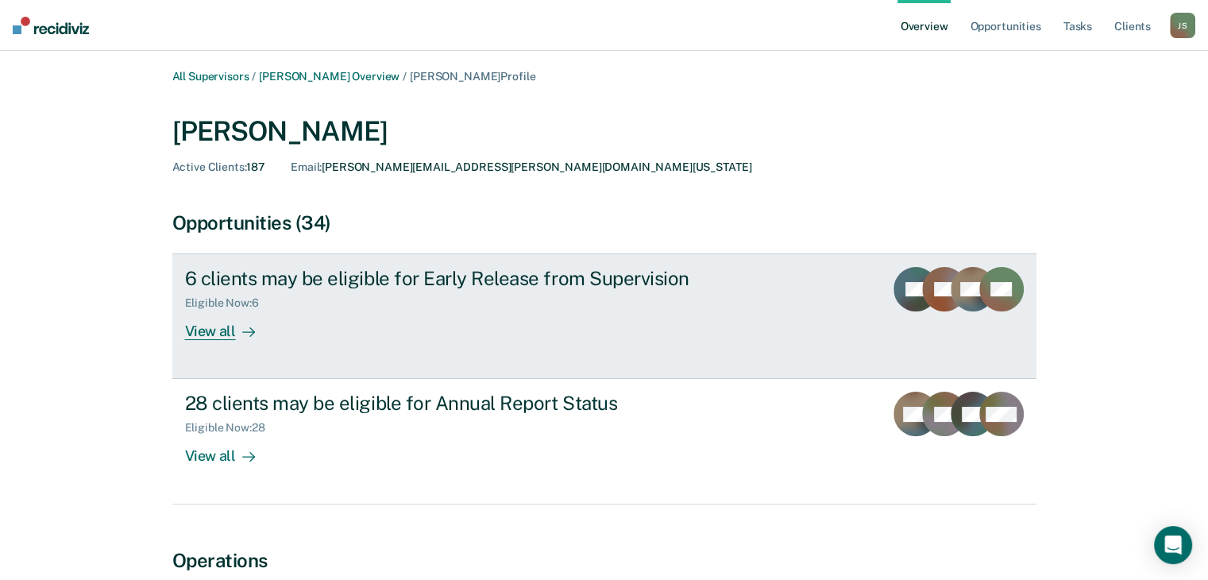
click at [479, 342] on link "6 clients may be eligible for Early Release from Supervision Eligible Now : 6 V…" at bounding box center [604, 315] width 864 height 125
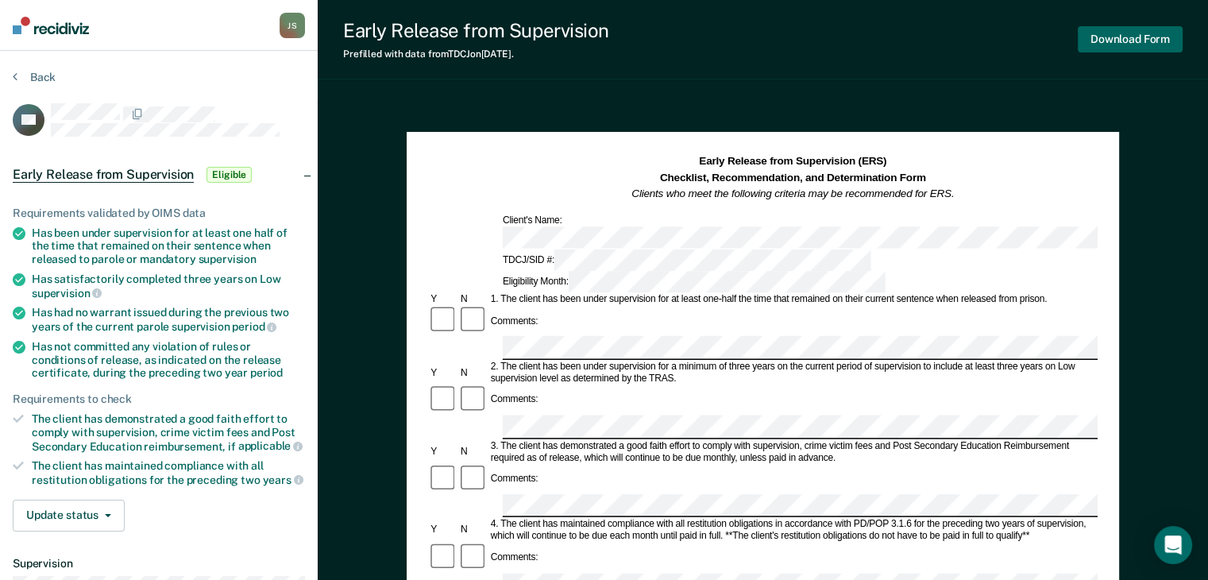
click at [1129, 29] on button "Download Form" at bounding box center [1130, 39] width 105 height 26
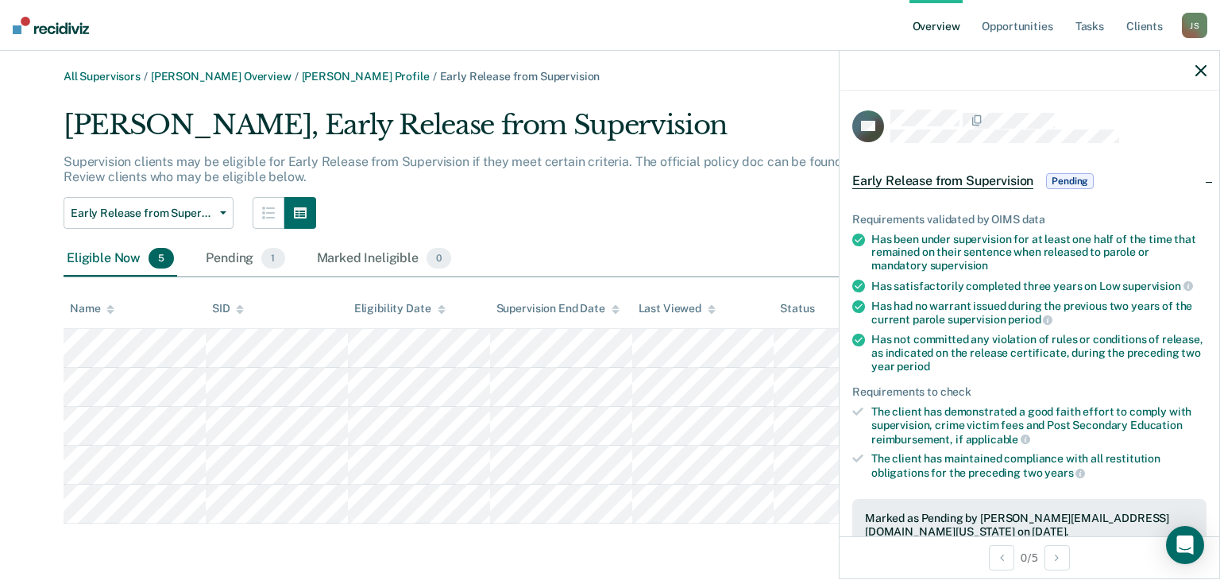
click at [1207, 70] on div at bounding box center [1029, 71] width 380 height 40
click at [1192, 72] on div at bounding box center [1029, 71] width 380 height 40
click at [1198, 72] on icon "button" at bounding box center [1200, 70] width 11 height 11
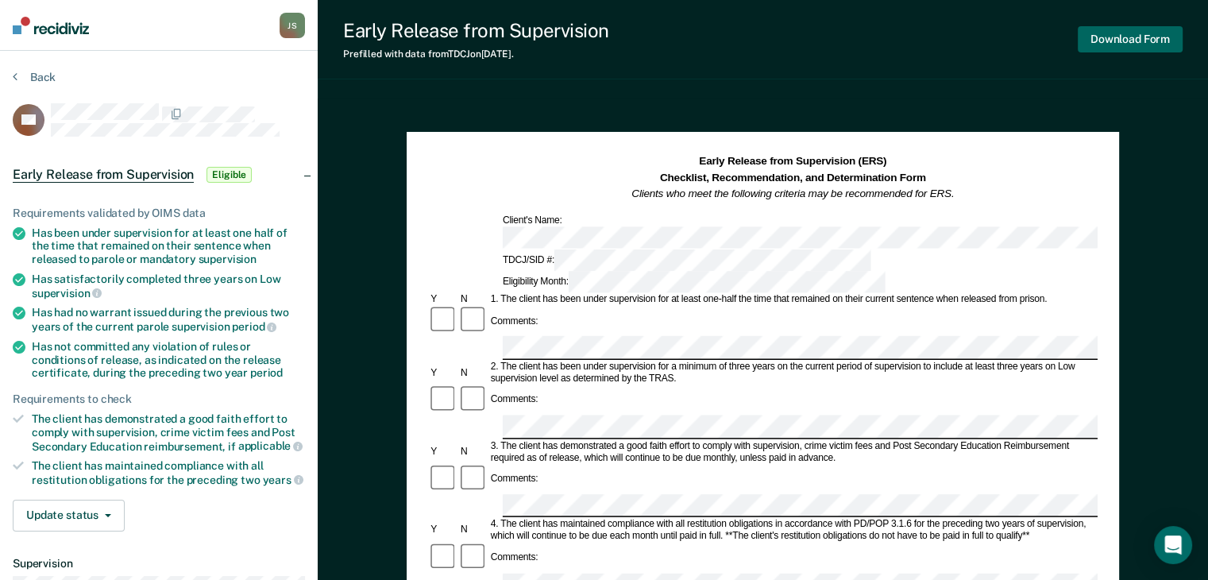
click at [1134, 38] on button "Download Form" at bounding box center [1130, 39] width 105 height 26
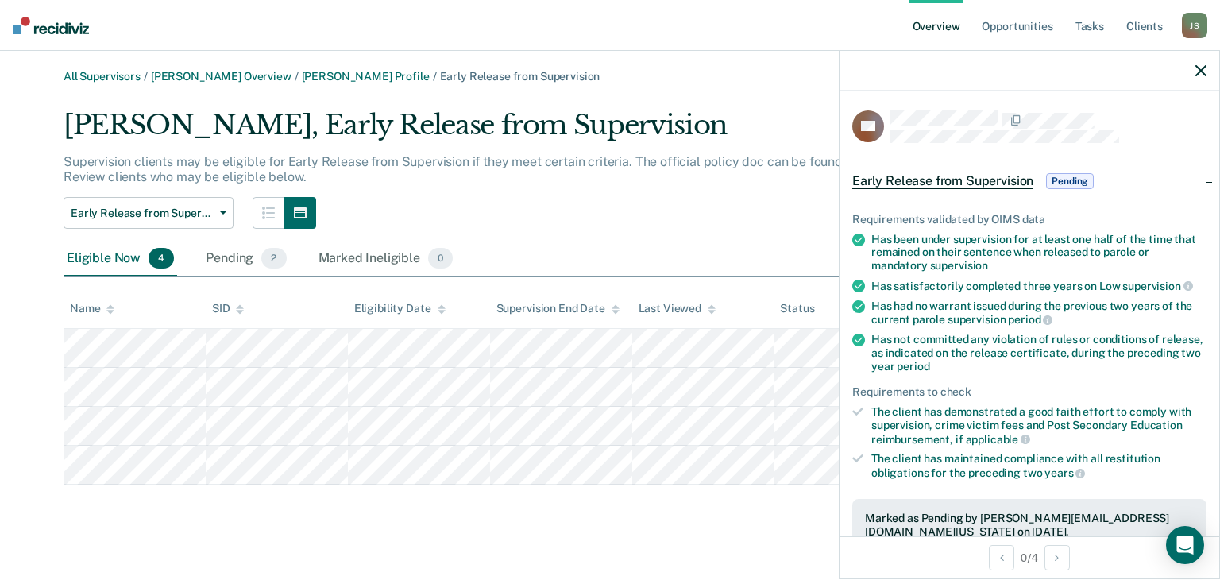
click at [1205, 69] on icon "button" at bounding box center [1200, 70] width 11 height 11
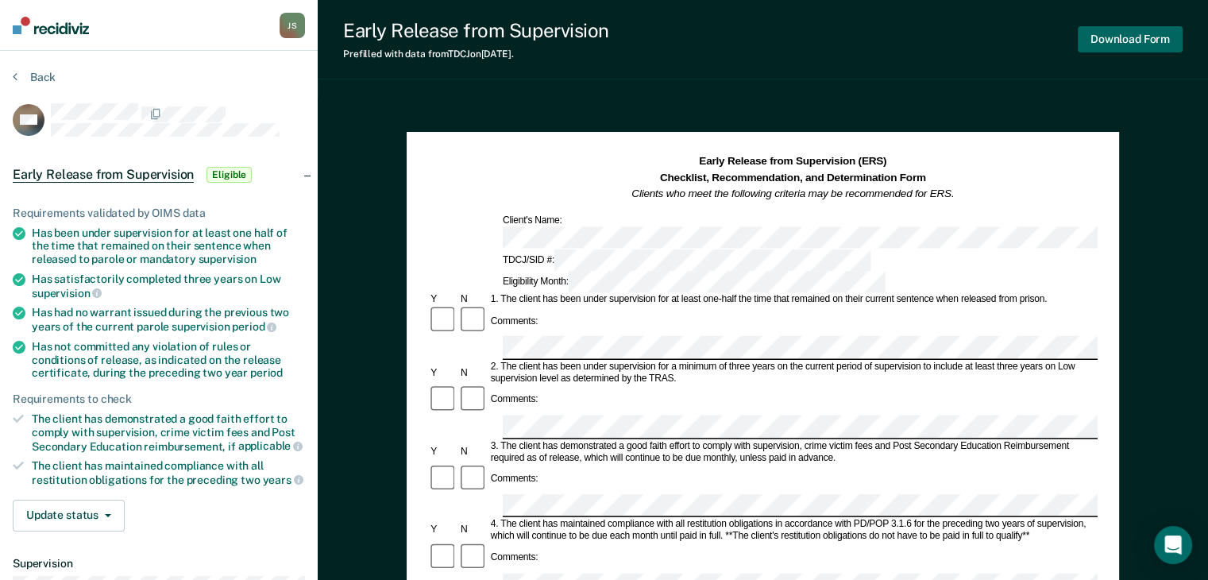
click at [1126, 36] on button "Download Form" at bounding box center [1130, 39] width 105 height 26
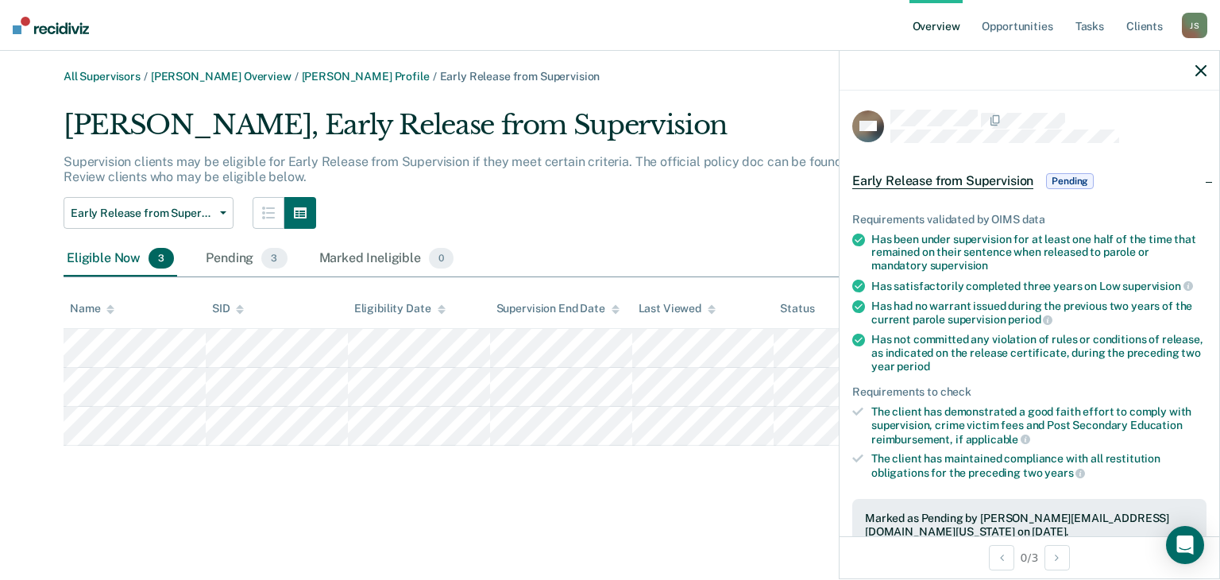
click at [1201, 70] on icon "button" at bounding box center [1200, 70] width 11 height 11
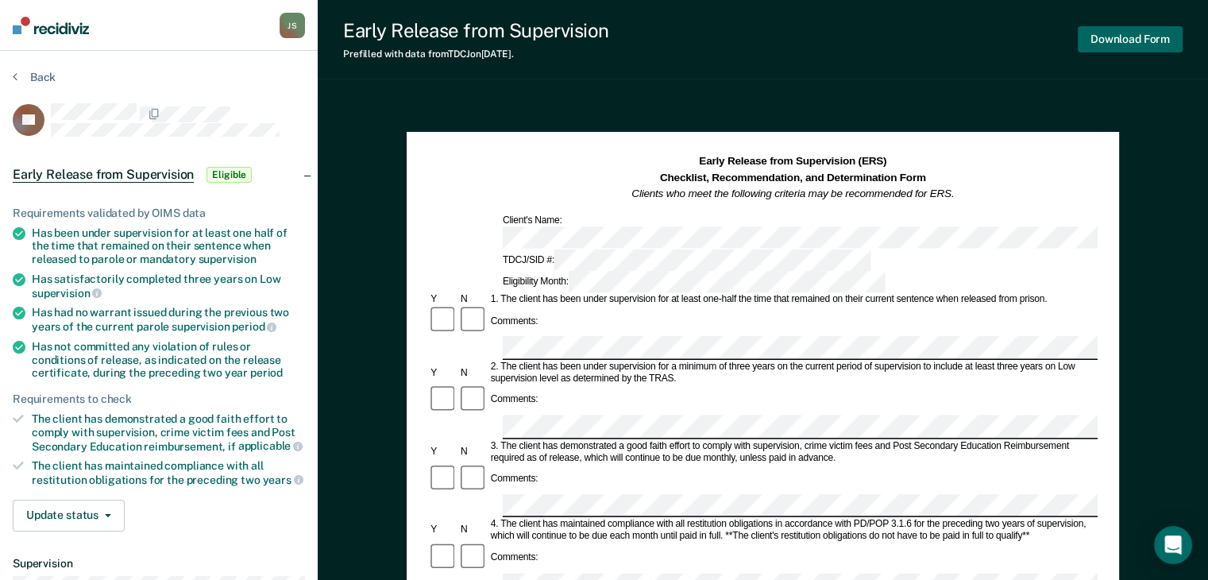
click at [1131, 33] on button "Download Form" at bounding box center [1130, 39] width 105 height 26
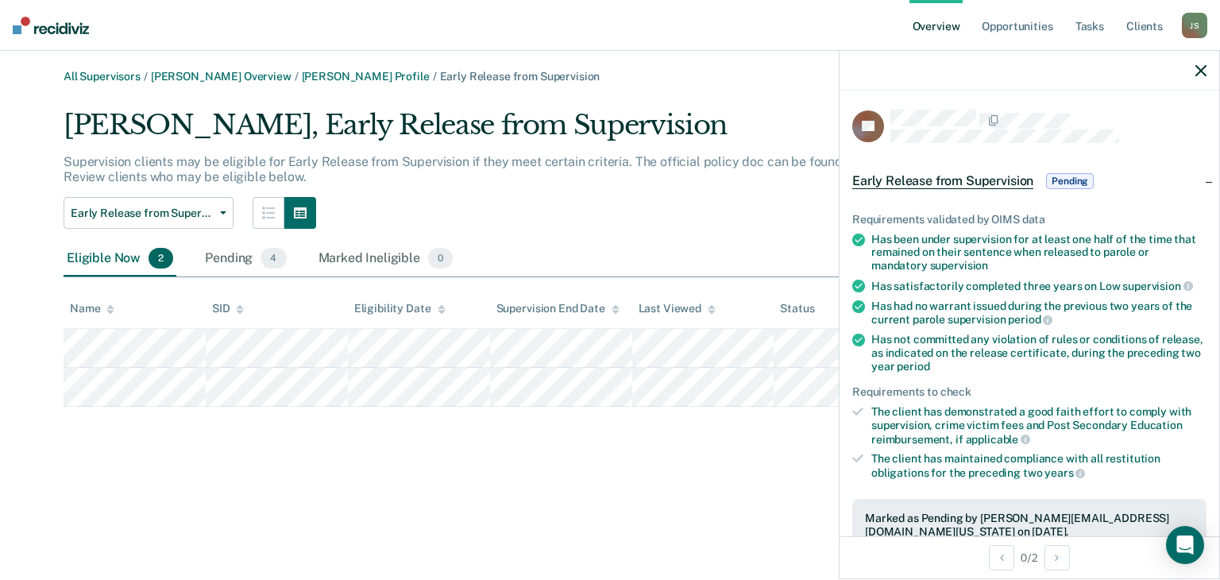
click at [1206, 68] on div at bounding box center [1029, 71] width 380 height 40
click at [1202, 68] on icon "button" at bounding box center [1200, 70] width 11 height 11
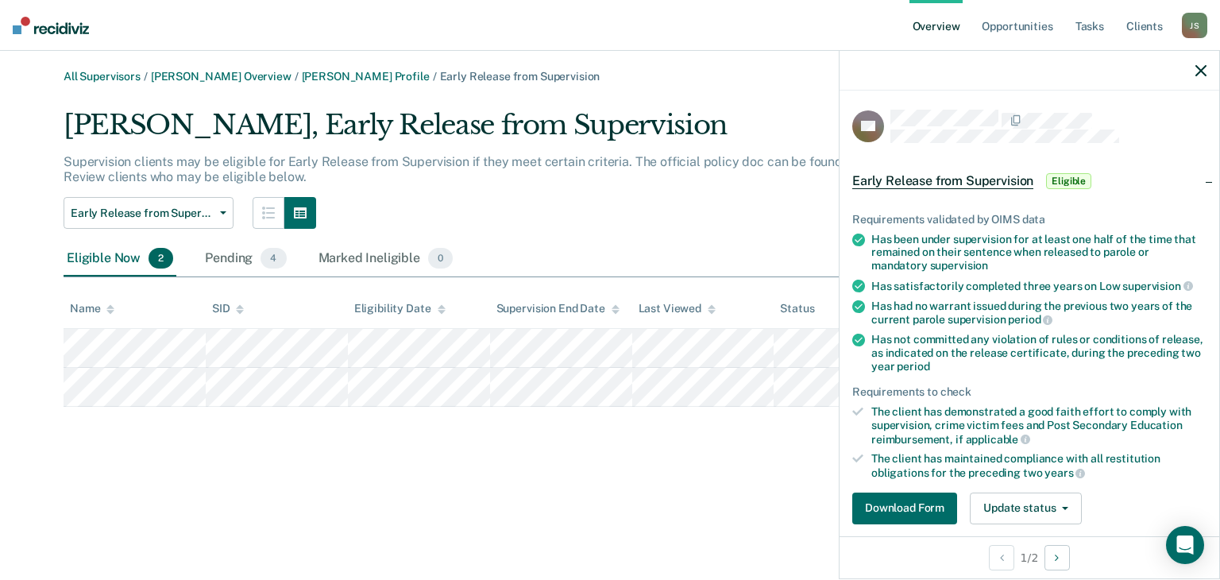
click at [1202, 71] on icon "button" at bounding box center [1200, 70] width 11 height 11
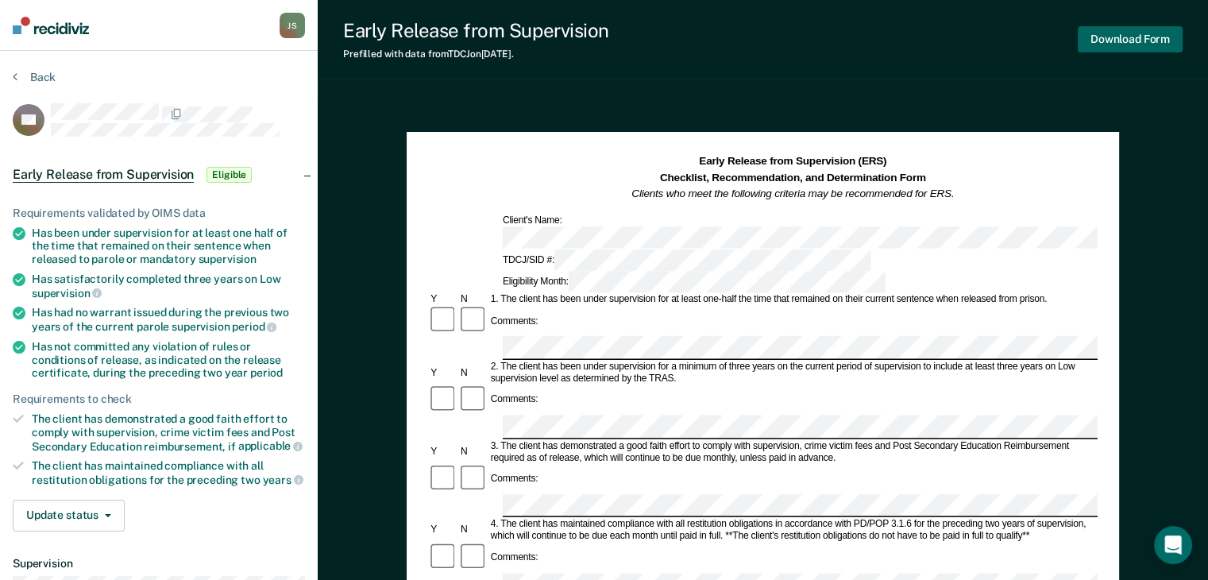
click at [1129, 42] on button "Download Form" at bounding box center [1130, 39] width 105 height 26
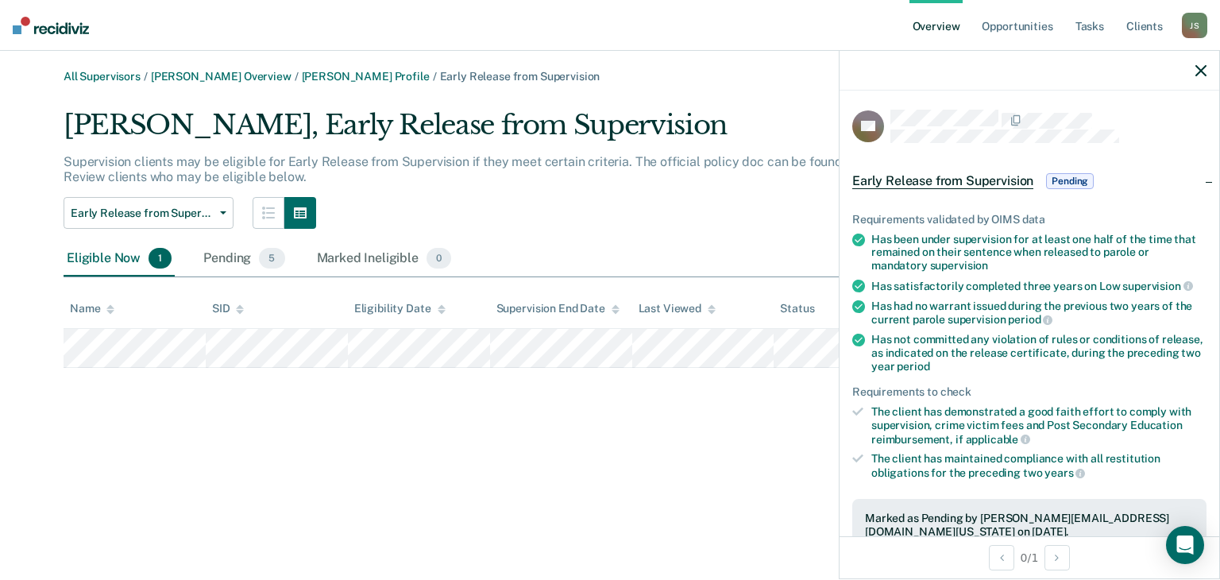
click at [1200, 76] on icon "button" at bounding box center [1200, 70] width 11 height 11
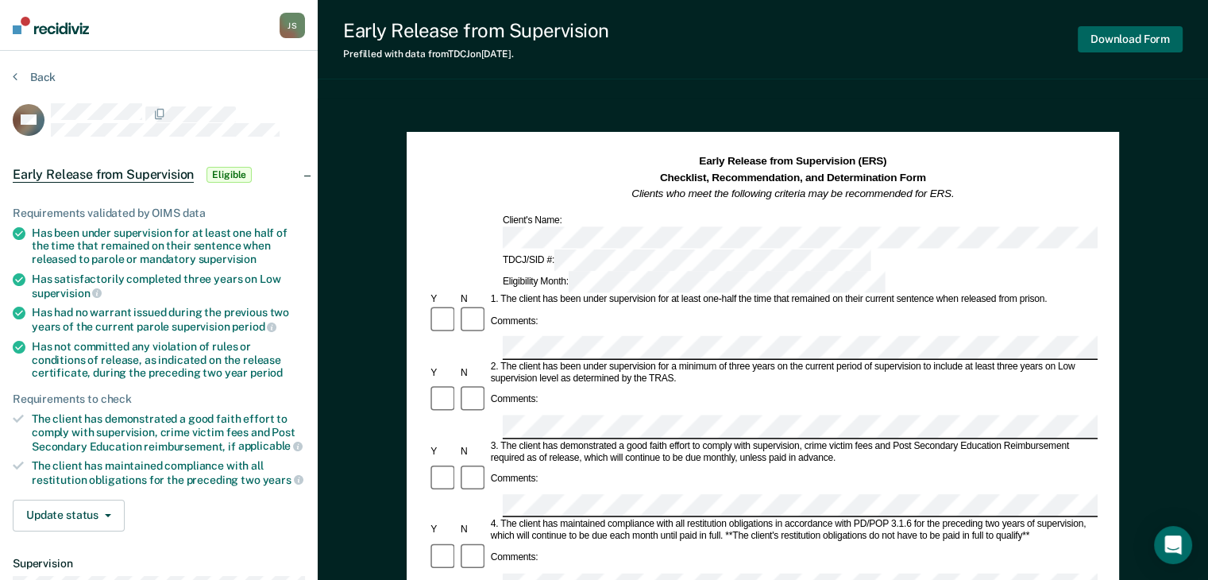
click at [1125, 43] on button "Download Form" at bounding box center [1130, 39] width 105 height 26
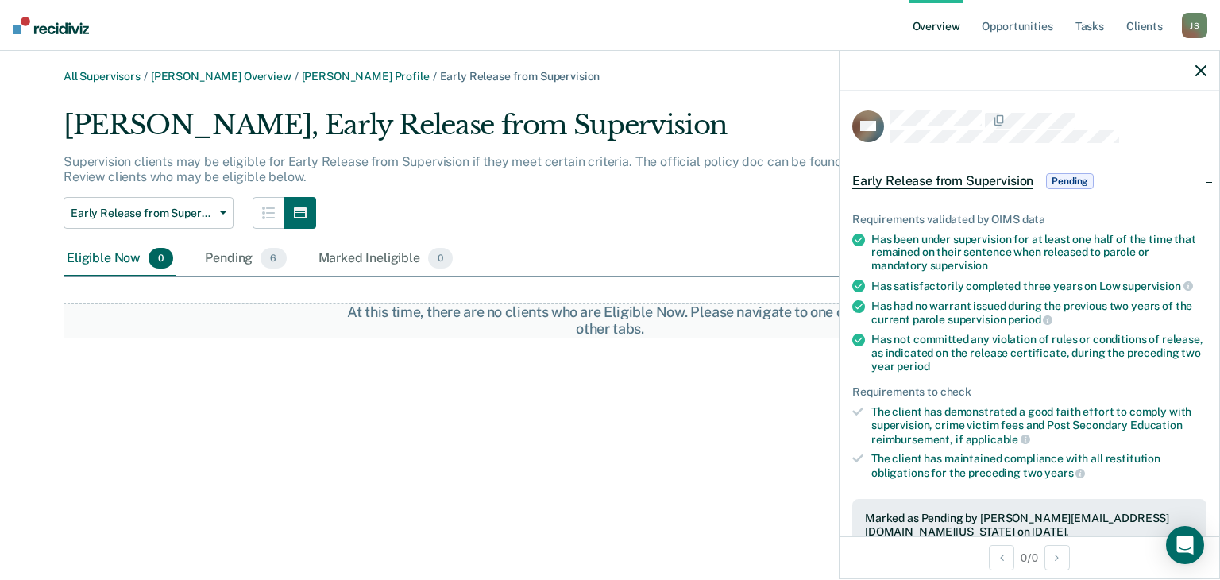
click at [1198, 74] on icon "button" at bounding box center [1200, 70] width 11 height 11
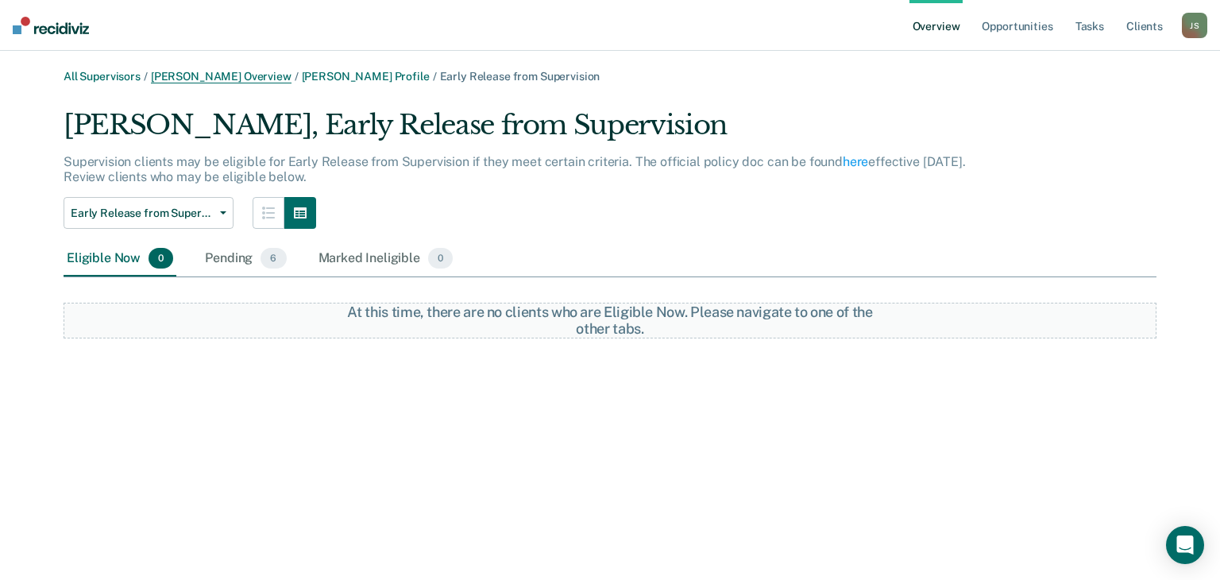
click at [205, 71] on link "[PERSON_NAME] Overview" at bounding box center [221, 77] width 141 height 14
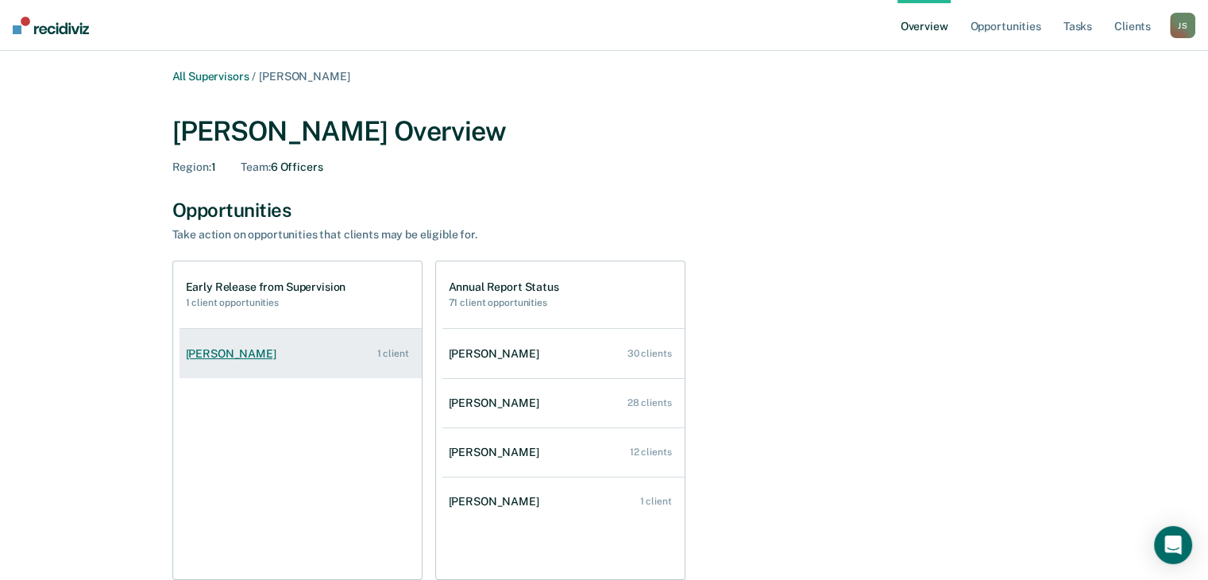
click at [357, 337] on link "[PERSON_NAME] 1 client" at bounding box center [300, 353] width 242 height 45
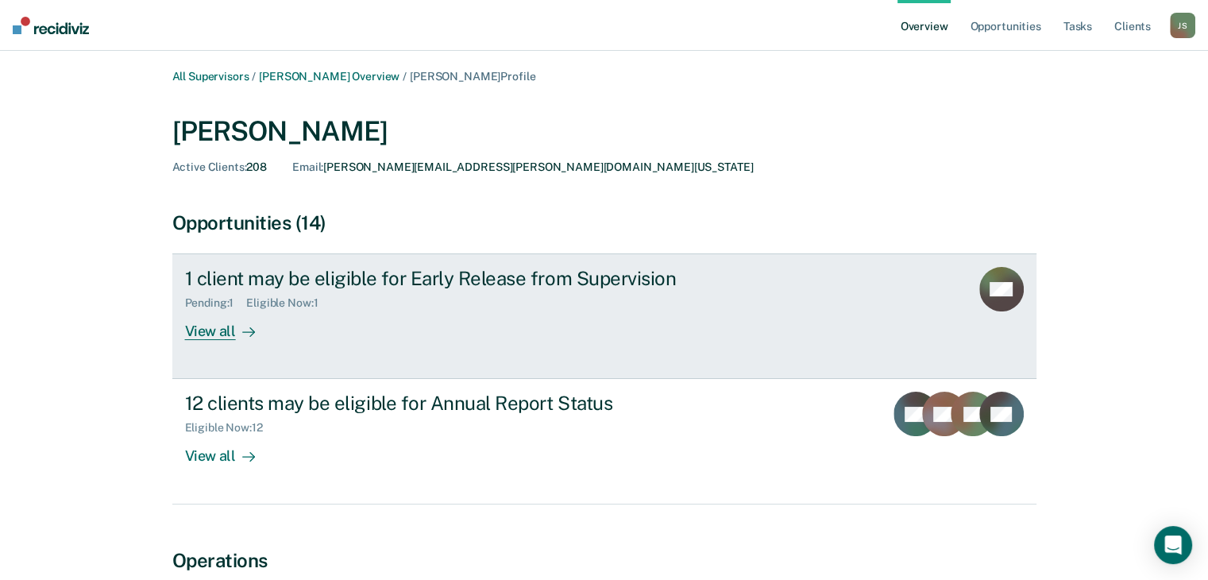
click at [357, 337] on div "1 client may be eligible for Early Release from Supervision Pending : 1 Eligibl…" at bounding box center [483, 303] width 596 height 73
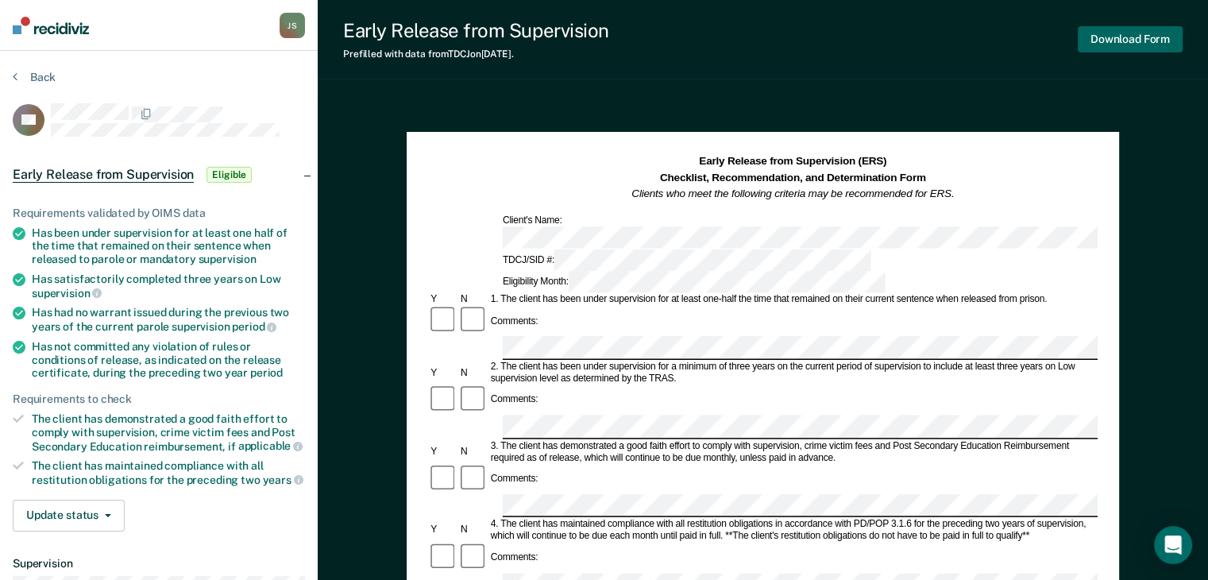
click at [1146, 37] on button "Download Form" at bounding box center [1130, 39] width 105 height 26
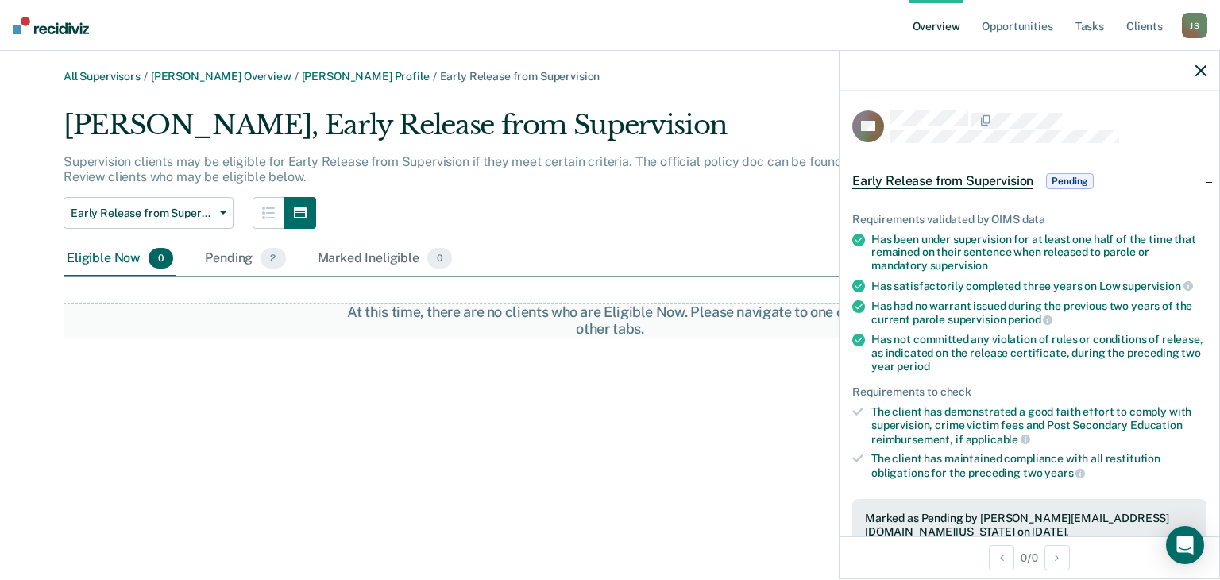
click at [1204, 74] on icon "button" at bounding box center [1200, 70] width 11 height 11
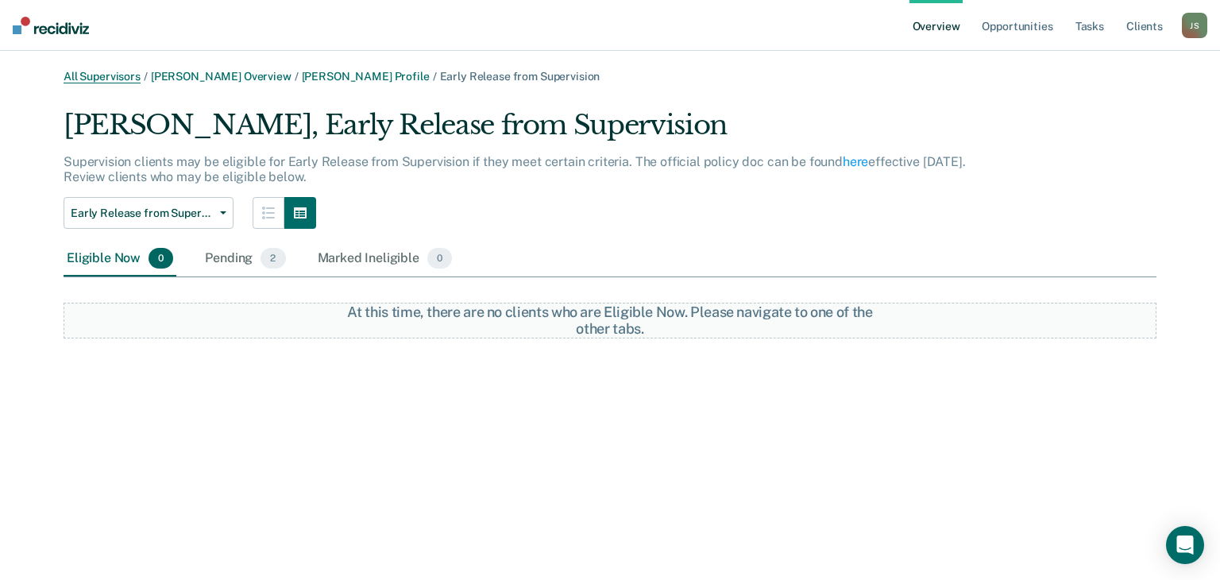
click at [125, 77] on link "All Supervisors" at bounding box center [102, 77] width 77 height 14
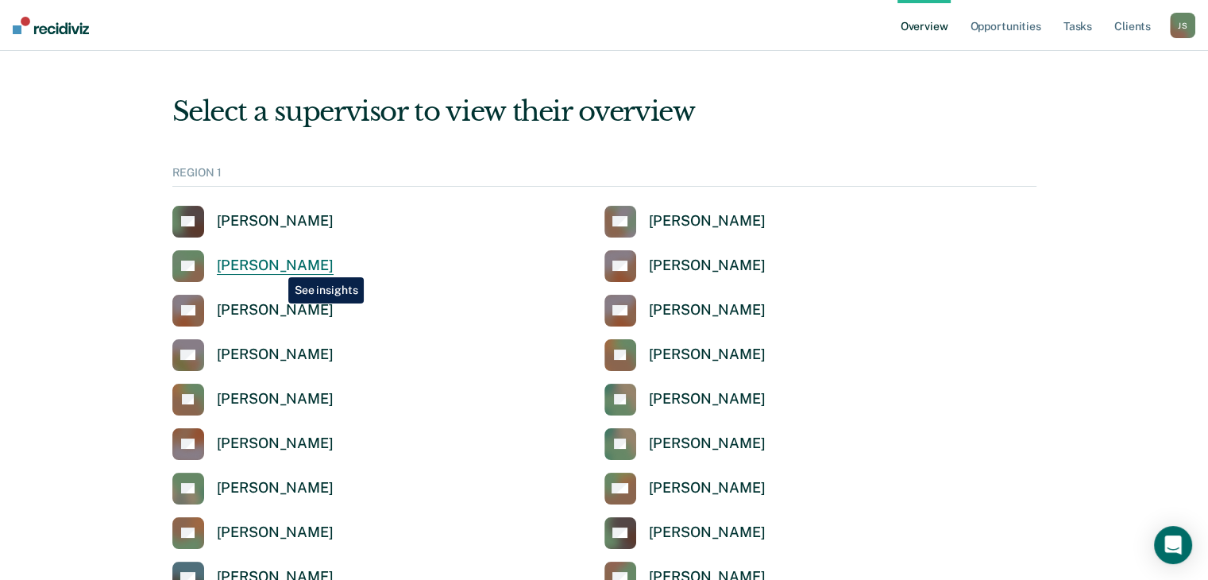
click at [276, 265] on div "[PERSON_NAME]" at bounding box center [275, 266] width 117 height 18
click at [290, 347] on div "[PERSON_NAME]" at bounding box center [275, 354] width 117 height 18
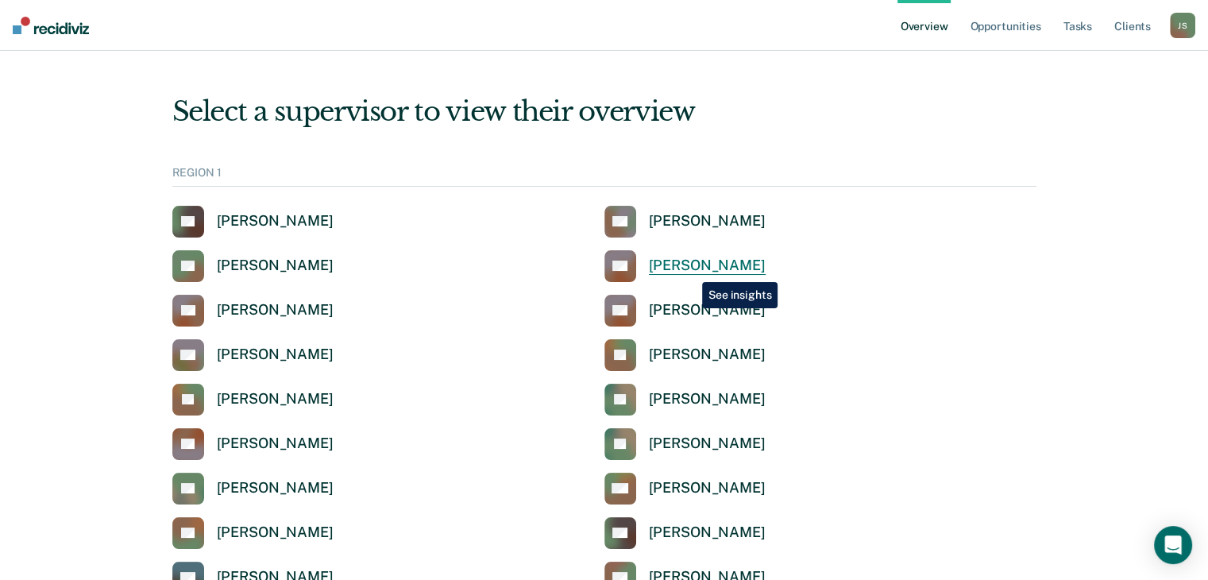
click at [690, 270] on div "[PERSON_NAME]" at bounding box center [707, 266] width 117 height 18
click at [998, 32] on link "Opportunities" at bounding box center [1005, 25] width 77 height 51
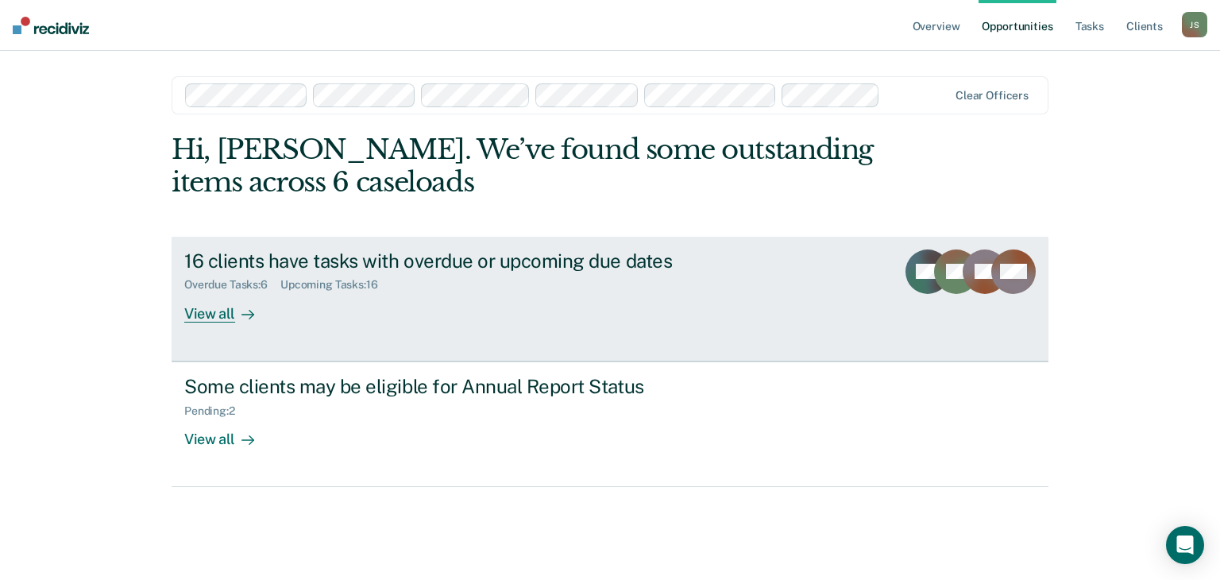
click at [684, 307] on div "16 clients have tasks with overdue or upcoming due dates Overdue Tasks : 6 Upco…" at bounding box center [482, 285] width 596 height 73
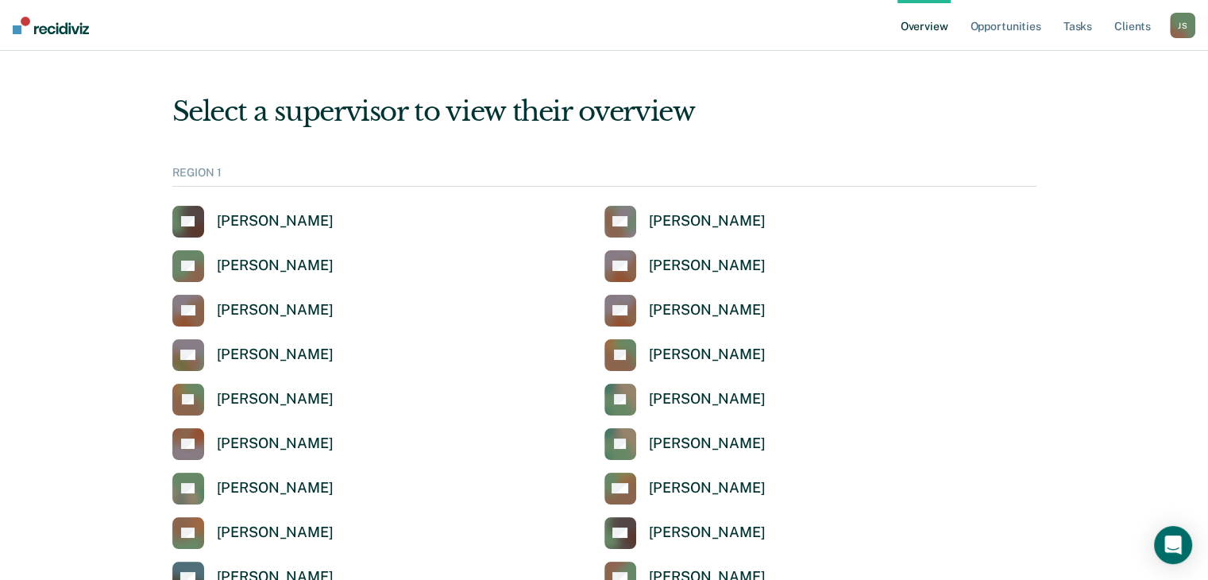
click at [1096, 22] on ul "Overview Opportunities Tasks Client s" at bounding box center [1033, 25] width 272 height 51
click at [1086, 29] on link "Tasks" at bounding box center [1077, 25] width 35 height 51
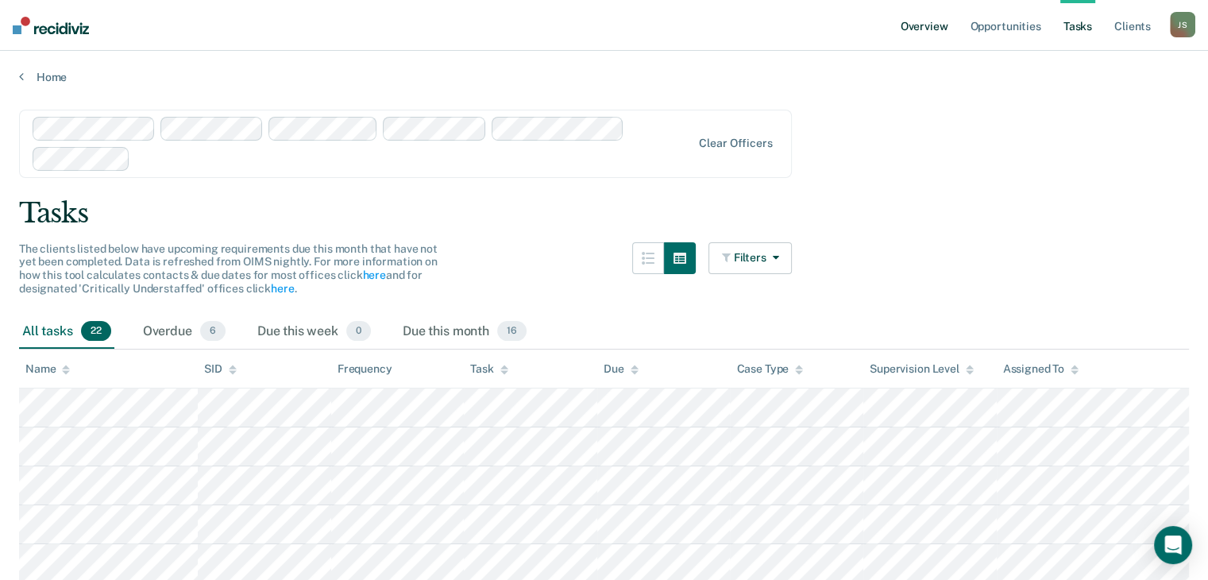
click at [928, 27] on link "Overview" at bounding box center [924, 25] width 54 height 51
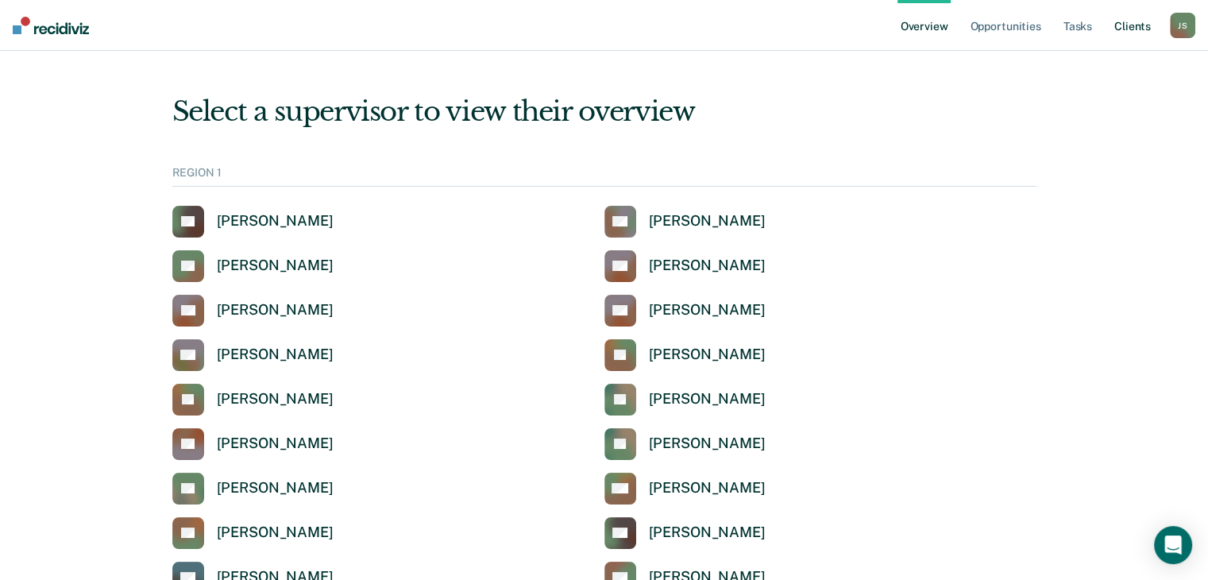
click at [1129, 25] on link "Client s" at bounding box center [1132, 25] width 43 height 51
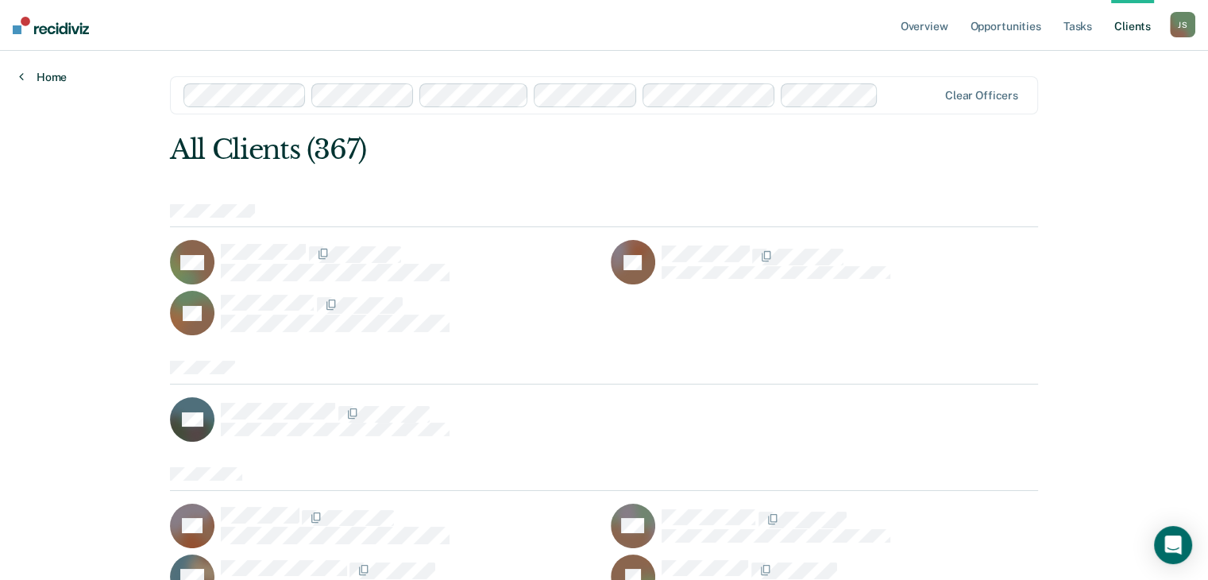
click at [55, 75] on link "Home" at bounding box center [43, 77] width 48 height 14
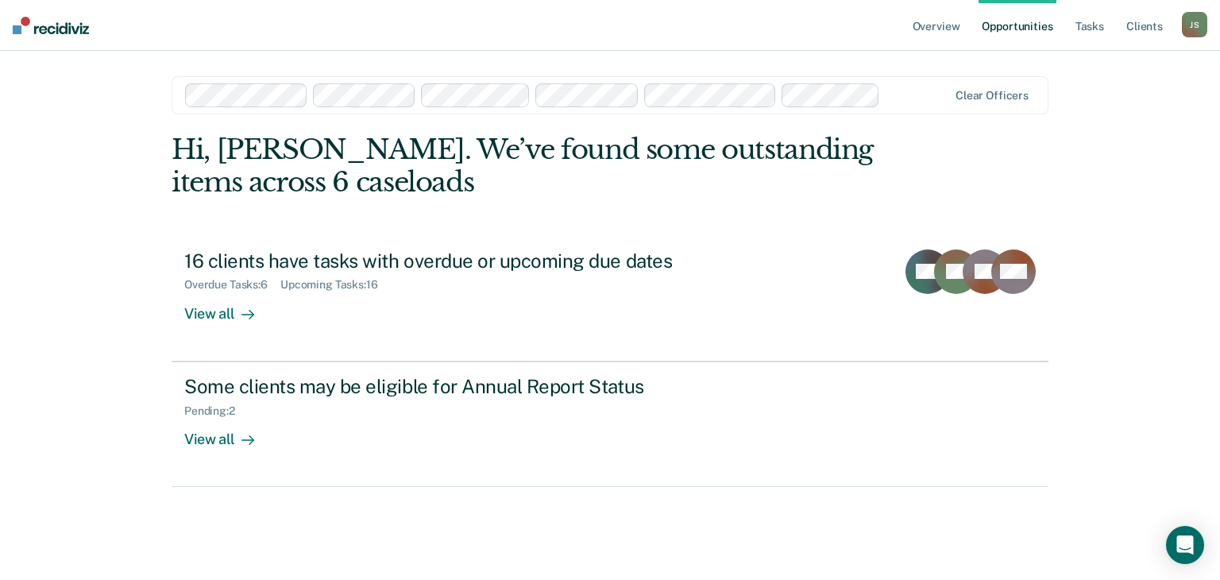
click at [1195, 29] on div "J S" at bounding box center [1194, 24] width 25 height 25
click at [677, 71] on main "Clear officers Hi, Jerri. We’ve found some outstanding items across 6 caseloads…" at bounding box center [609, 296] width 915 height 491
